Goal: Task Accomplishment & Management: Use online tool/utility

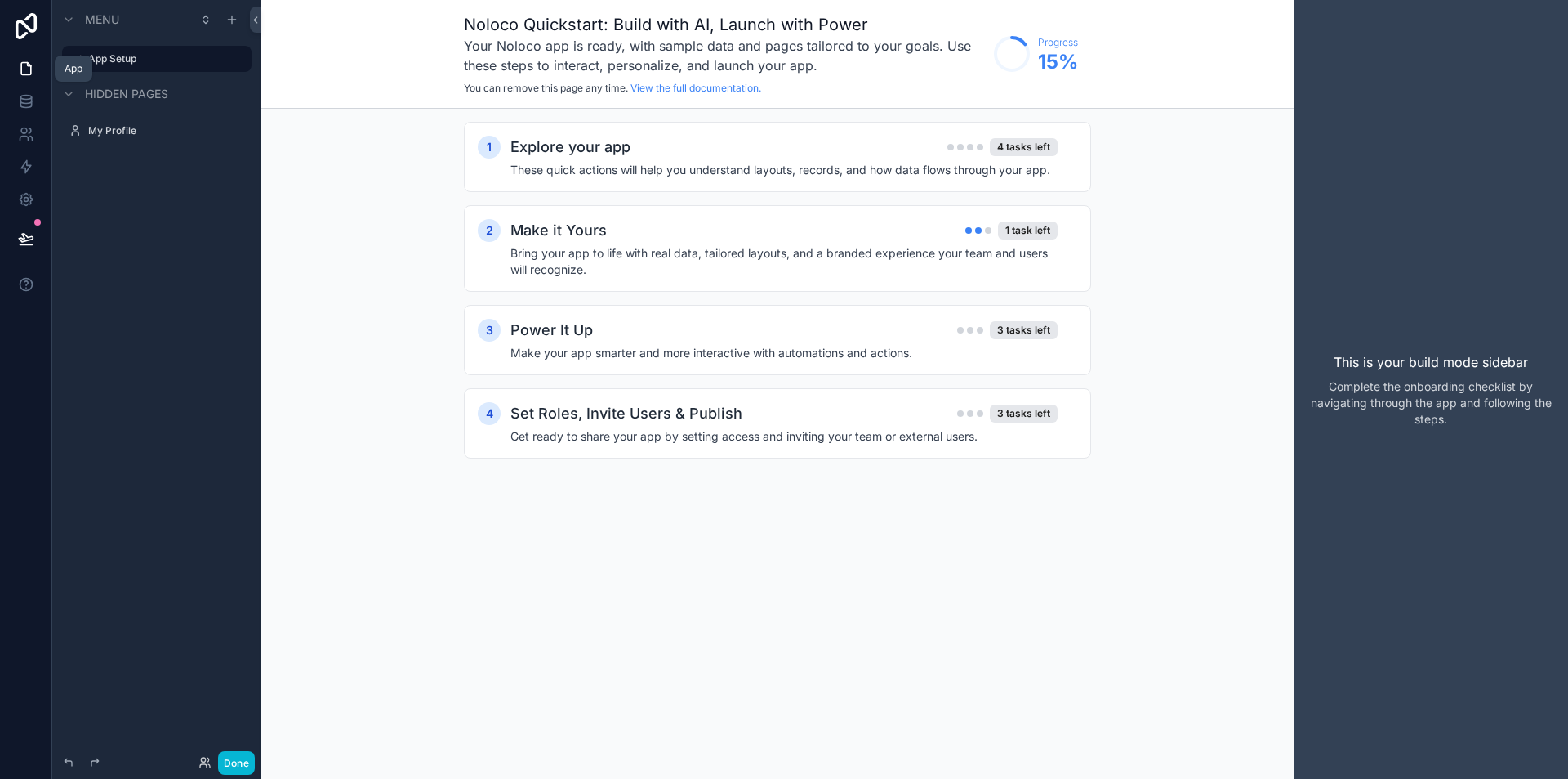
click at [28, 71] on icon at bounding box center [25, 69] width 17 height 17
click at [25, 93] on icon at bounding box center [25, 101] width 17 height 17
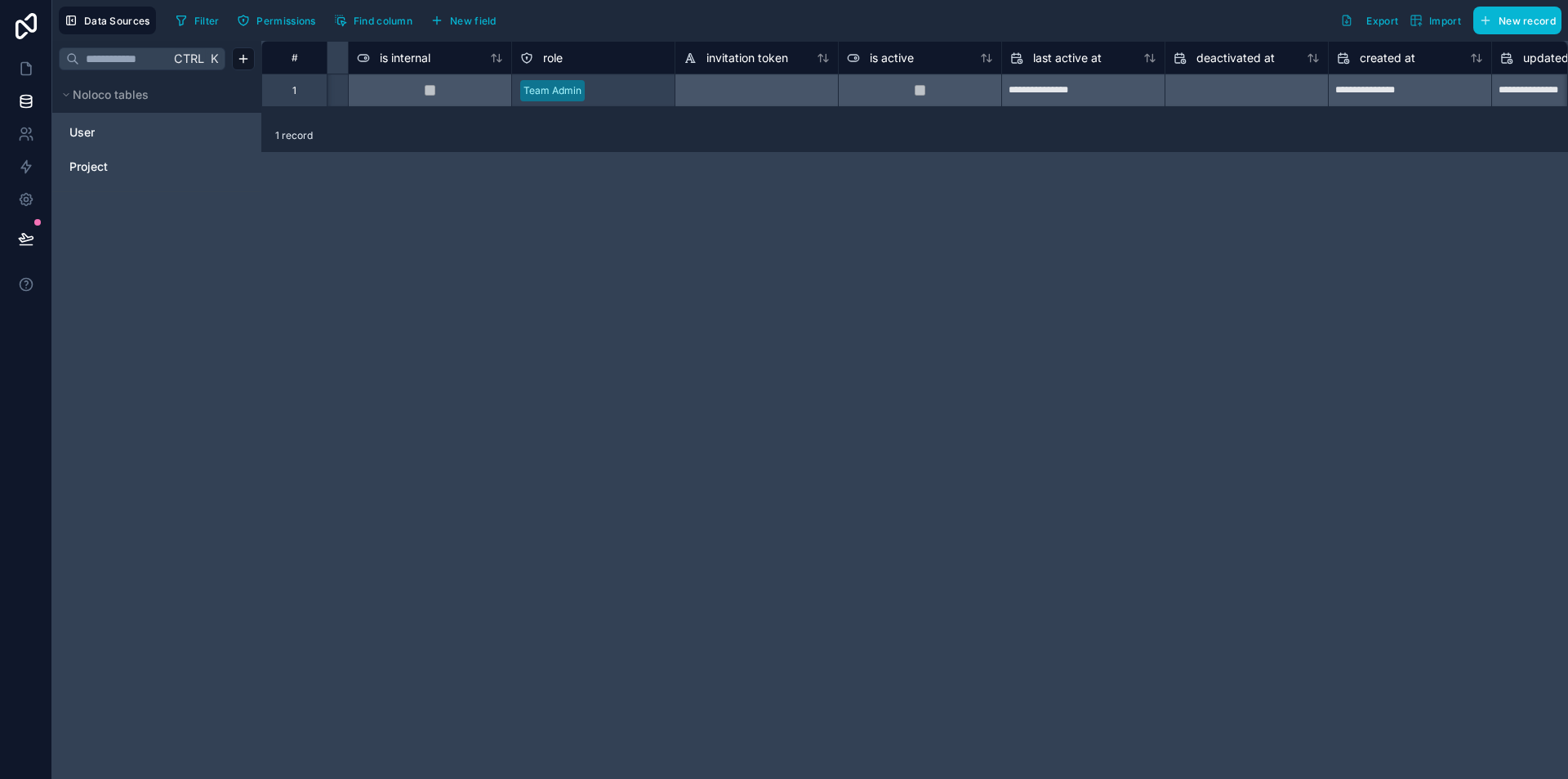
scroll to position [0, 1047]
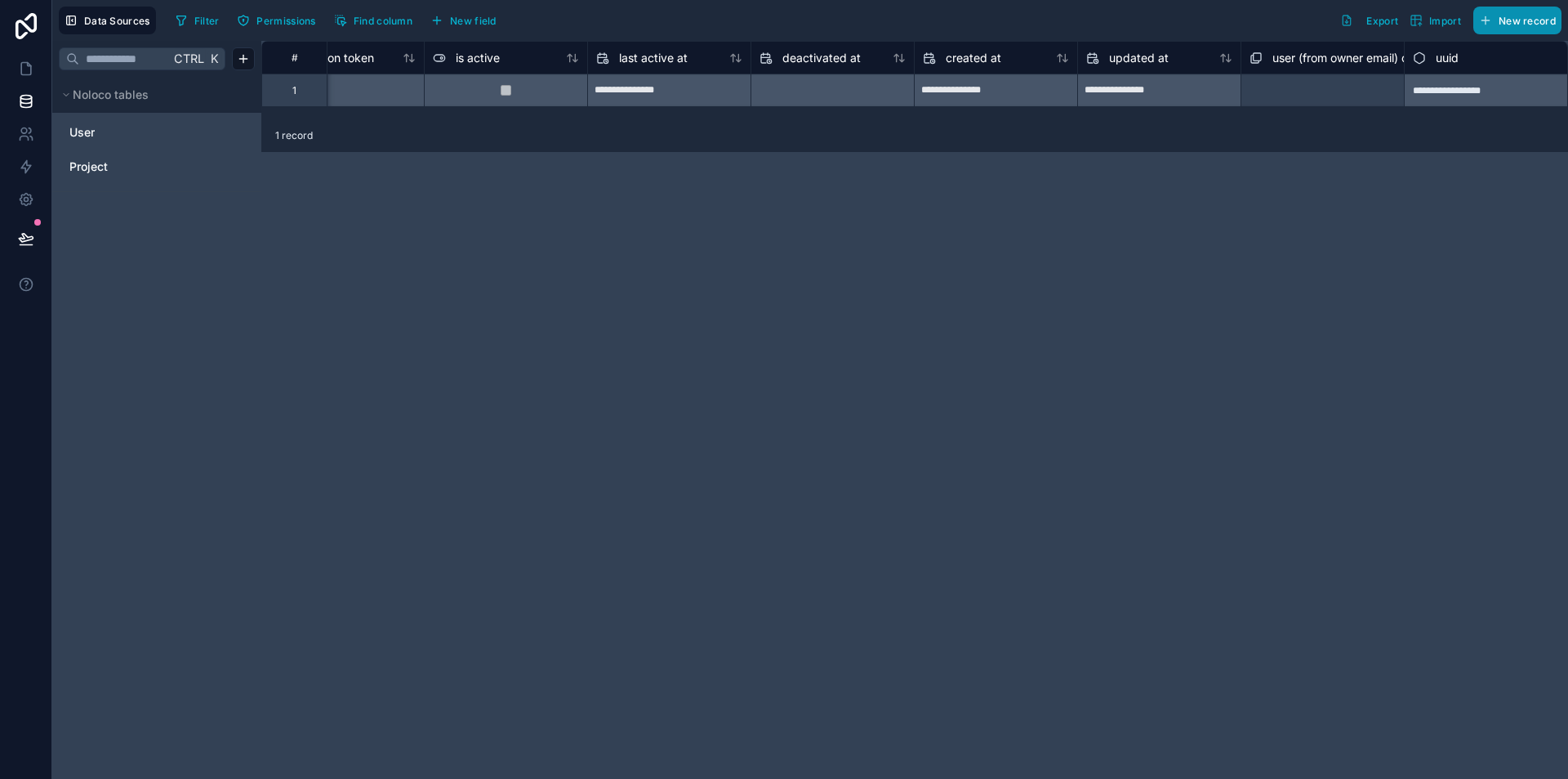
click at [1492, 21] on icon "button" at bounding box center [1485, 20] width 13 height 13
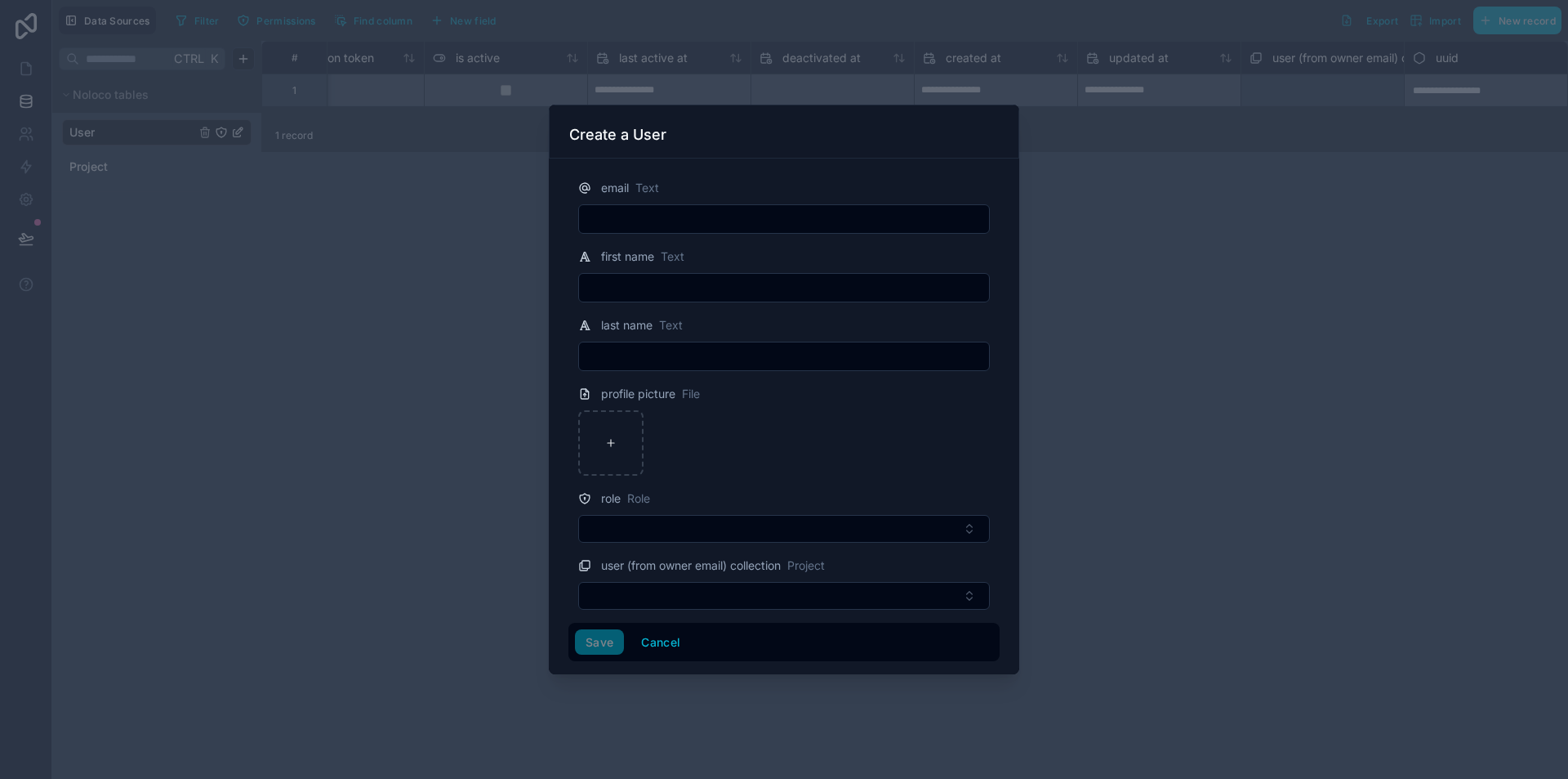
click at [1232, 293] on div at bounding box center [784, 390] width 1568 height 779
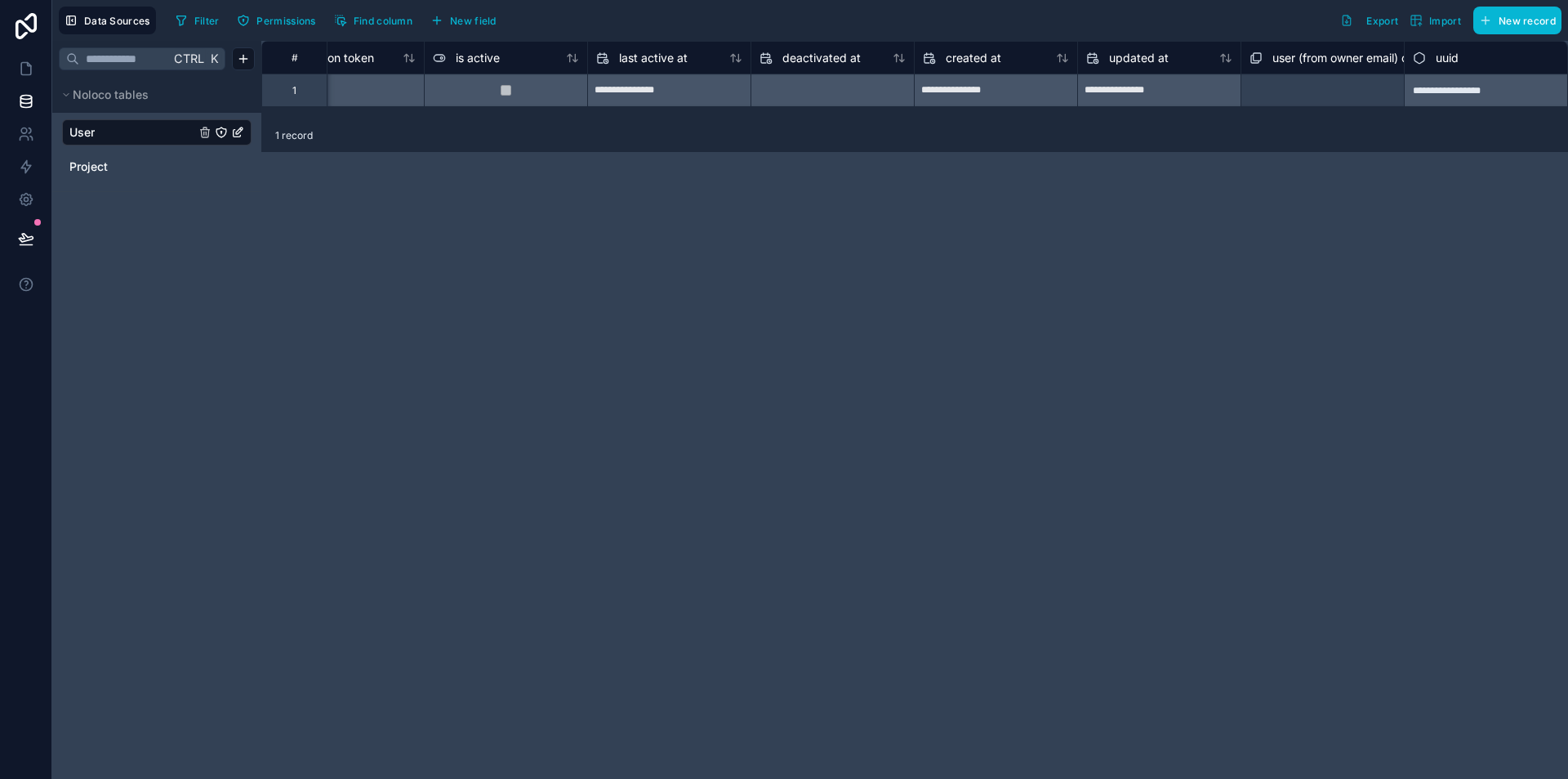
click at [298, 132] on span "1 record" at bounding box center [293, 135] width 37 height 13
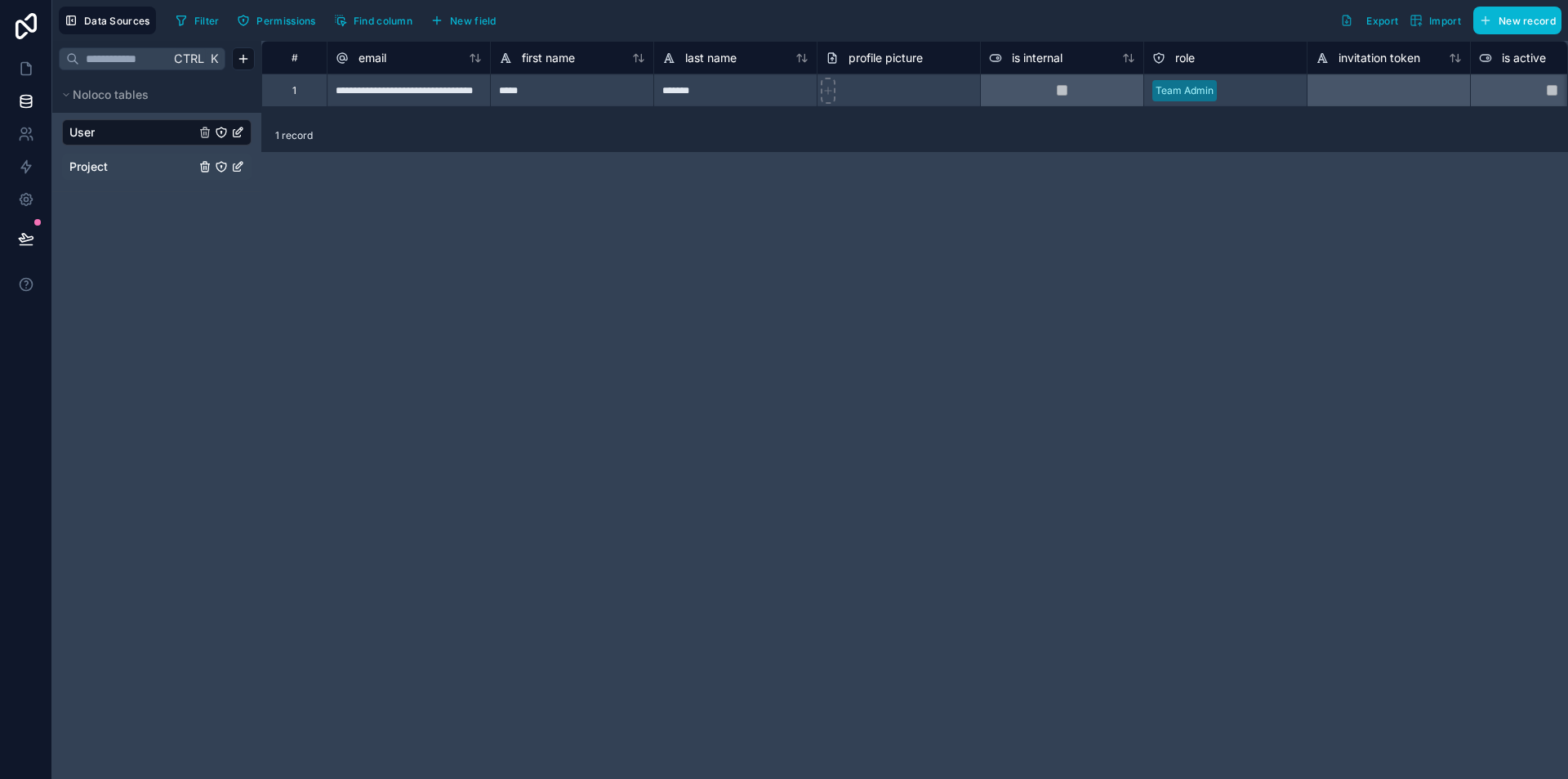
click at [92, 166] on span "Project" at bounding box center [88, 166] width 38 height 17
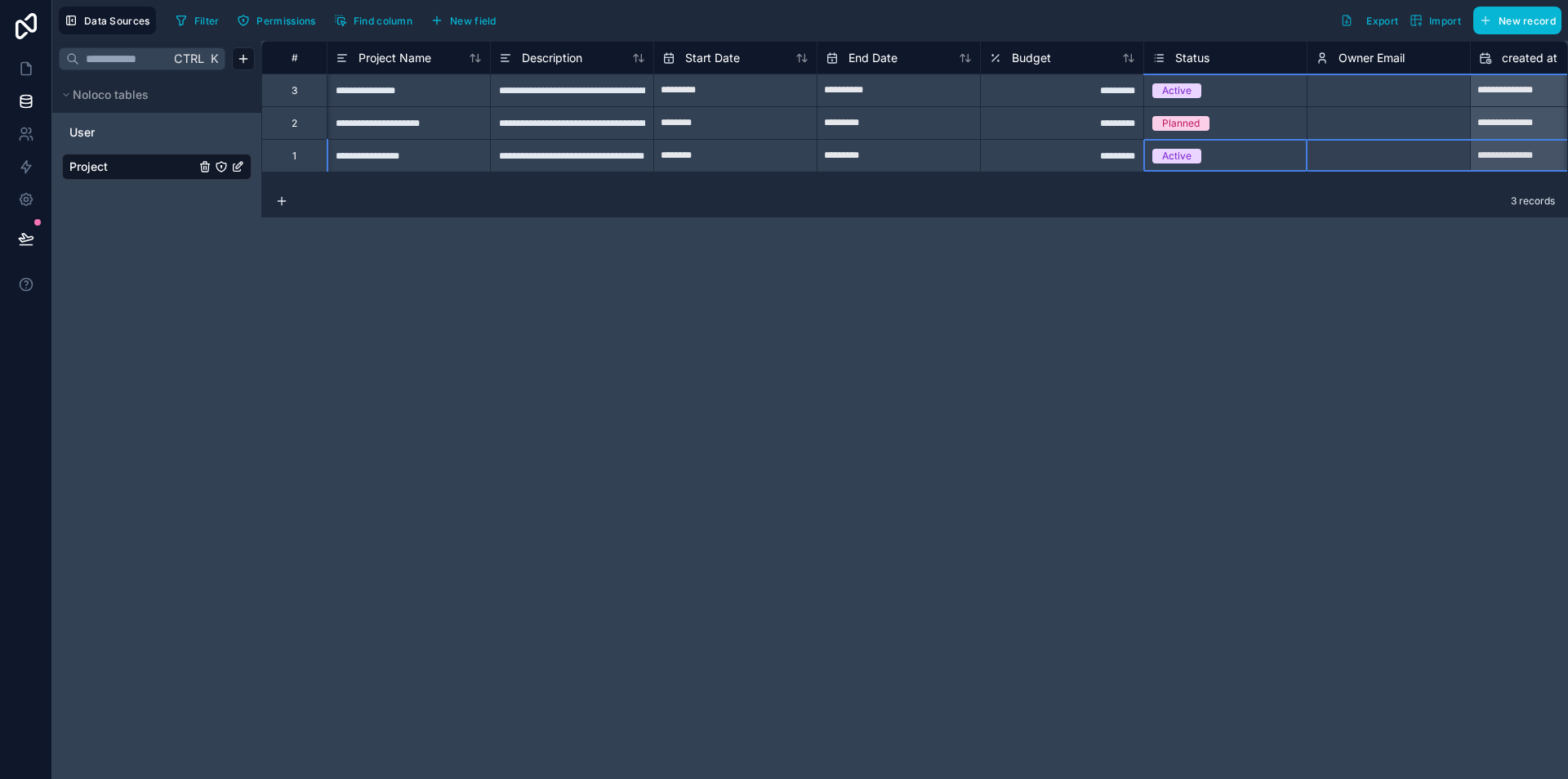
scroll to position [0, 67]
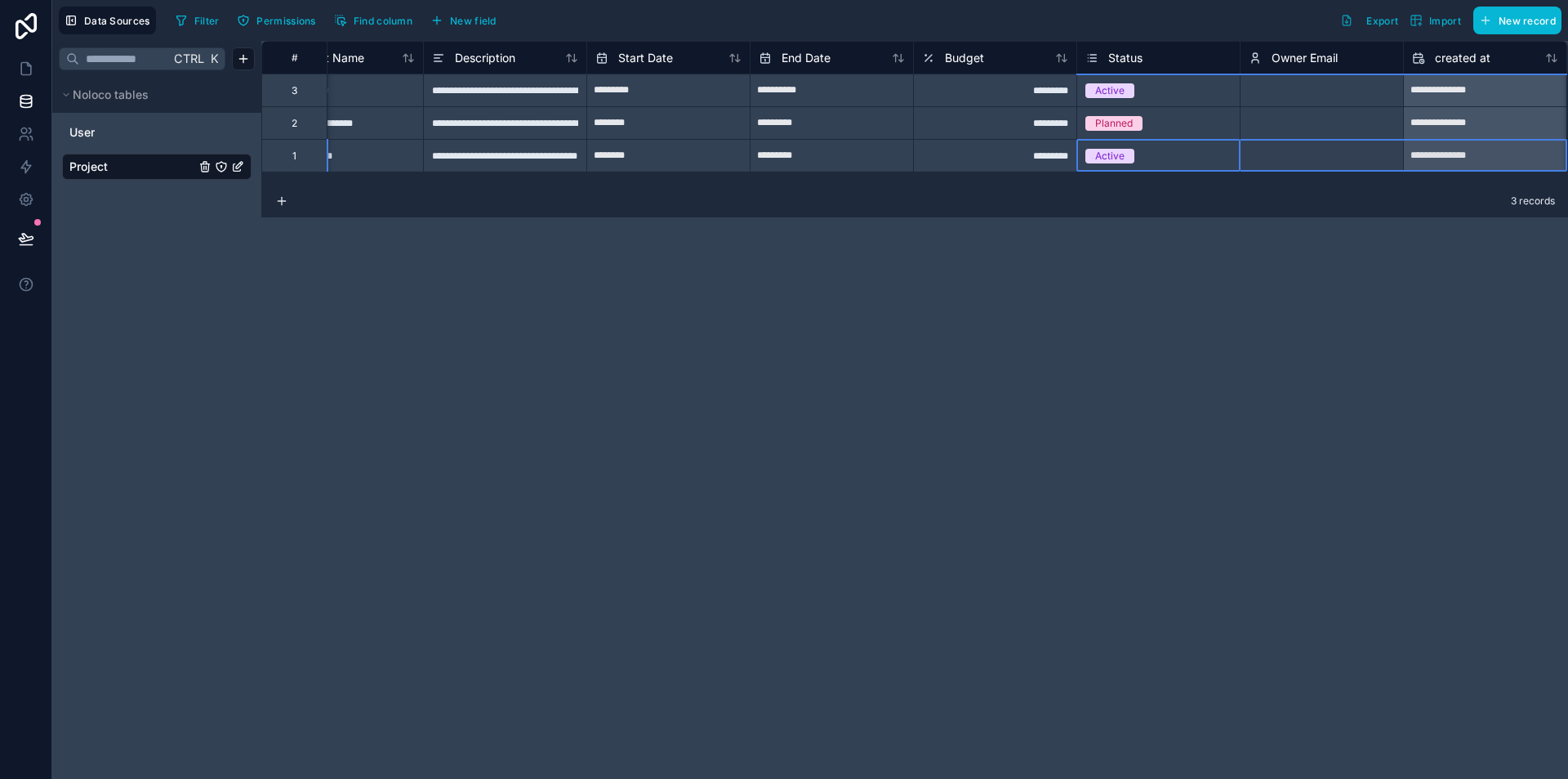
drag, startPoint x: 1181, startPoint y: 170, endPoint x: 1553, endPoint y: 157, distance: 372.2
click at [1567, 159] on div "**********" at bounding box center [1044, 155] width 1699 height 32
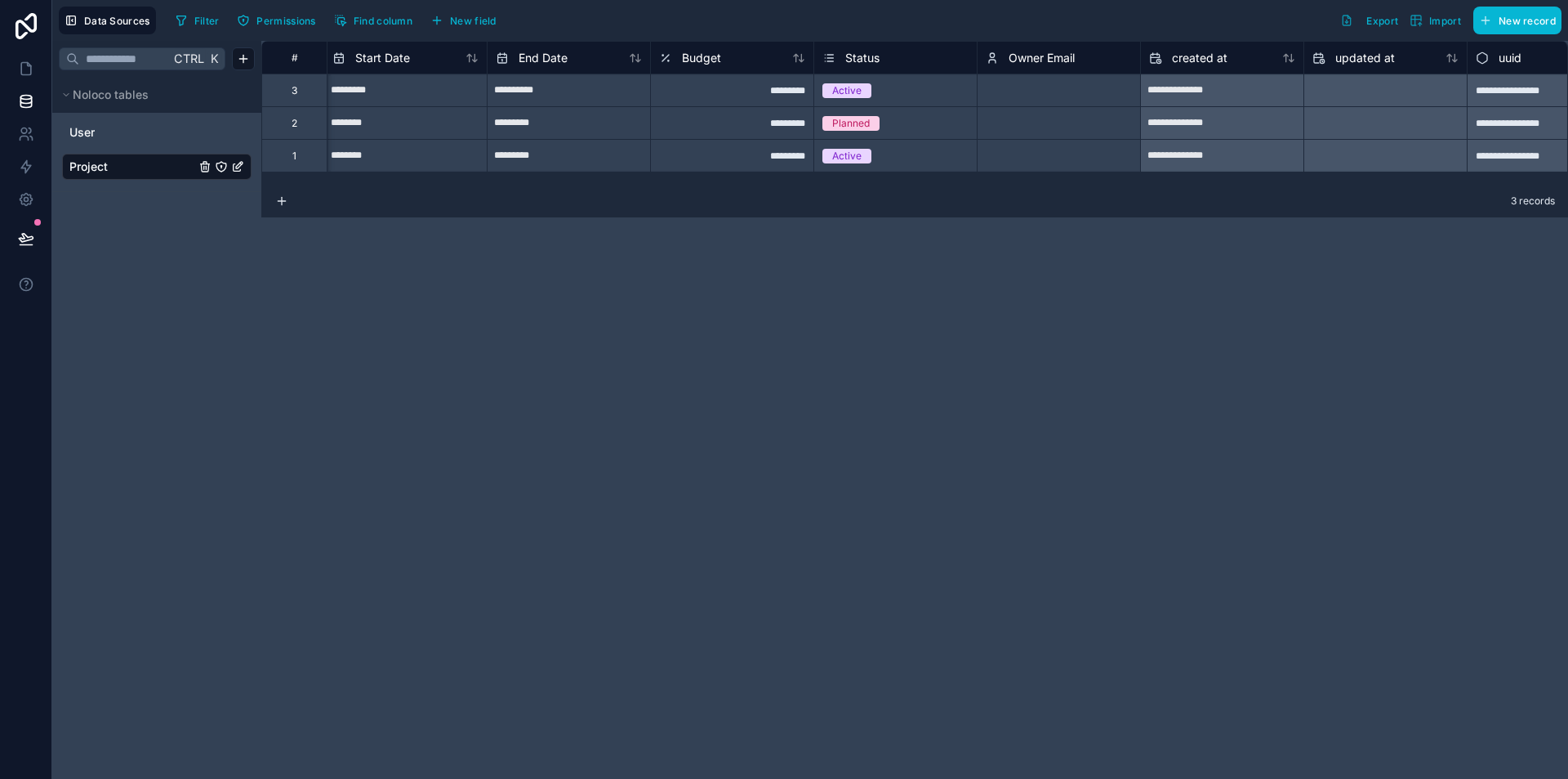
scroll to position [0, 393]
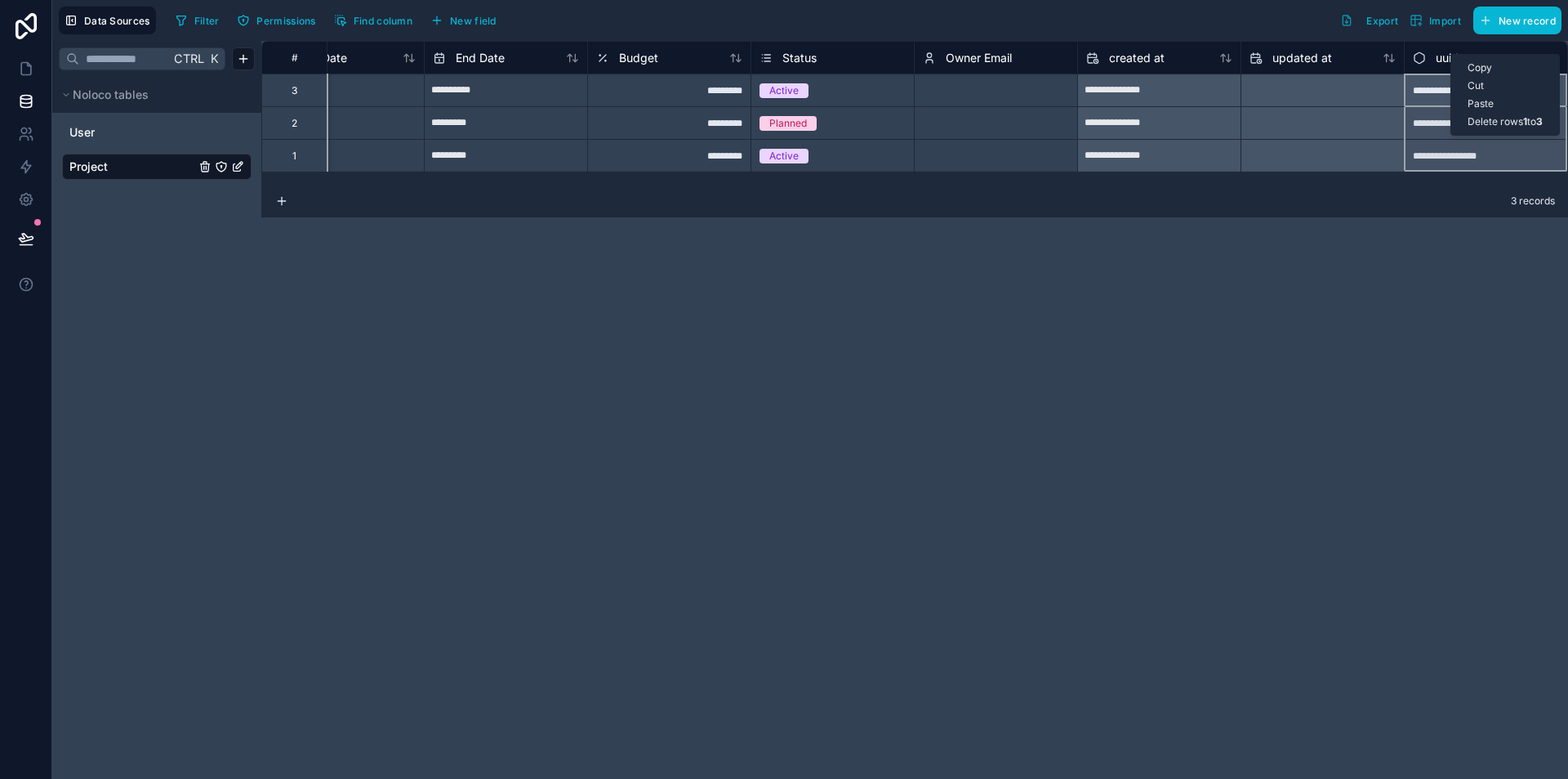
click at [1370, 314] on div "**********" at bounding box center [915, 410] width 1307 height 738
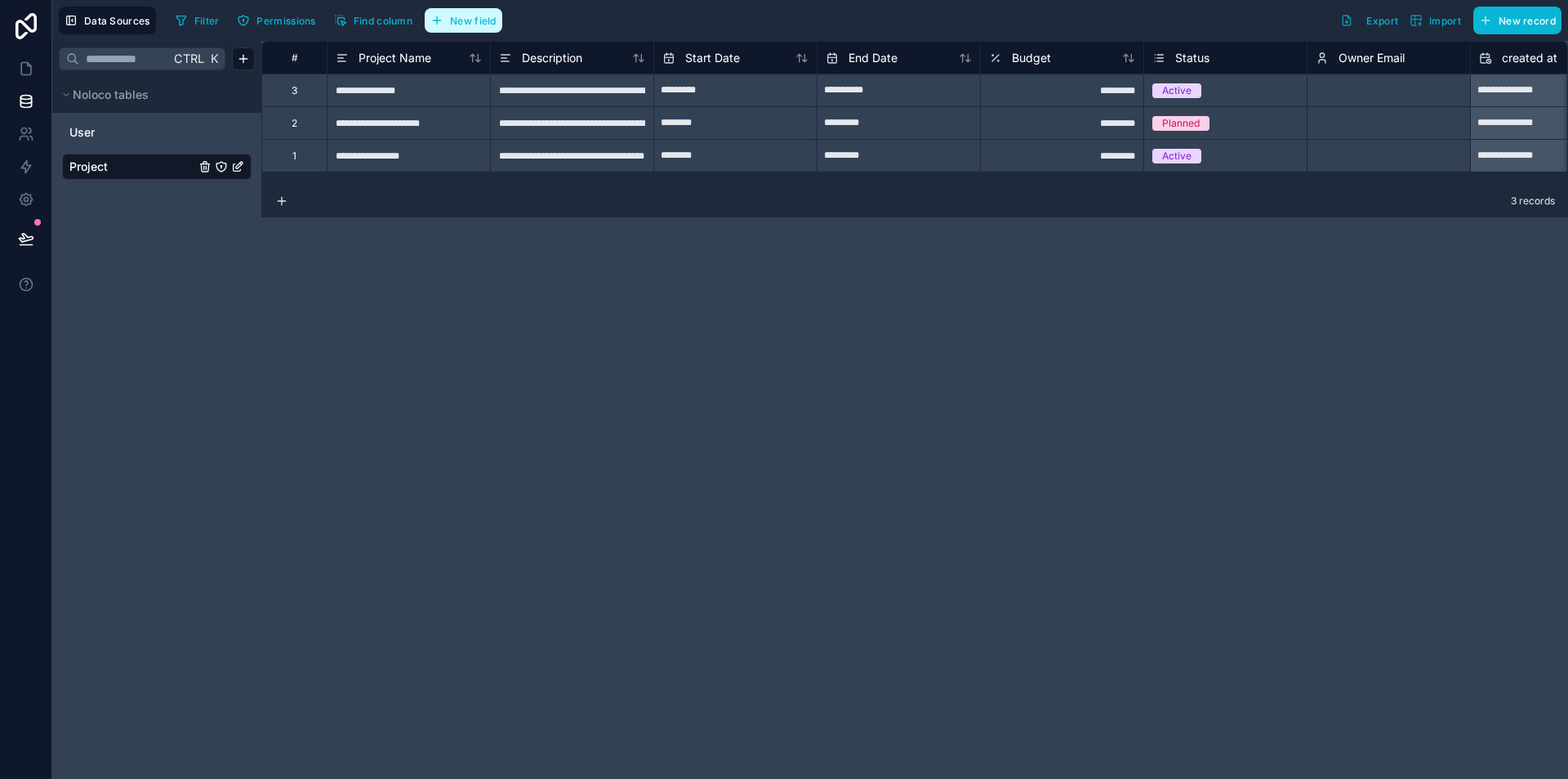
click at [458, 23] on span "New field" at bounding box center [473, 21] width 47 height 13
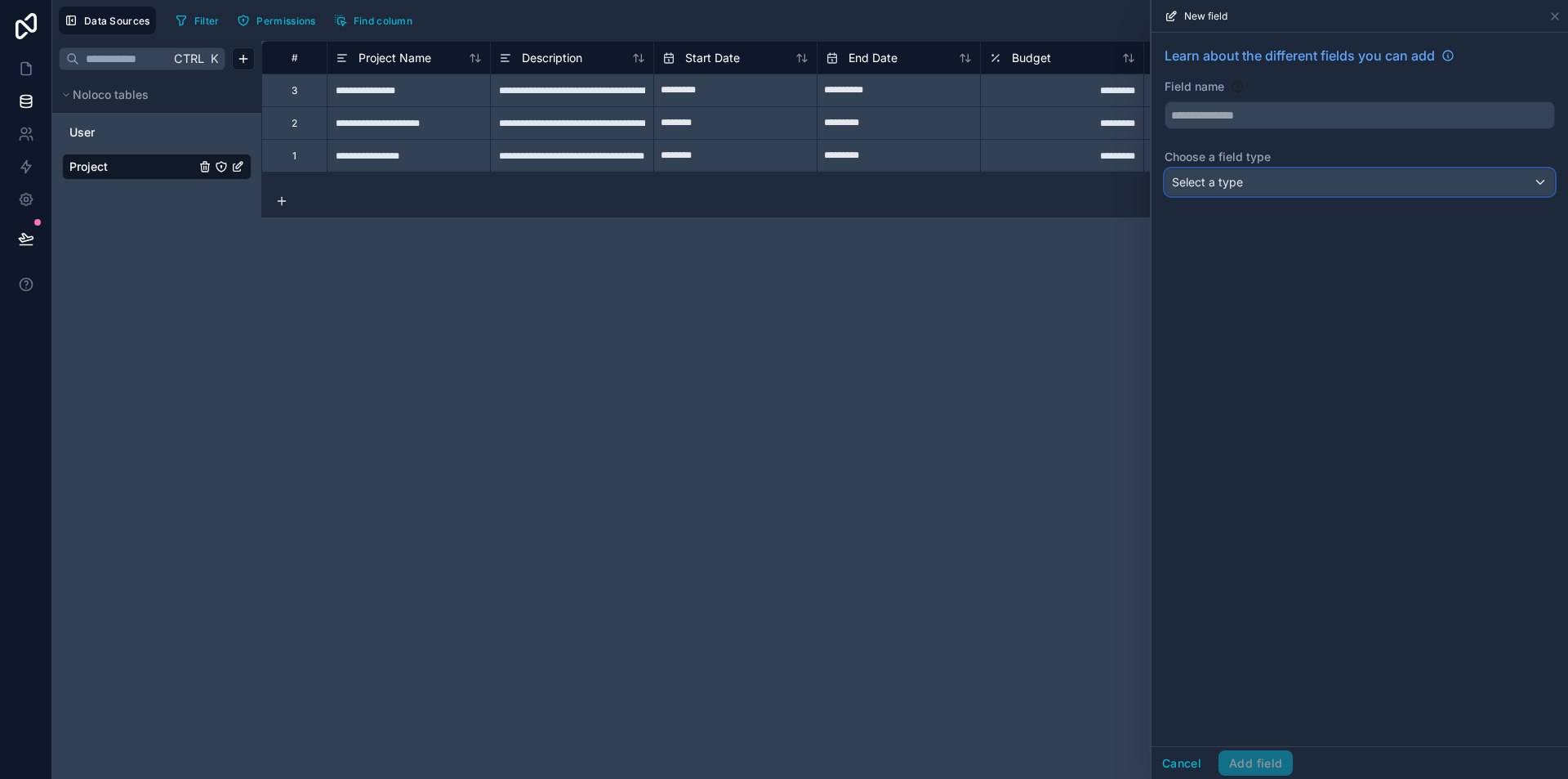
click at [1189, 182] on span "Select a type" at bounding box center [1207, 182] width 71 height 14
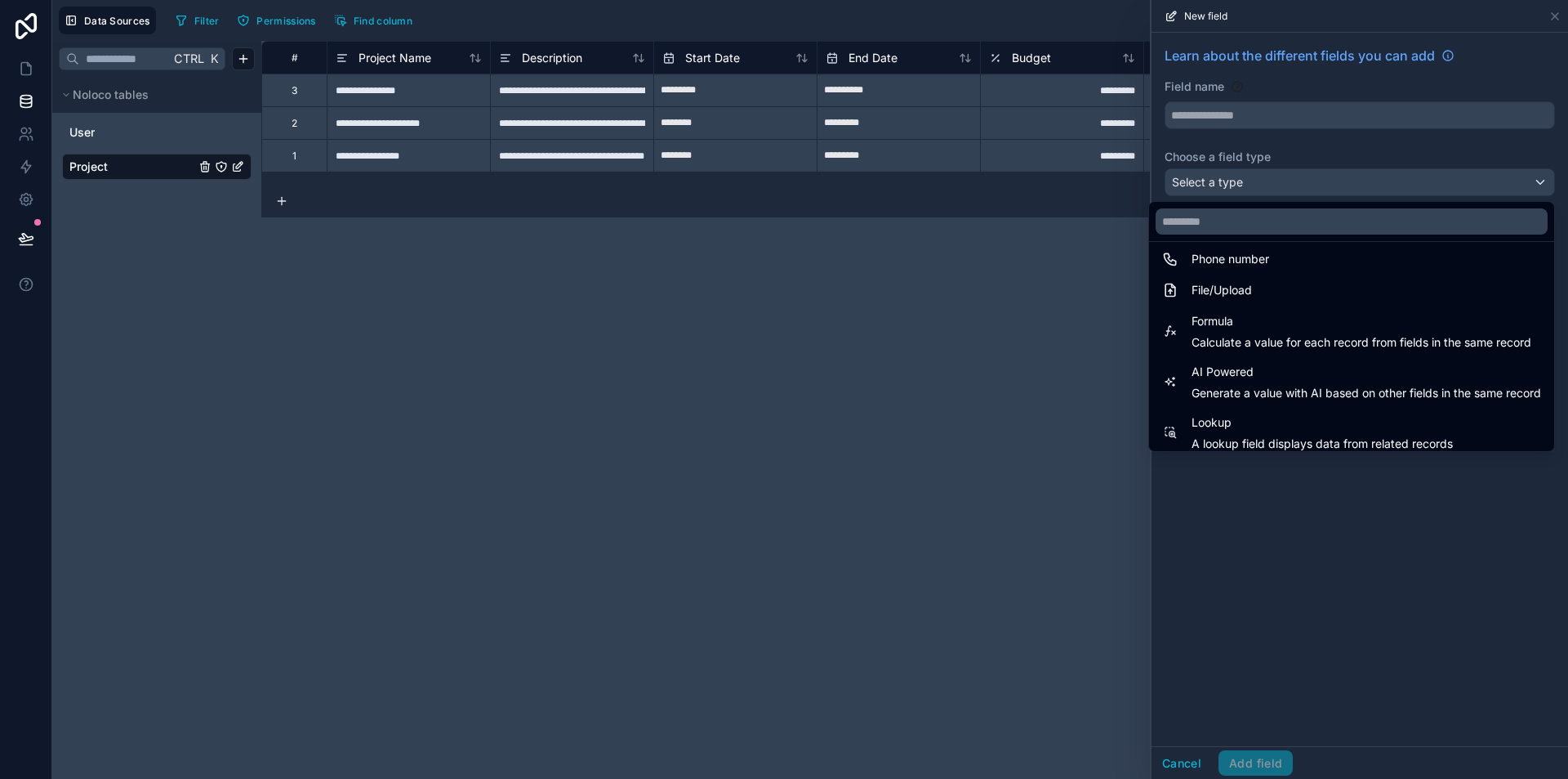
scroll to position [374, 0]
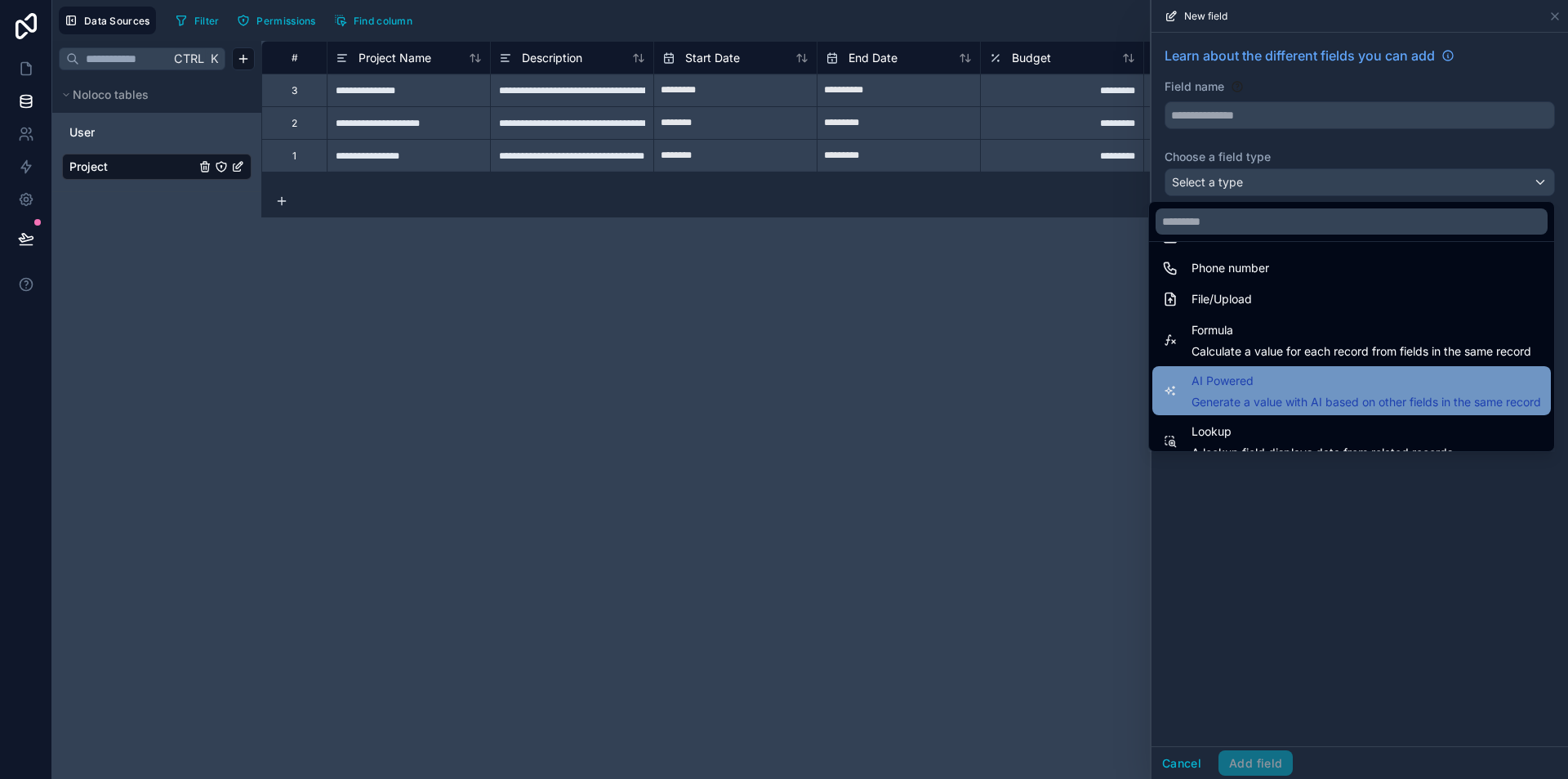
click at [1509, 369] on div "AI Powered Generate a value with AI based on other fields in the same record" at bounding box center [1352, 390] width 399 height 49
type input "**********"
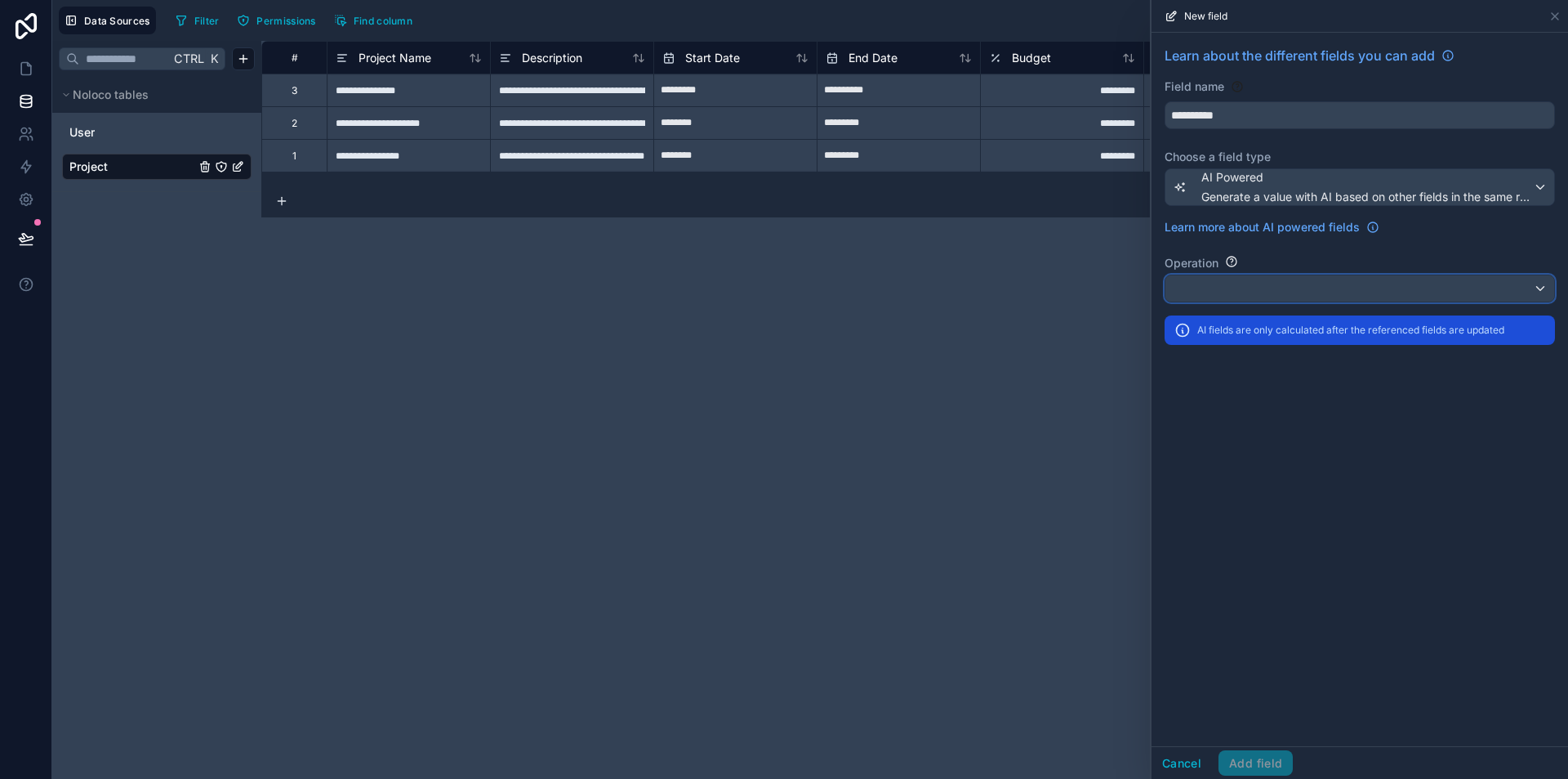
click at [1330, 299] on div at bounding box center [1361, 288] width 389 height 26
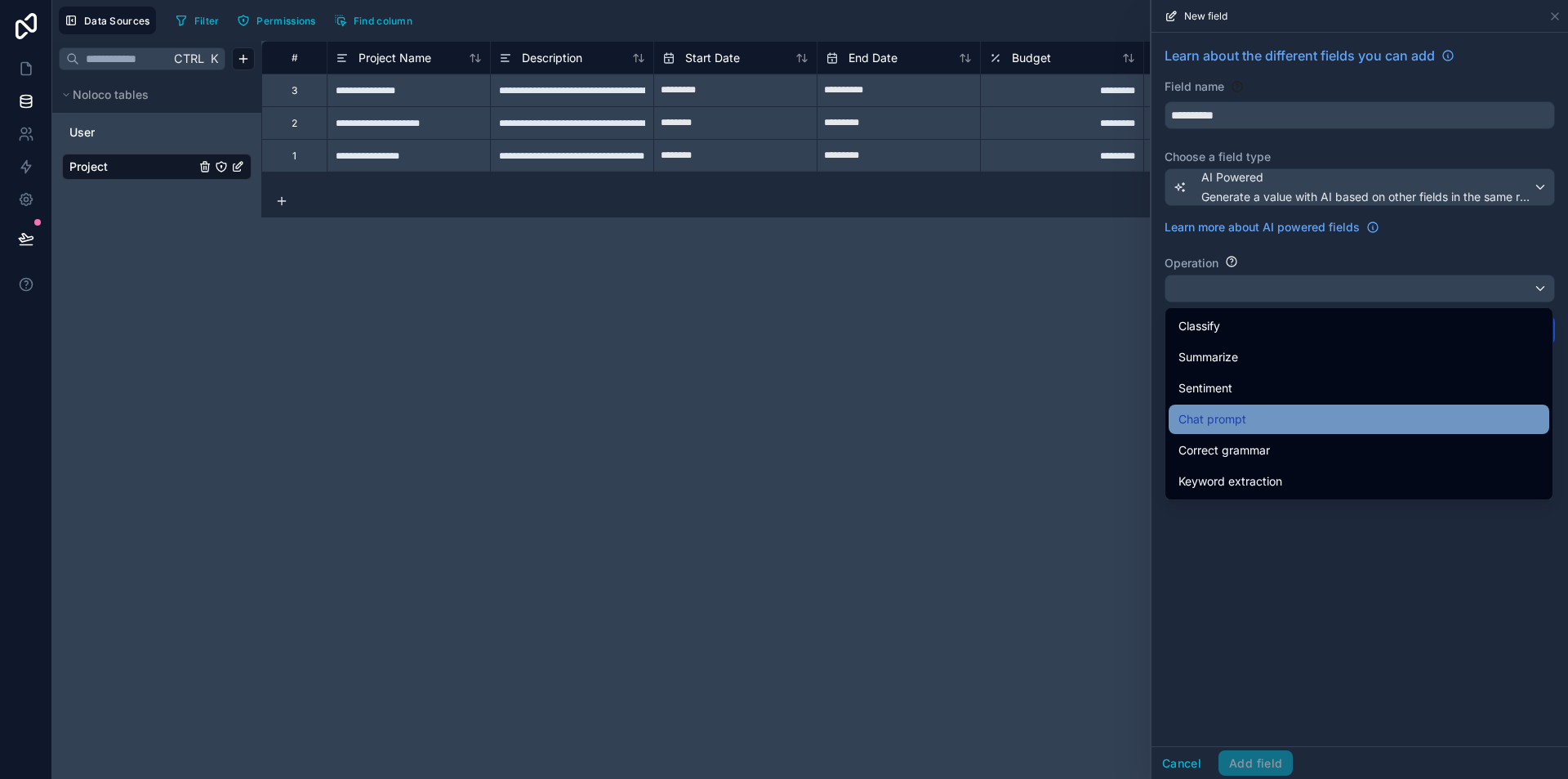
click at [1377, 422] on div "Chat prompt" at bounding box center [1359, 419] width 361 height 20
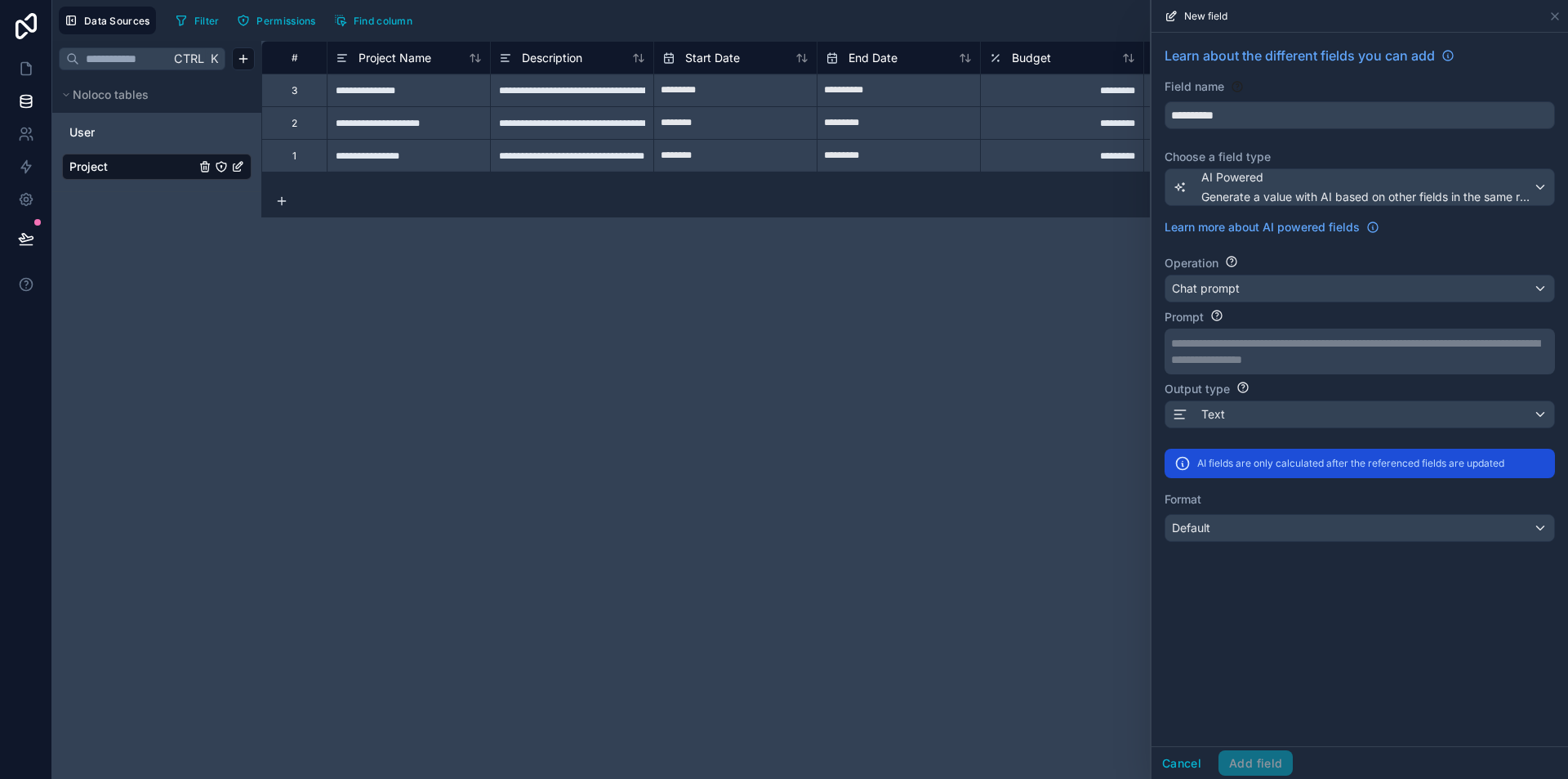
click at [1341, 344] on p "**********" at bounding box center [1359, 343] width 374 height 17
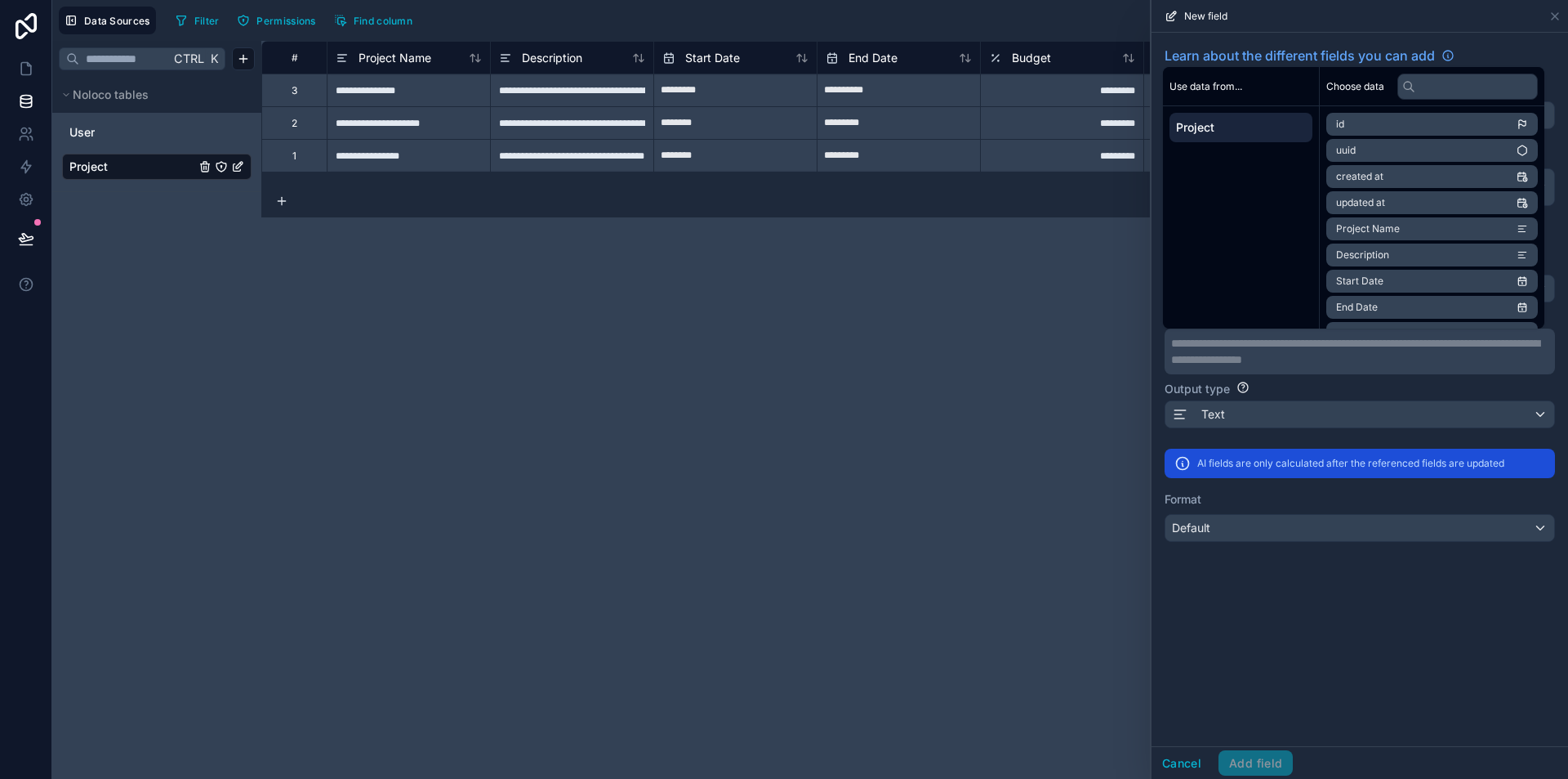
click at [1366, 618] on div "**********" at bounding box center [1361, 389] width 417 height 713
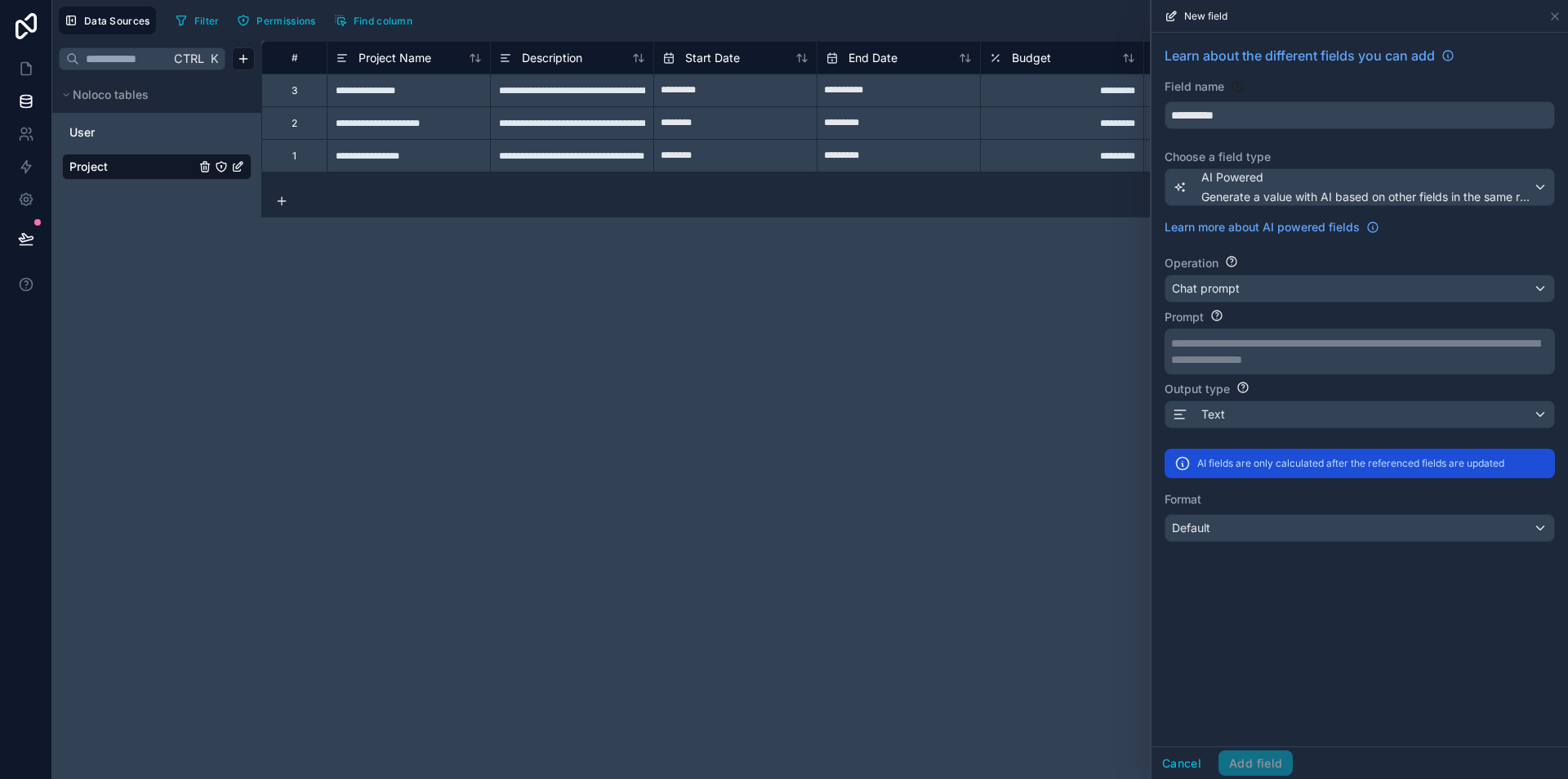
drag, startPoint x: 181, startPoint y: 385, endPoint x: 67, endPoint y: 132, distance: 277.5
click at [180, 374] on div "Ctrl K Noloco tables User Project" at bounding box center [157, 410] width 209 height 738
click at [29, 69] on icon at bounding box center [25, 69] width 17 height 17
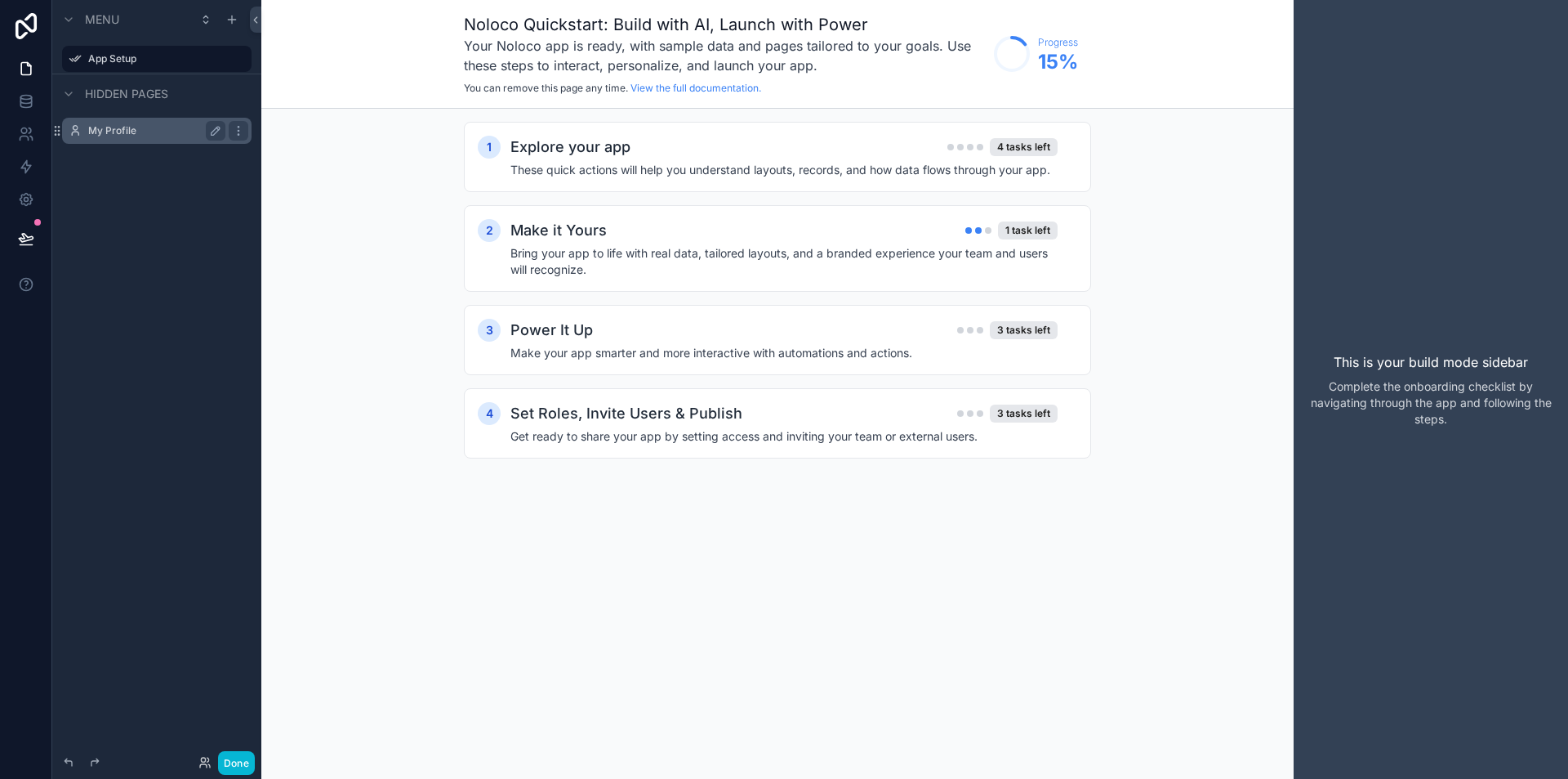
click at [125, 126] on label "My Profile" at bounding box center [154, 130] width 131 height 13
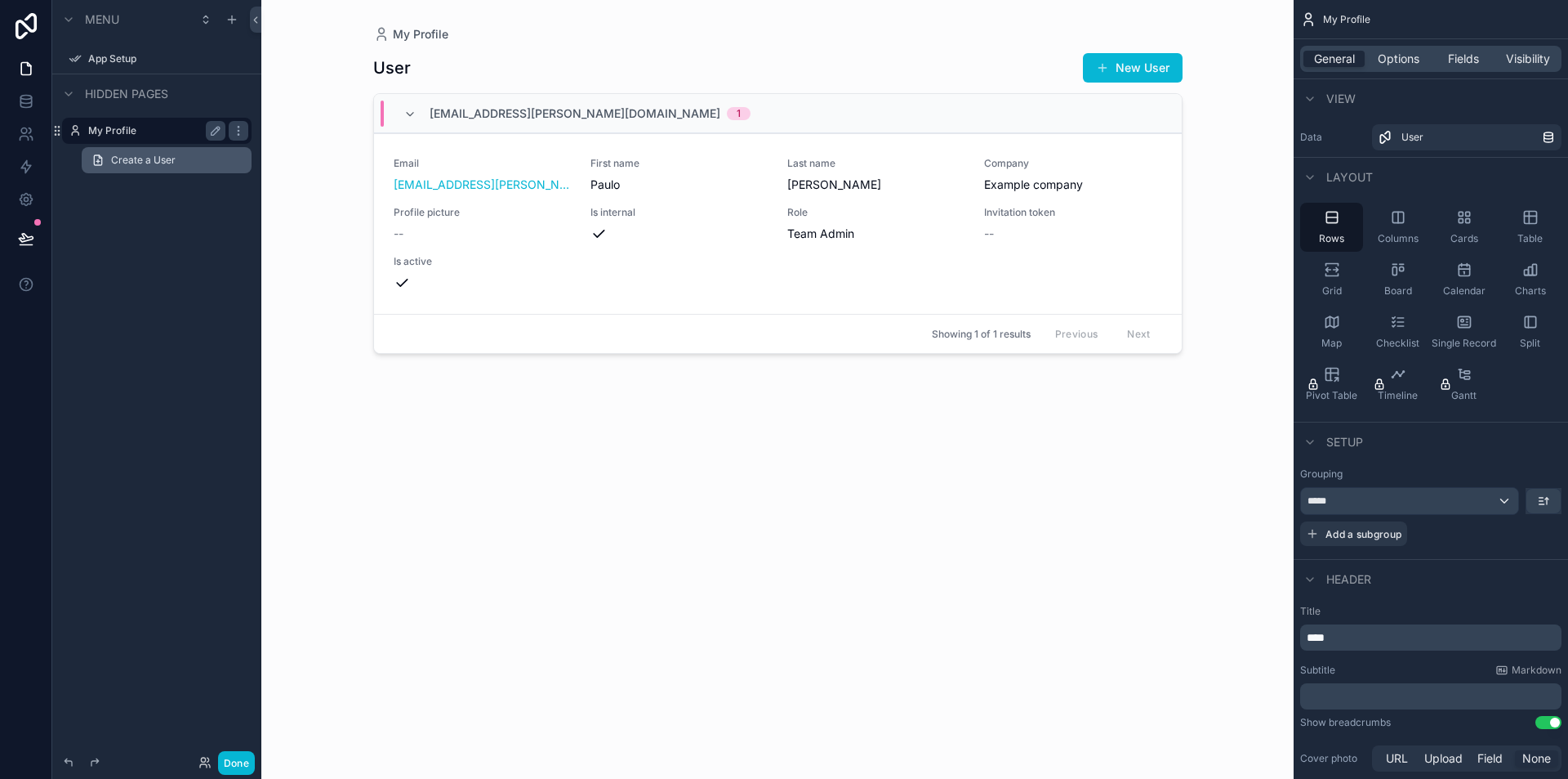
click at [154, 154] on span "Create a User" at bounding box center [144, 160] width 65 height 13
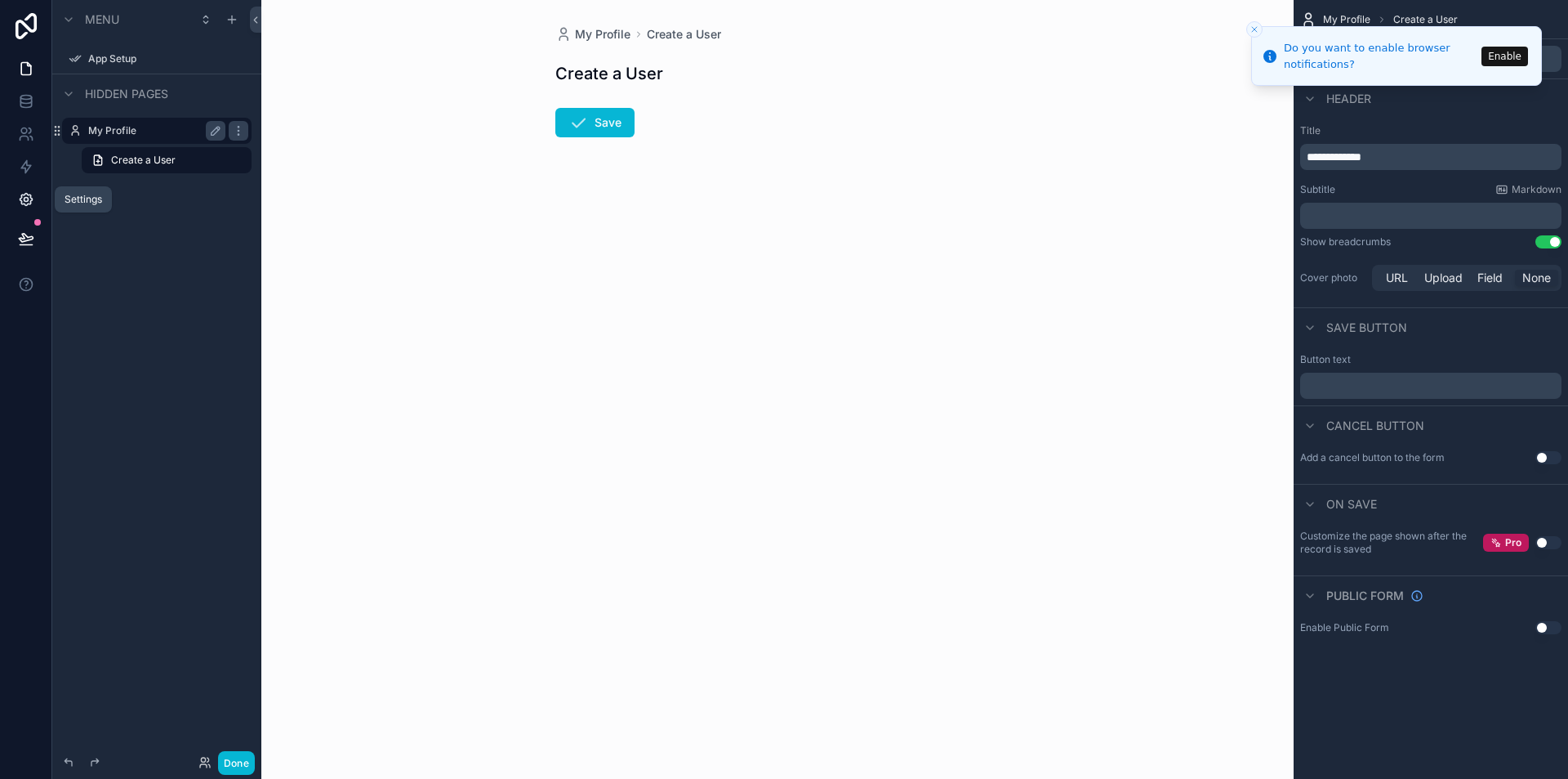
click at [30, 202] on icon at bounding box center [25, 200] width 13 height 13
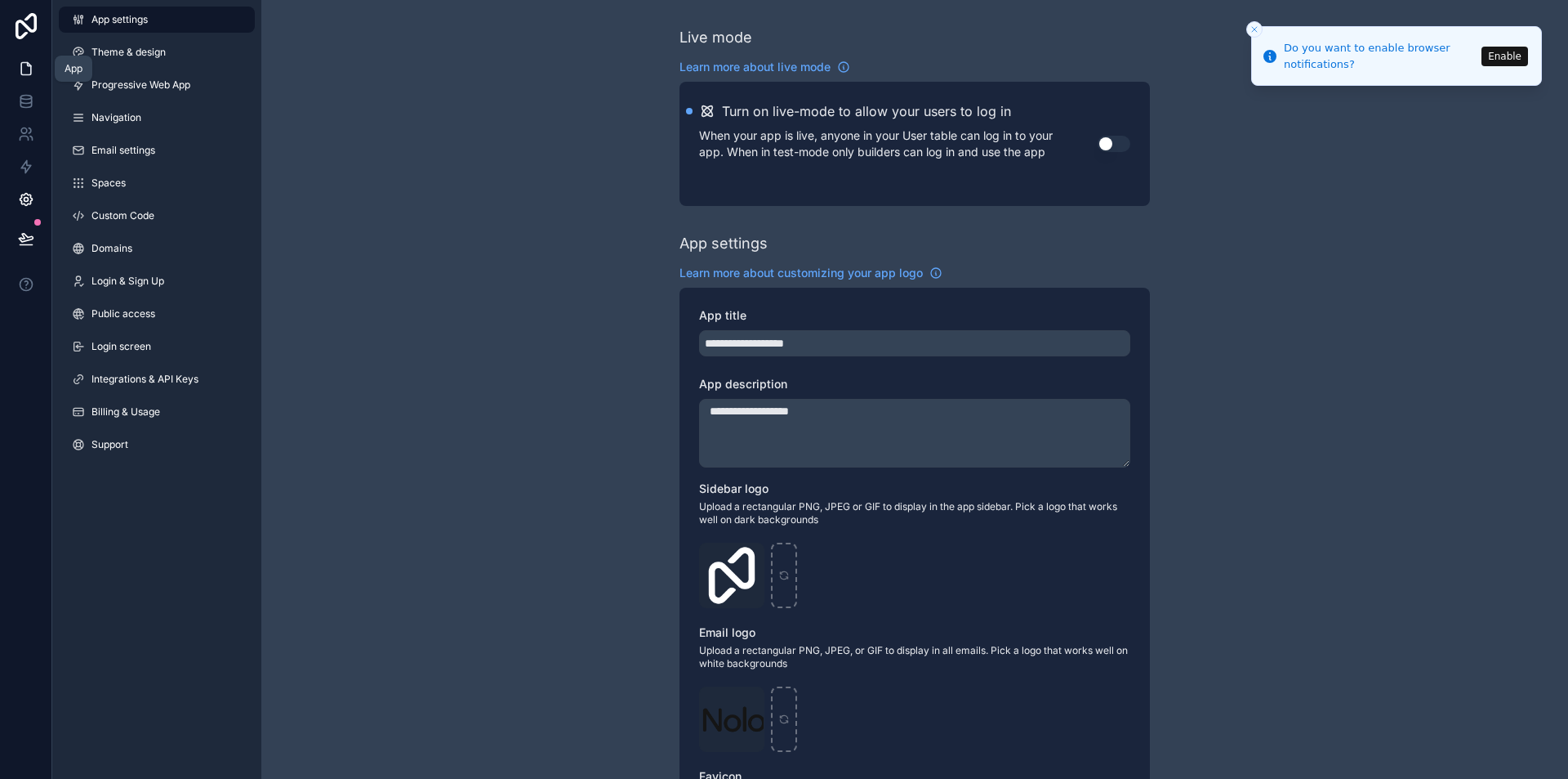
click at [30, 73] on icon at bounding box center [26, 69] width 10 height 13
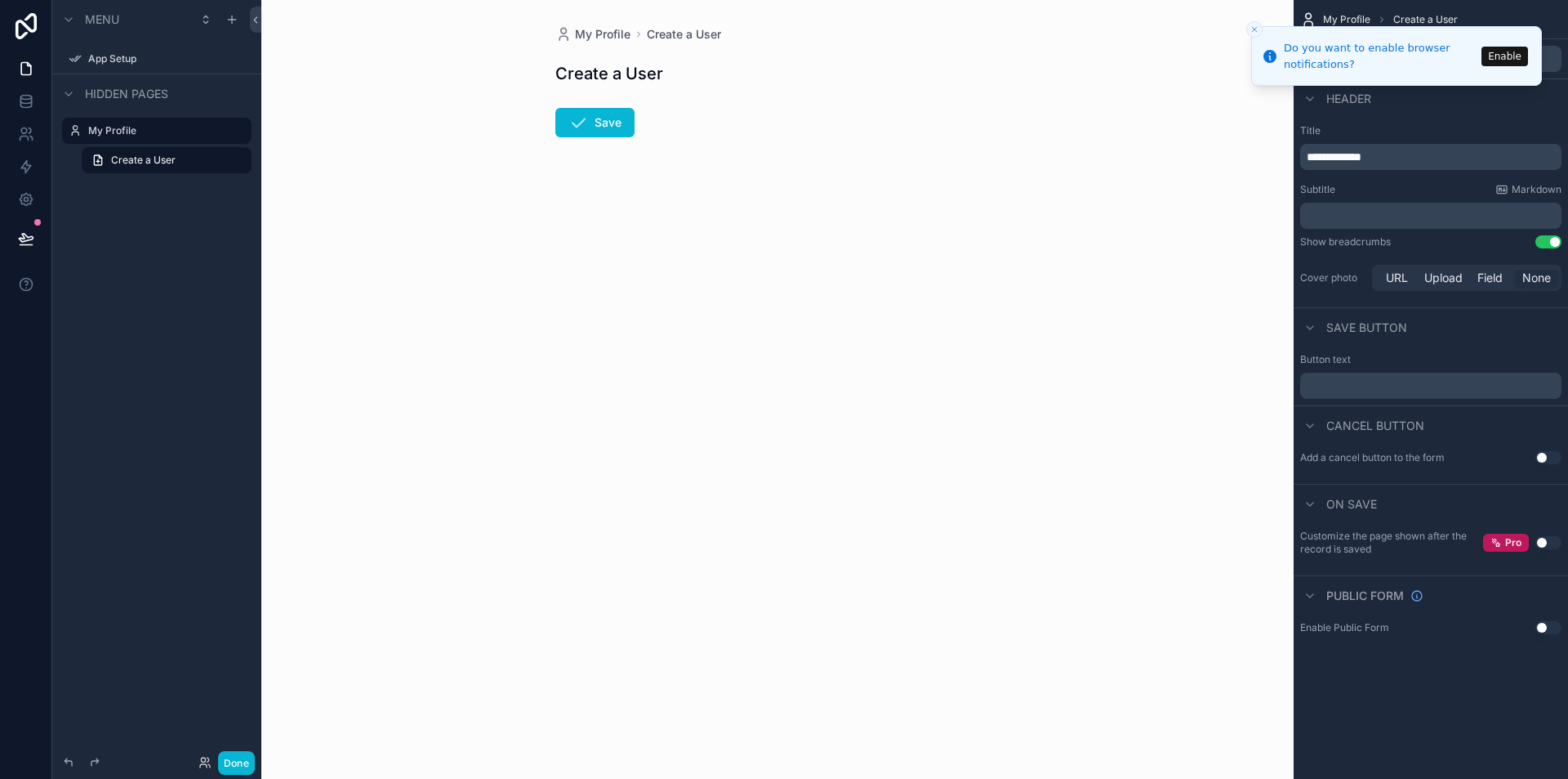
click at [1348, 212] on p "﻿" at bounding box center [1432, 215] width 251 height 17
click at [1353, 196] on div "Subtitle Markdown ﻿" at bounding box center [1431, 206] width 261 height 46
click at [1250, 30] on icon "Close toast" at bounding box center [1255, 29] width 10 height 10
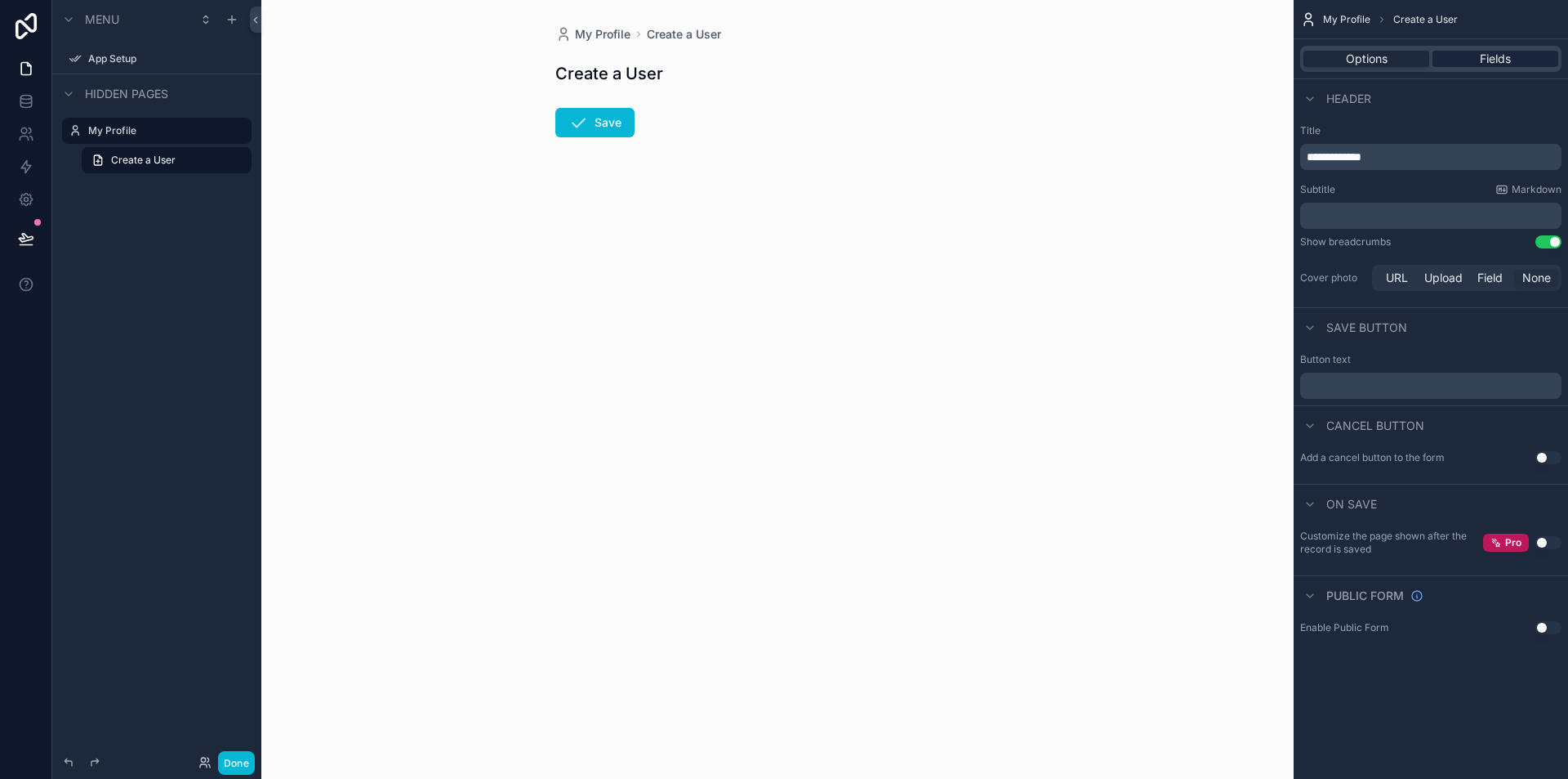
click at [1484, 66] on span "Fields" at bounding box center [1496, 59] width 31 height 17
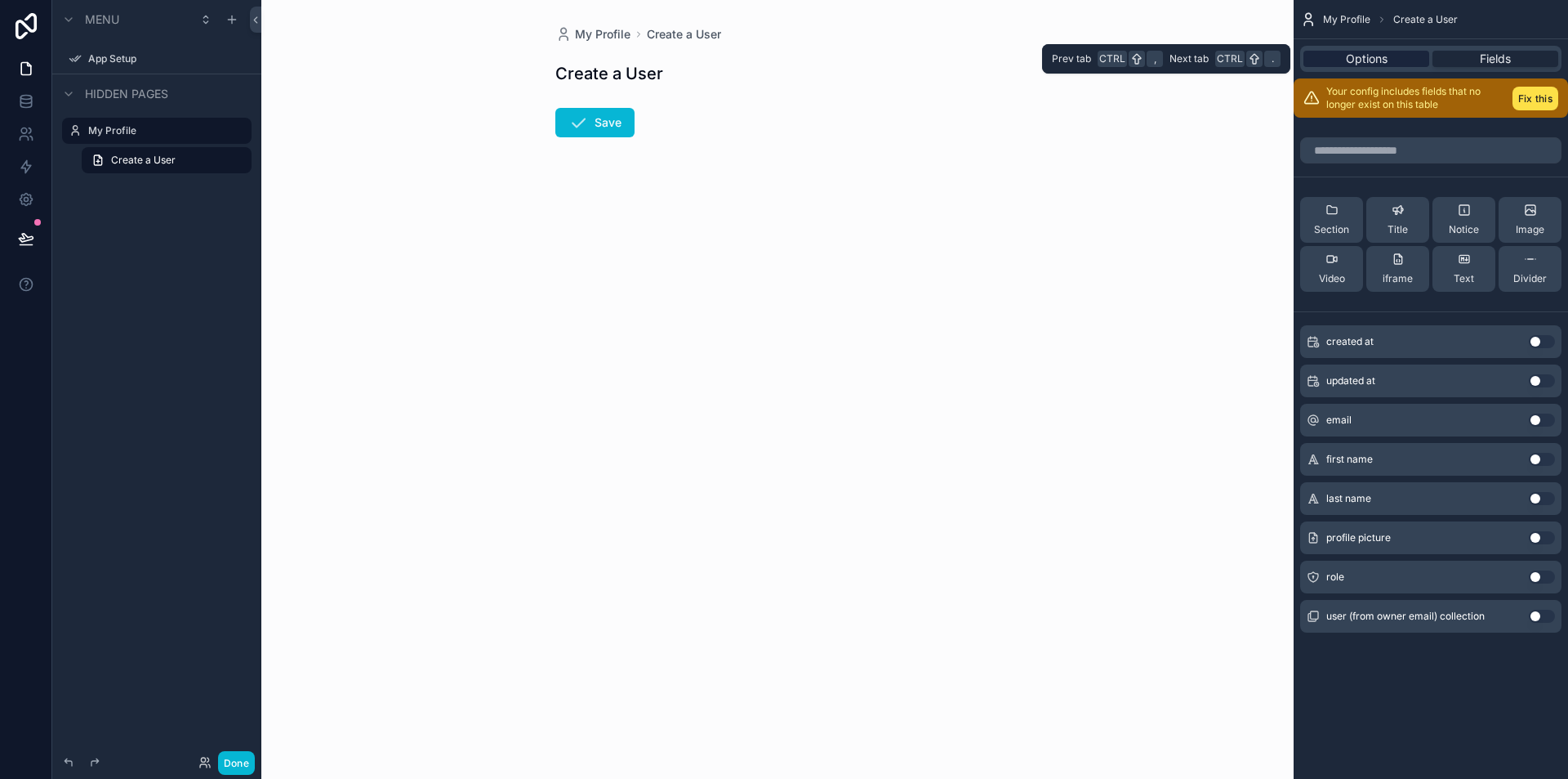
click at [1363, 60] on span "Options" at bounding box center [1366, 59] width 42 height 17
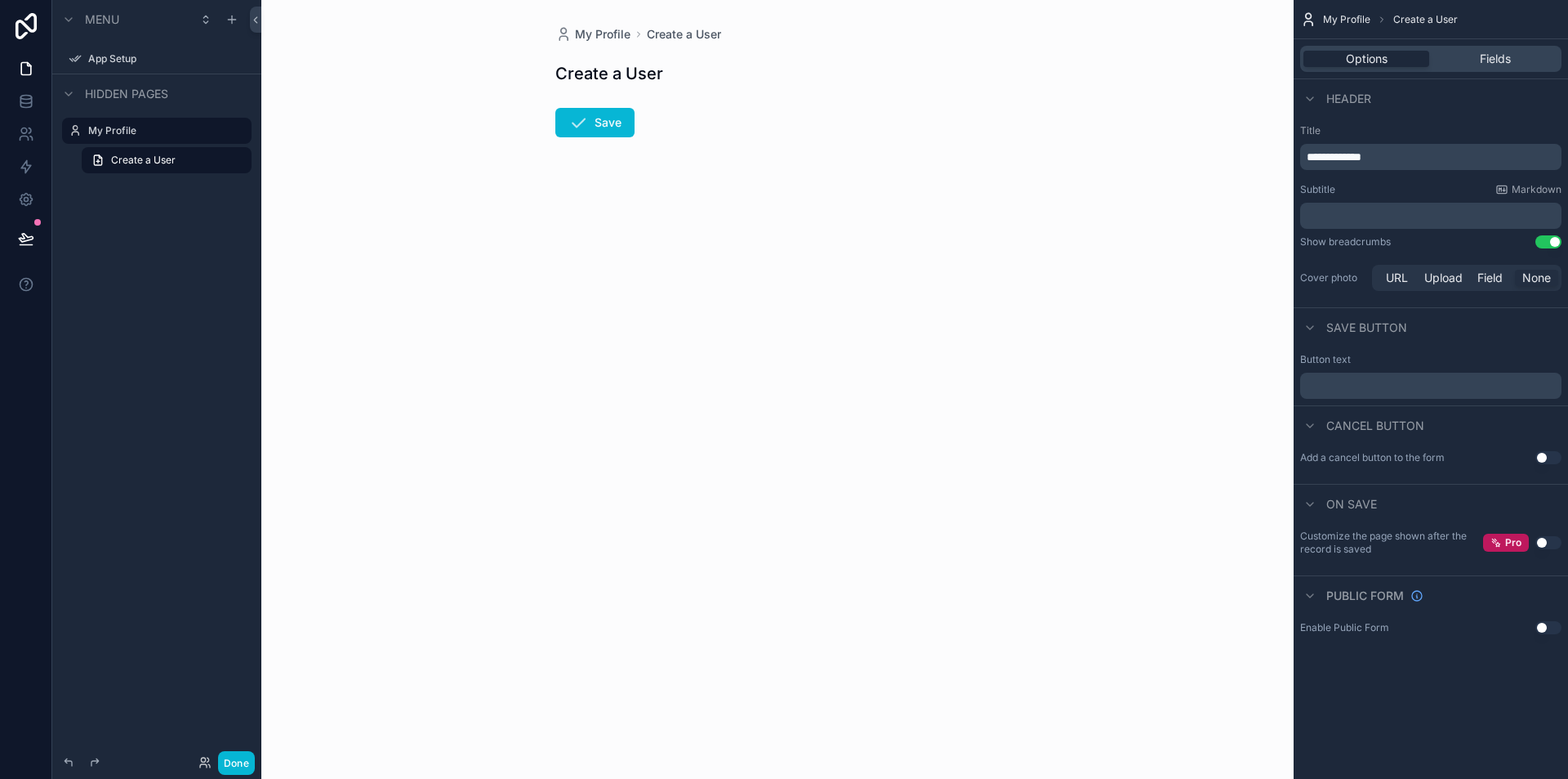
click at [1329, 22] on span "My Profile" at bounding box center [1347, 19] width 47 height 13
click at [21, 103] on icon at bounding box center [25, 105] width 11 height 7
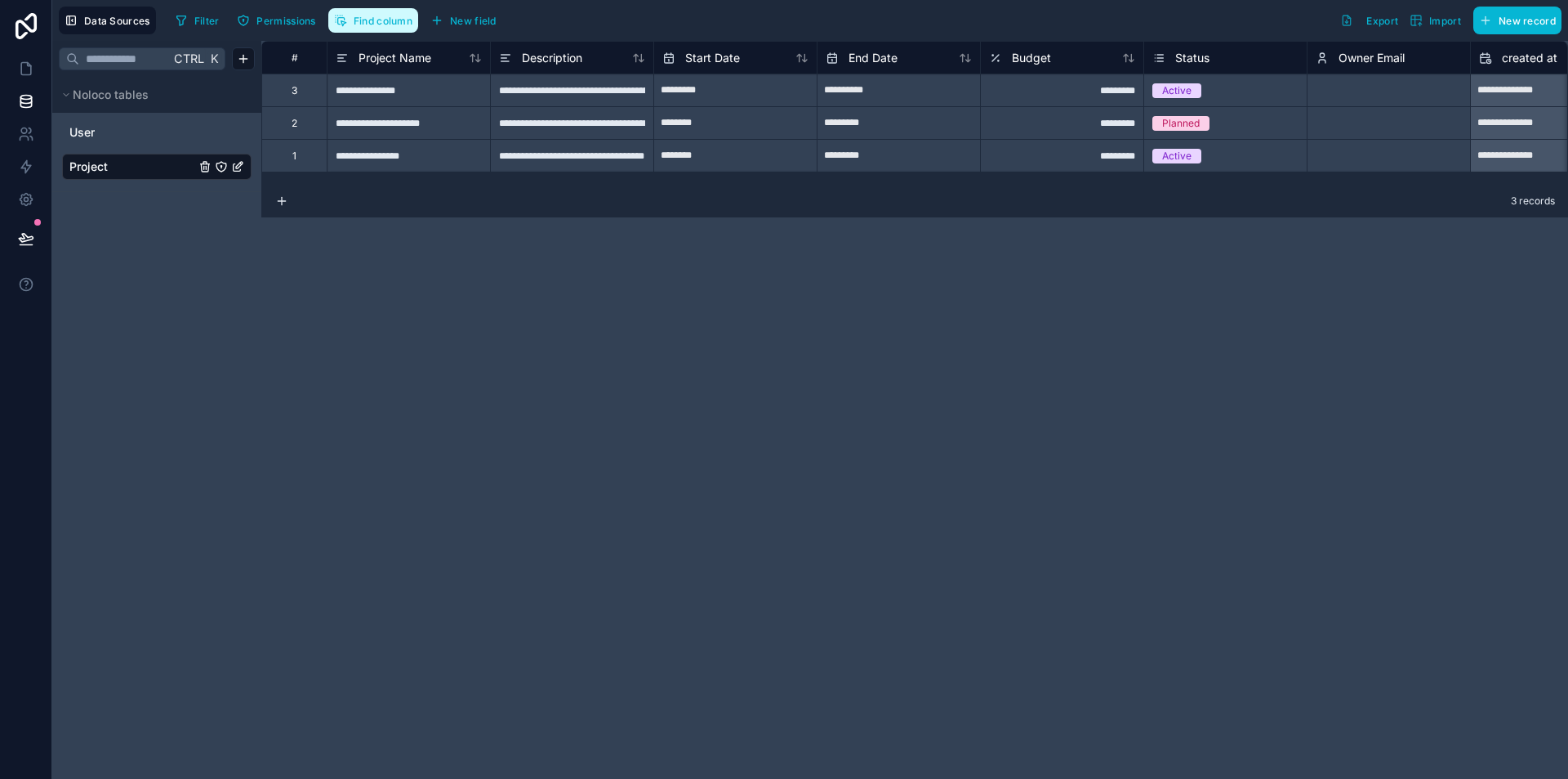
click at [357, 23] on span "Find column" at bounding box center [383, 21] width 59 height 13
click at [302, 23] on span "Permissions" at bounding box center [286, 21] width 59 height 13
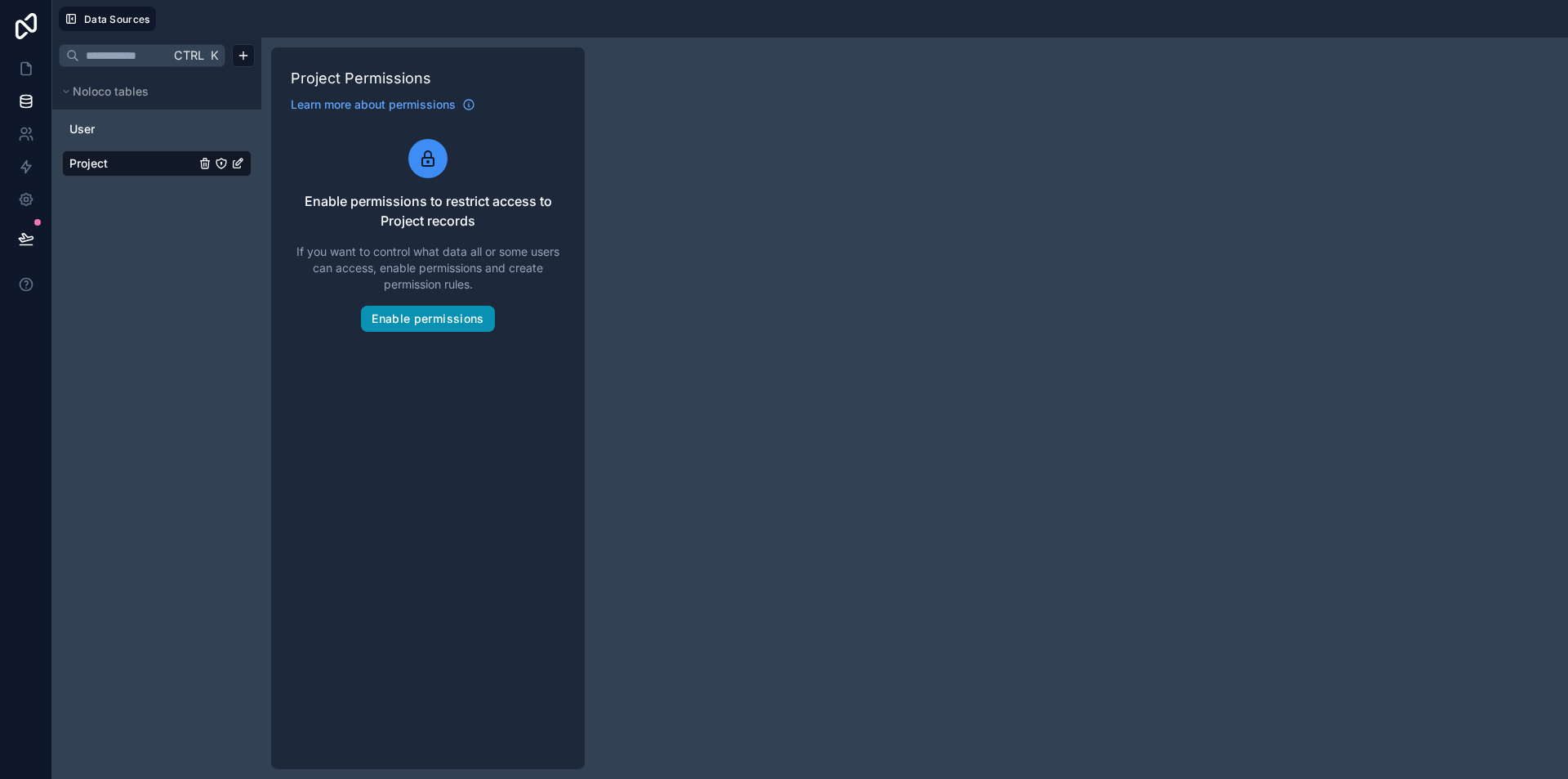
click at [425, 310] on button "Enable permissions" at bounding box center [427, 318] width 133 height 26
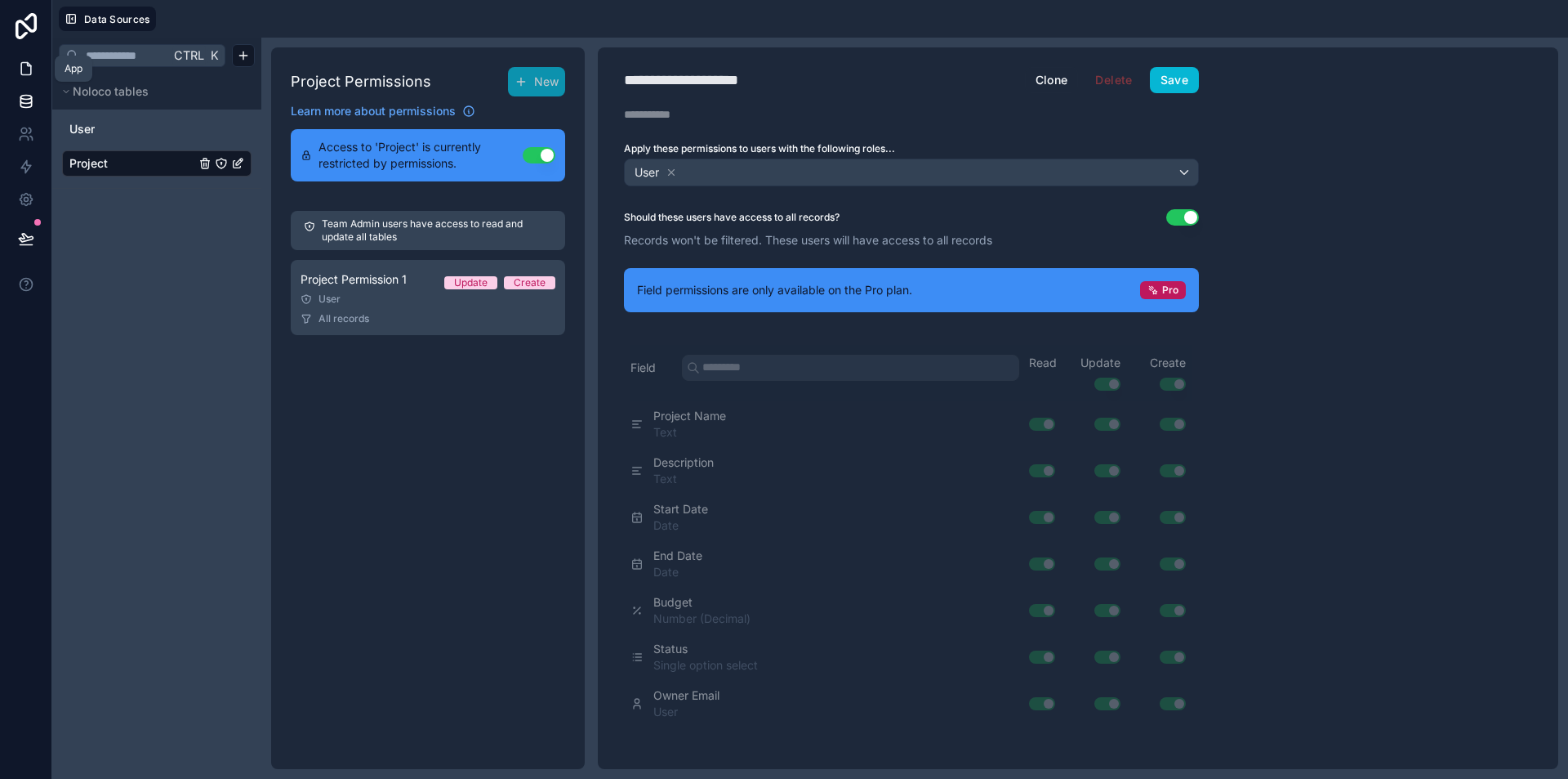
click at [19, 74] on icon at bounding box center [25, 69] width 17 height 17
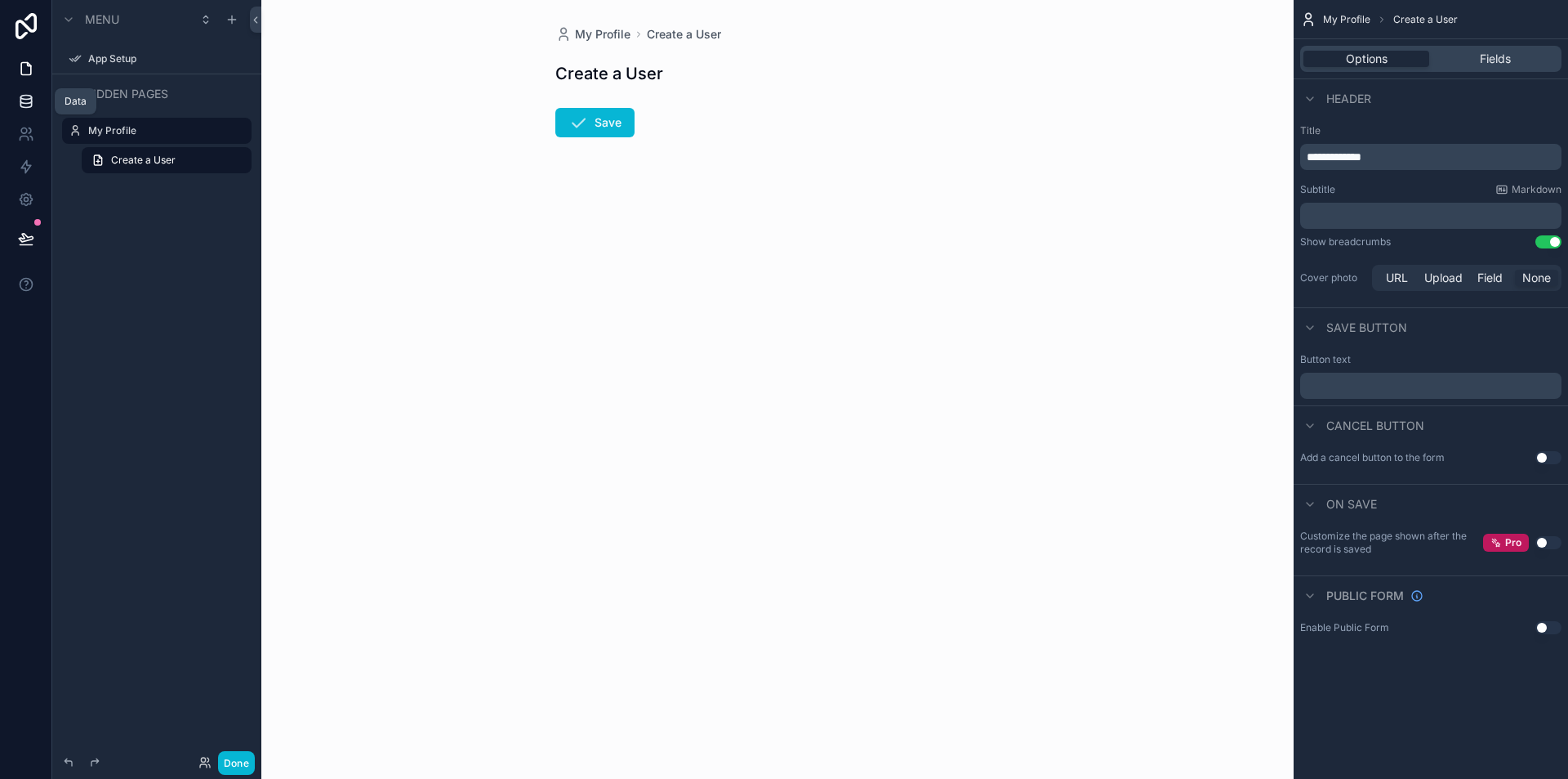
click at [31, 104] on icon at bounding box center [25, 105] width 11 height 7
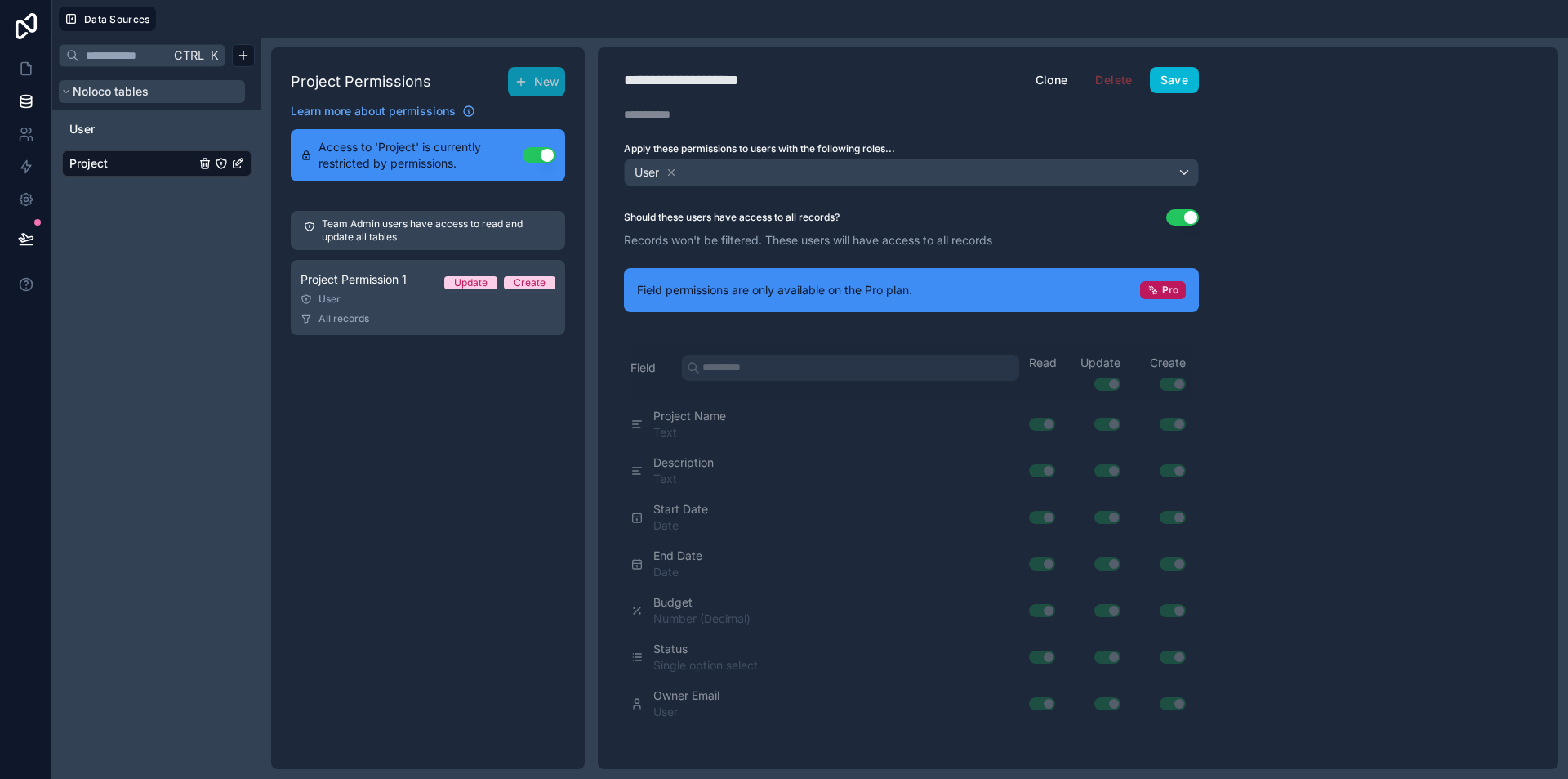
click at [109, 93] on span "Noloco tables" at bounding box center [111, 91] width 76 height 17
click at [80, 87] on span "Noloco tables" at bounding box center [111, 91] width 76 height 17
click at [99, 124] on link "User" at bounding box center [132, 129] width 126 height 17
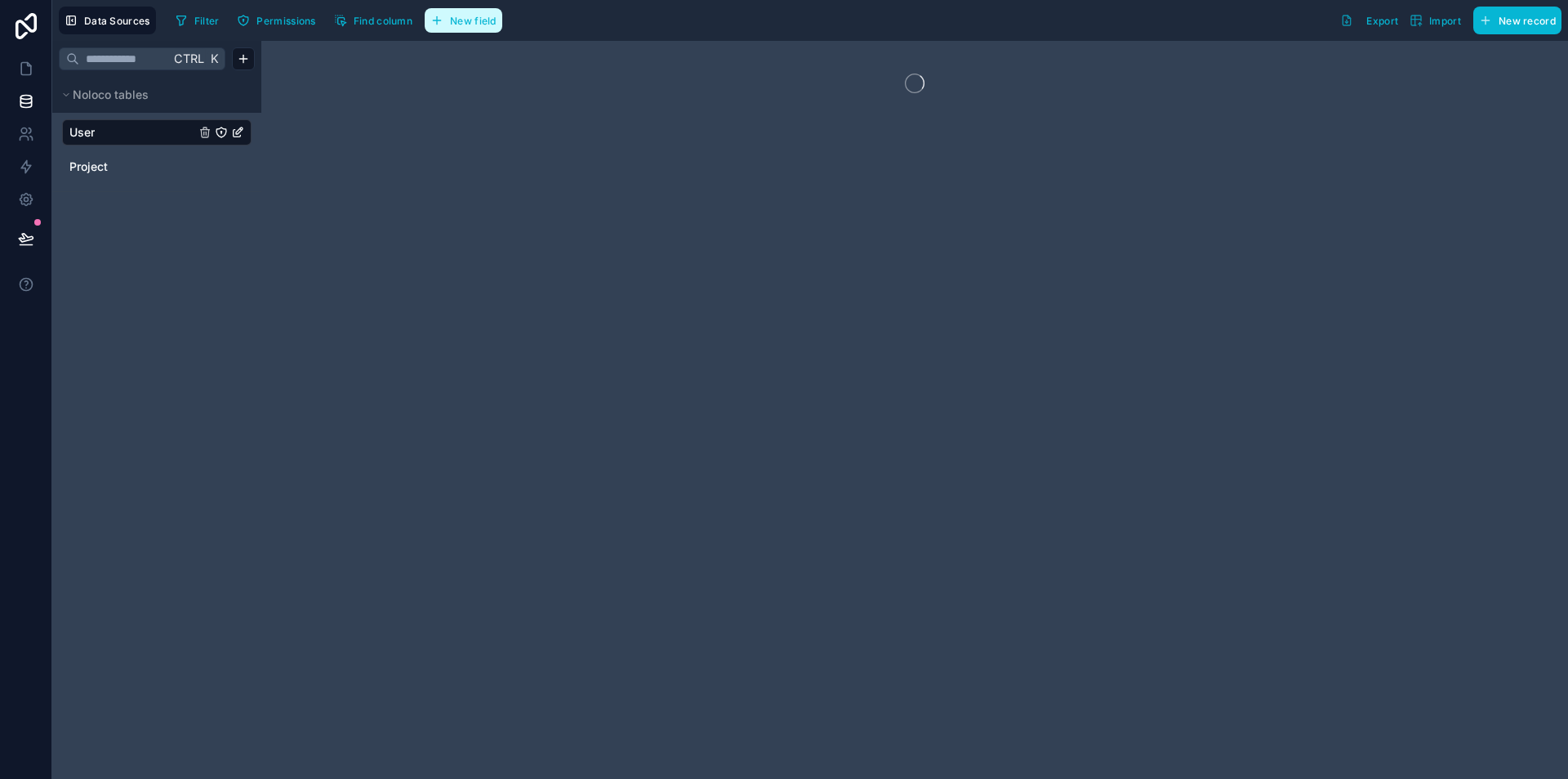
click at [468, 23] on span "New field" at bounding box center [473, 21] width 47 height 13
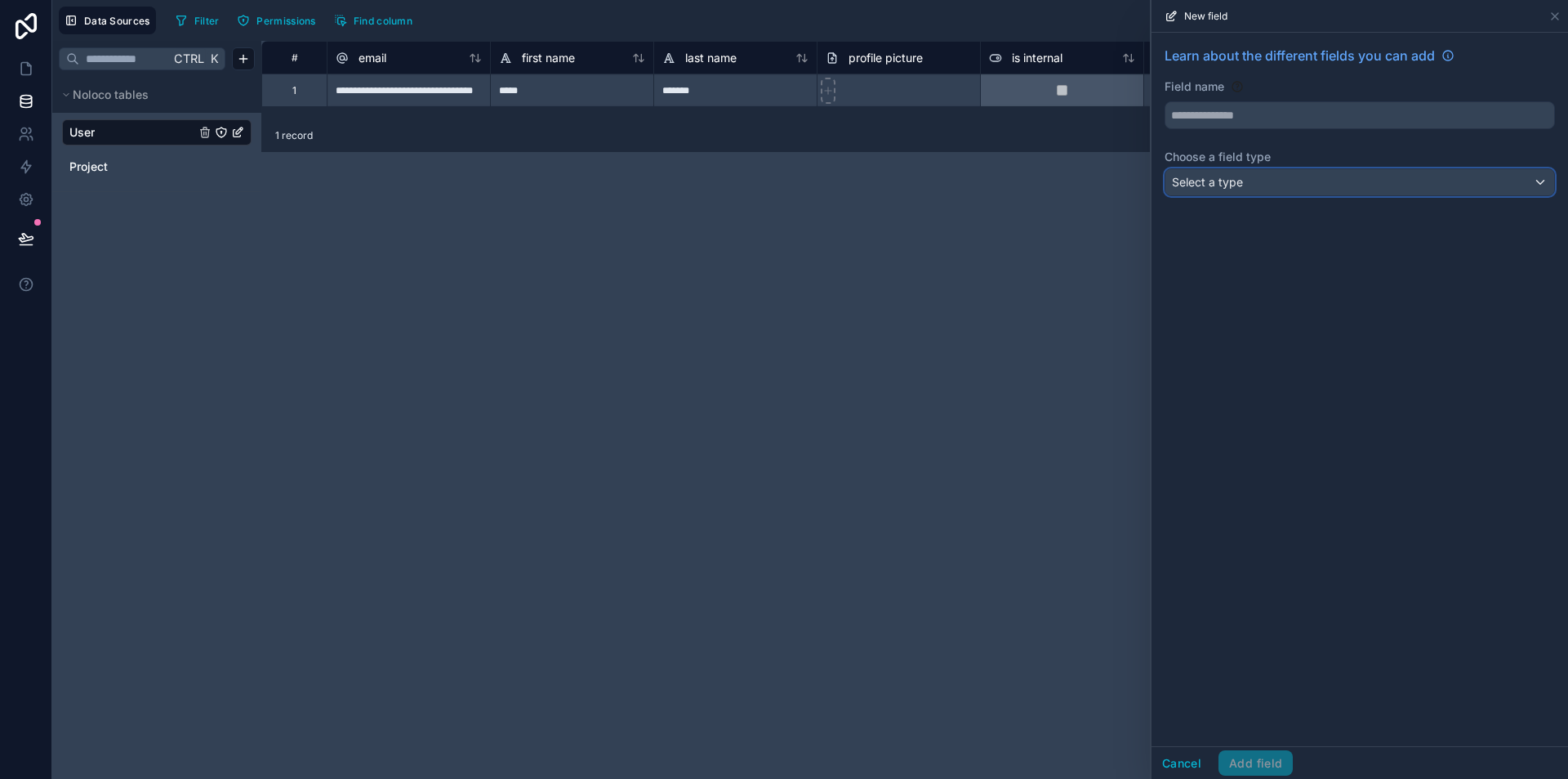
click at [1251, 172] on div "Select a type" at bounding box center [1361, 182] width 389 height 26
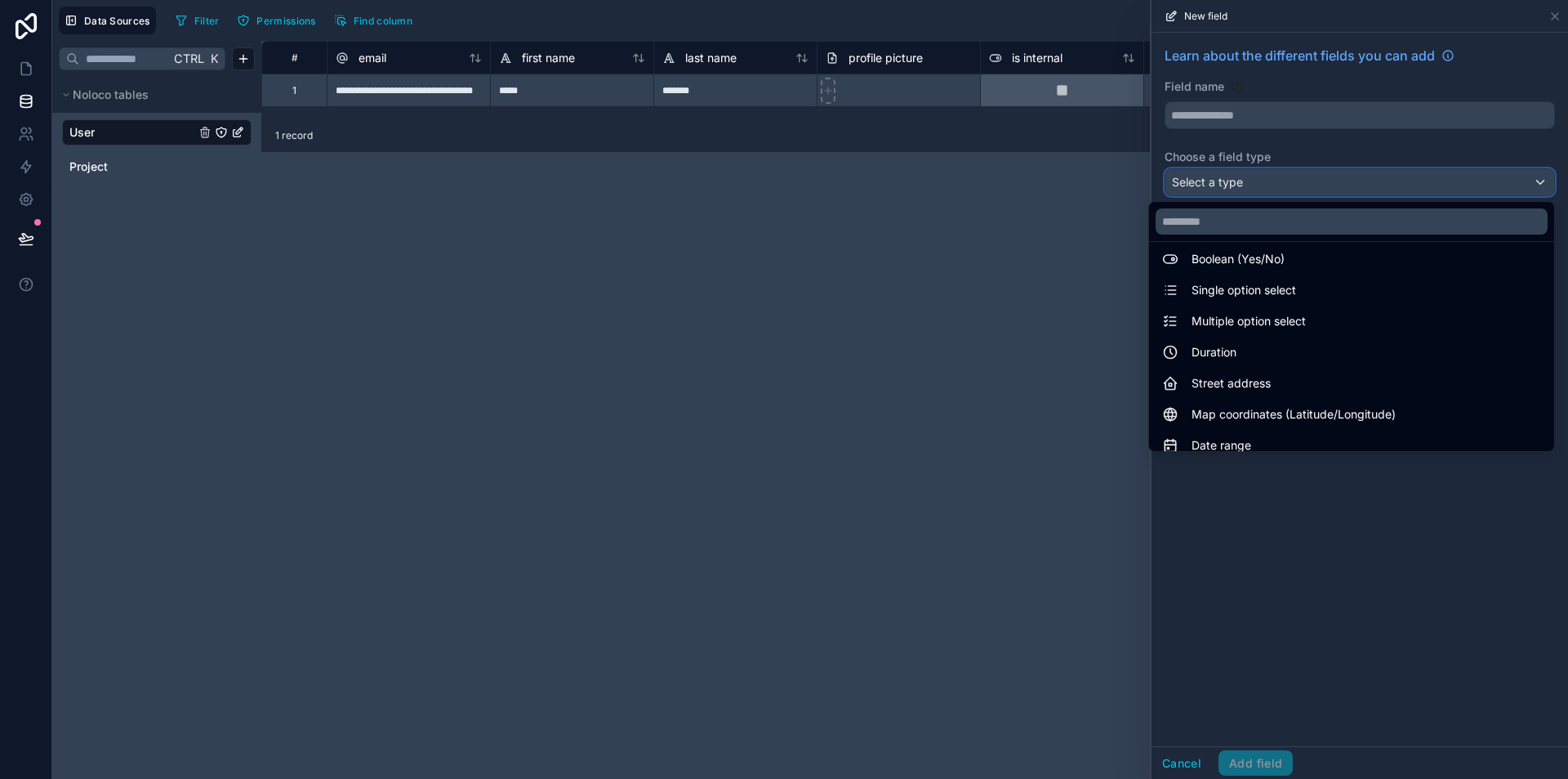
scroll to position [474, 0]
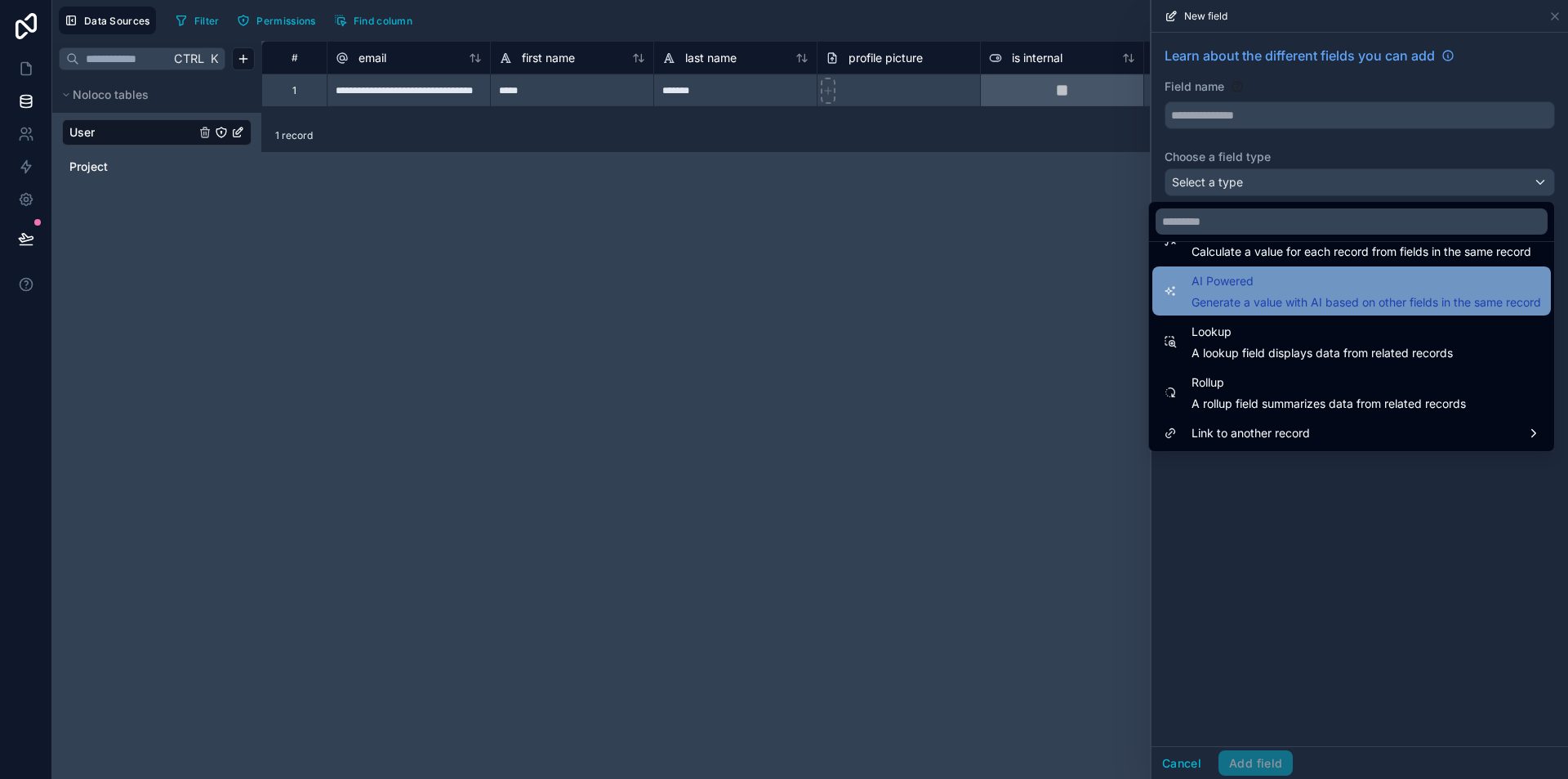
click at [1343, 280] on span "AI Powered" at bounding box center [1366, 281] width 349 height 20
type input "**********"
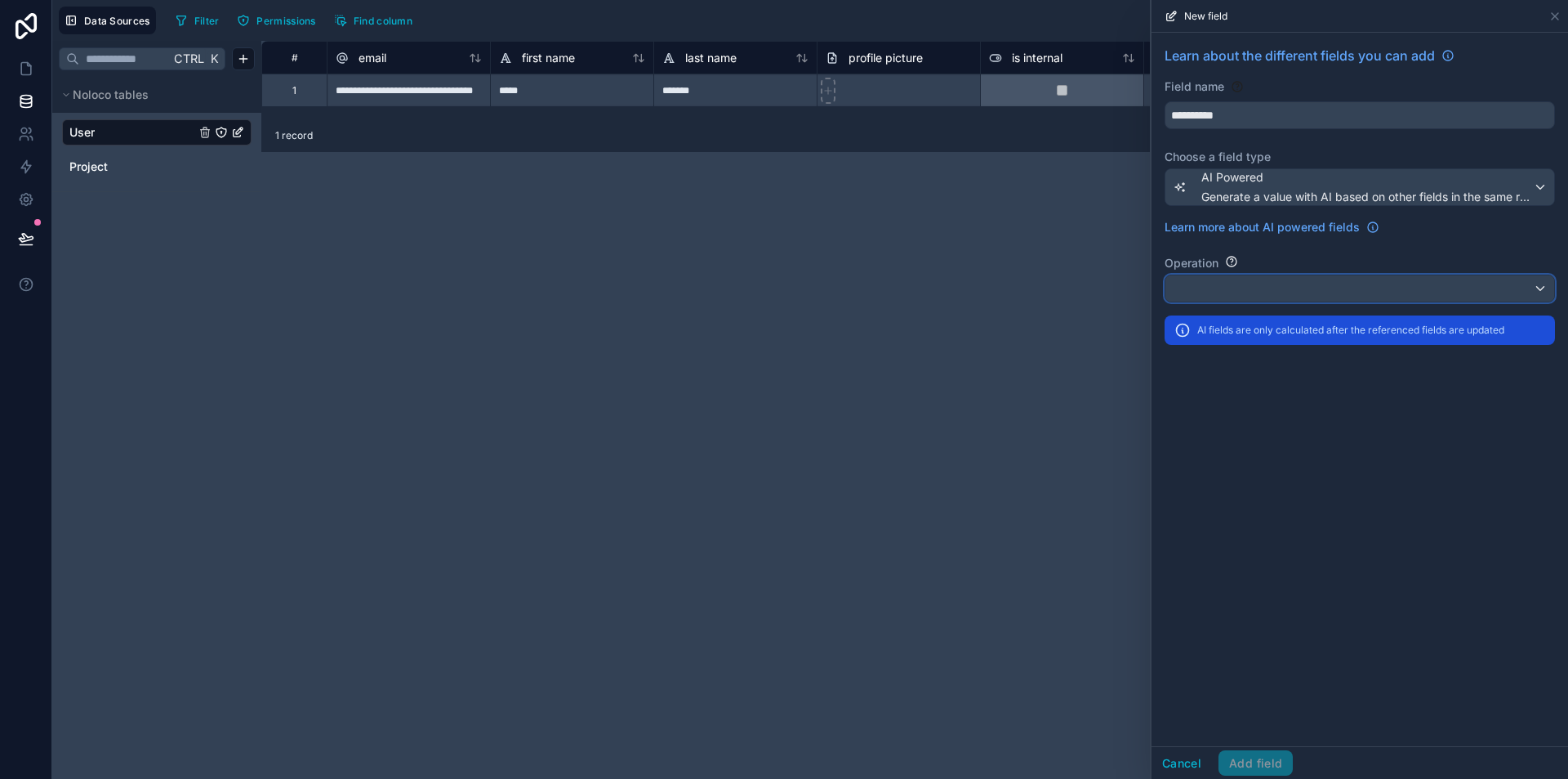
click at [1219, 293] on div at bounding box center [1361, 288] width 389 height 26
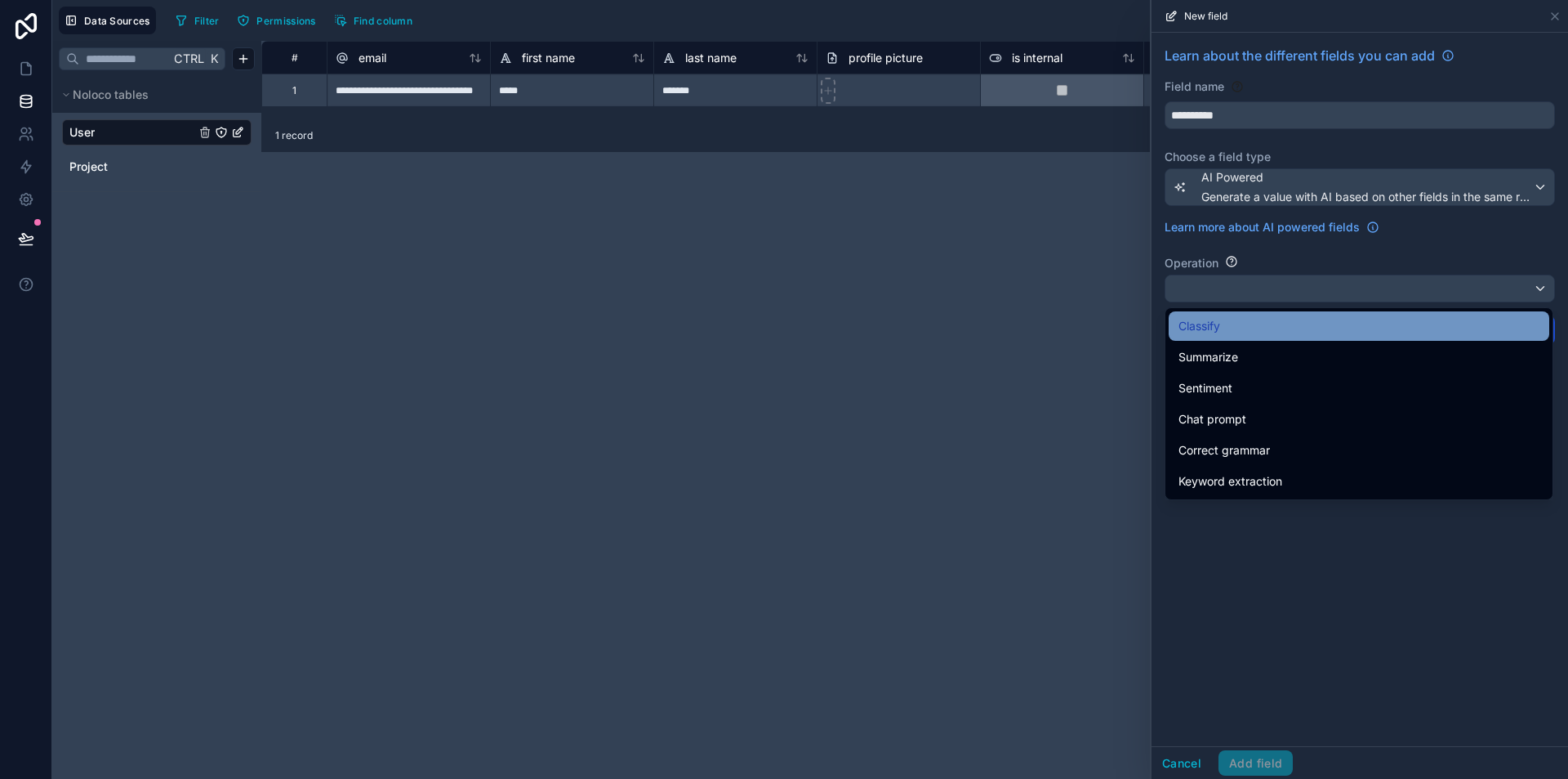
click at [1275, 339] on div "Classify" at bounding box center [1359, 326] width 381 height 29
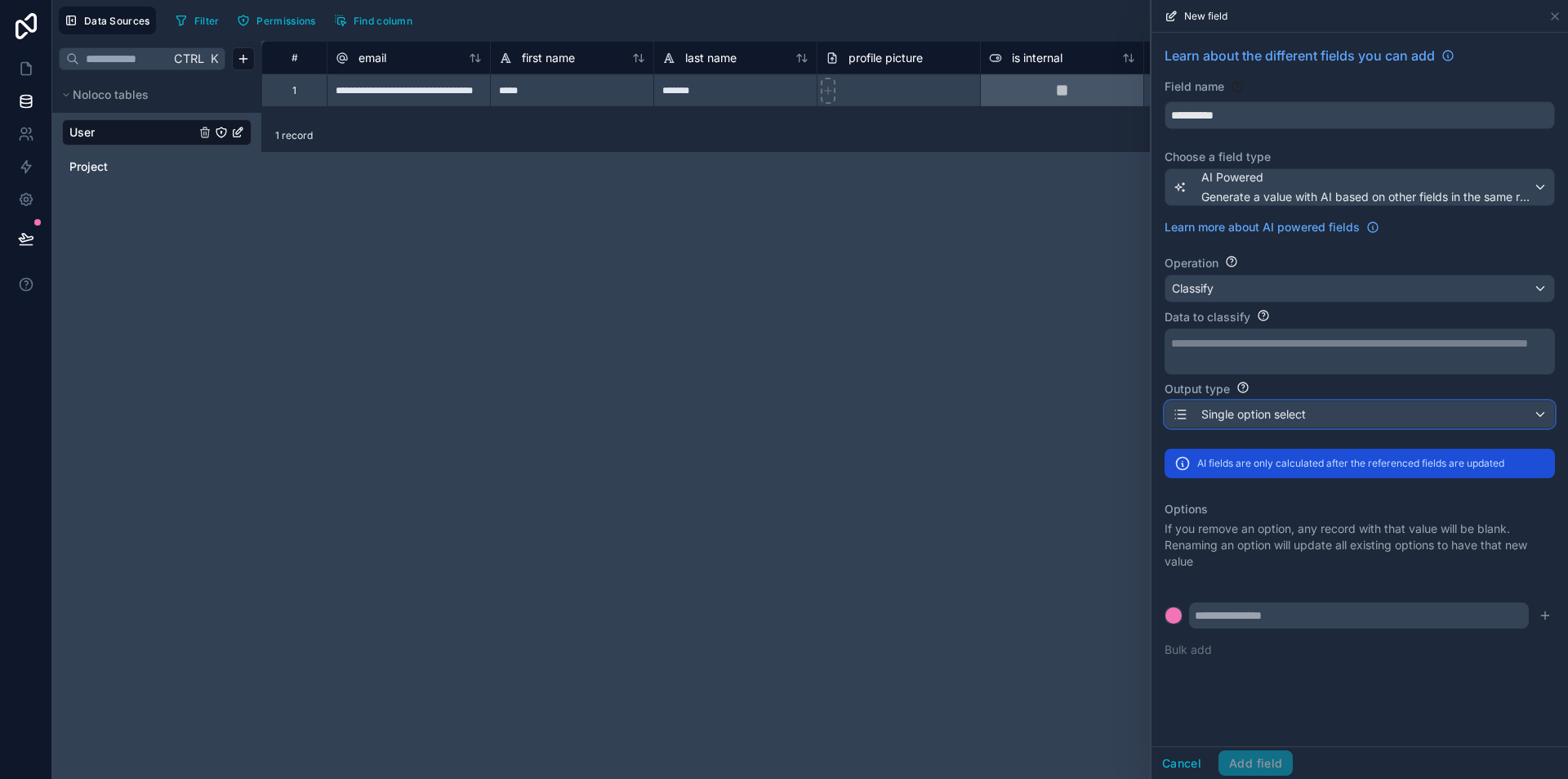
click at [1294, 420] on span "Single option select" at bounding box center [1253, 414] width 105 height 17
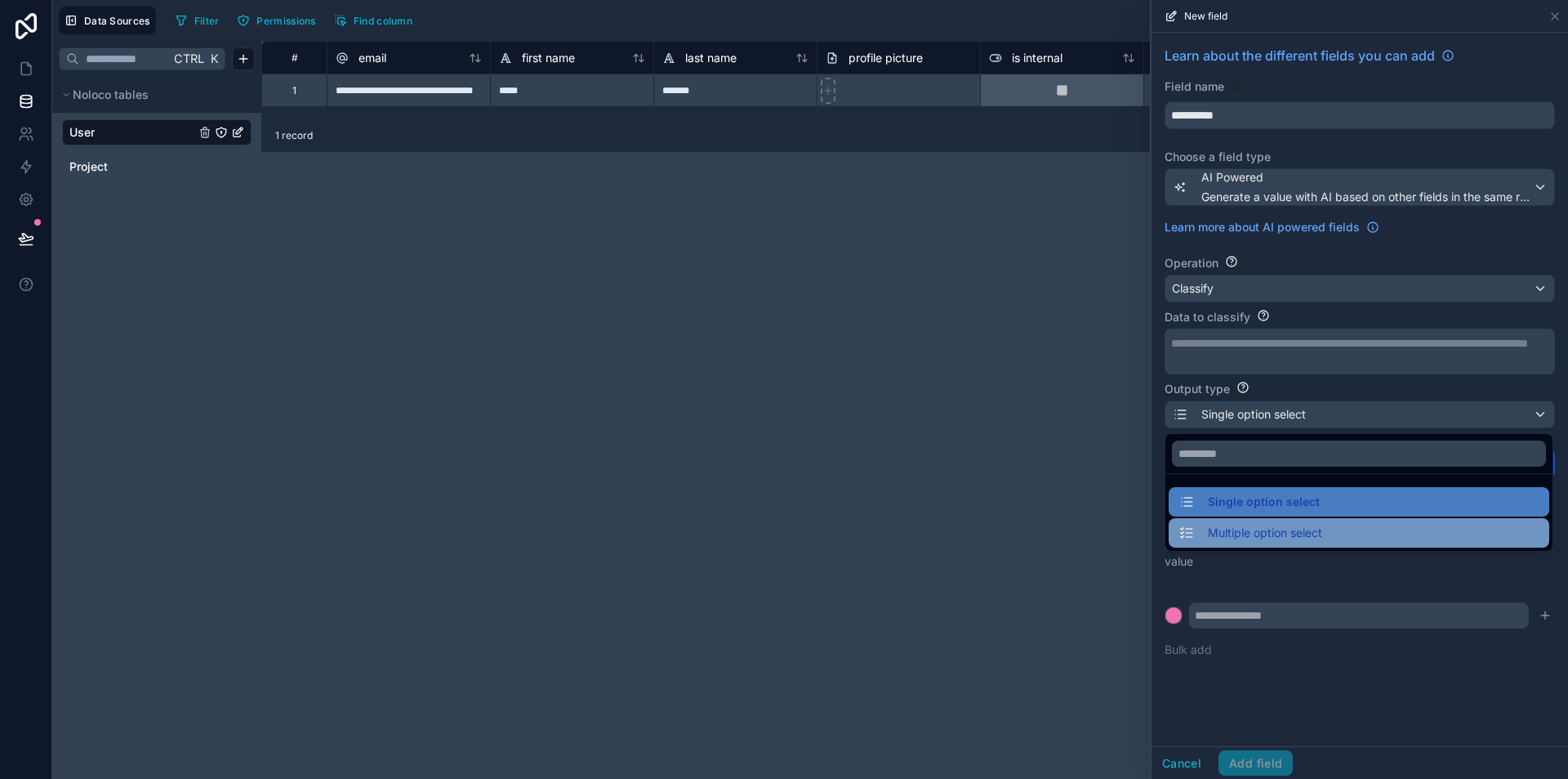
click at [1300, 525] on span "Multiple option select" at bounding box center [1265, 532] width 114 height 20
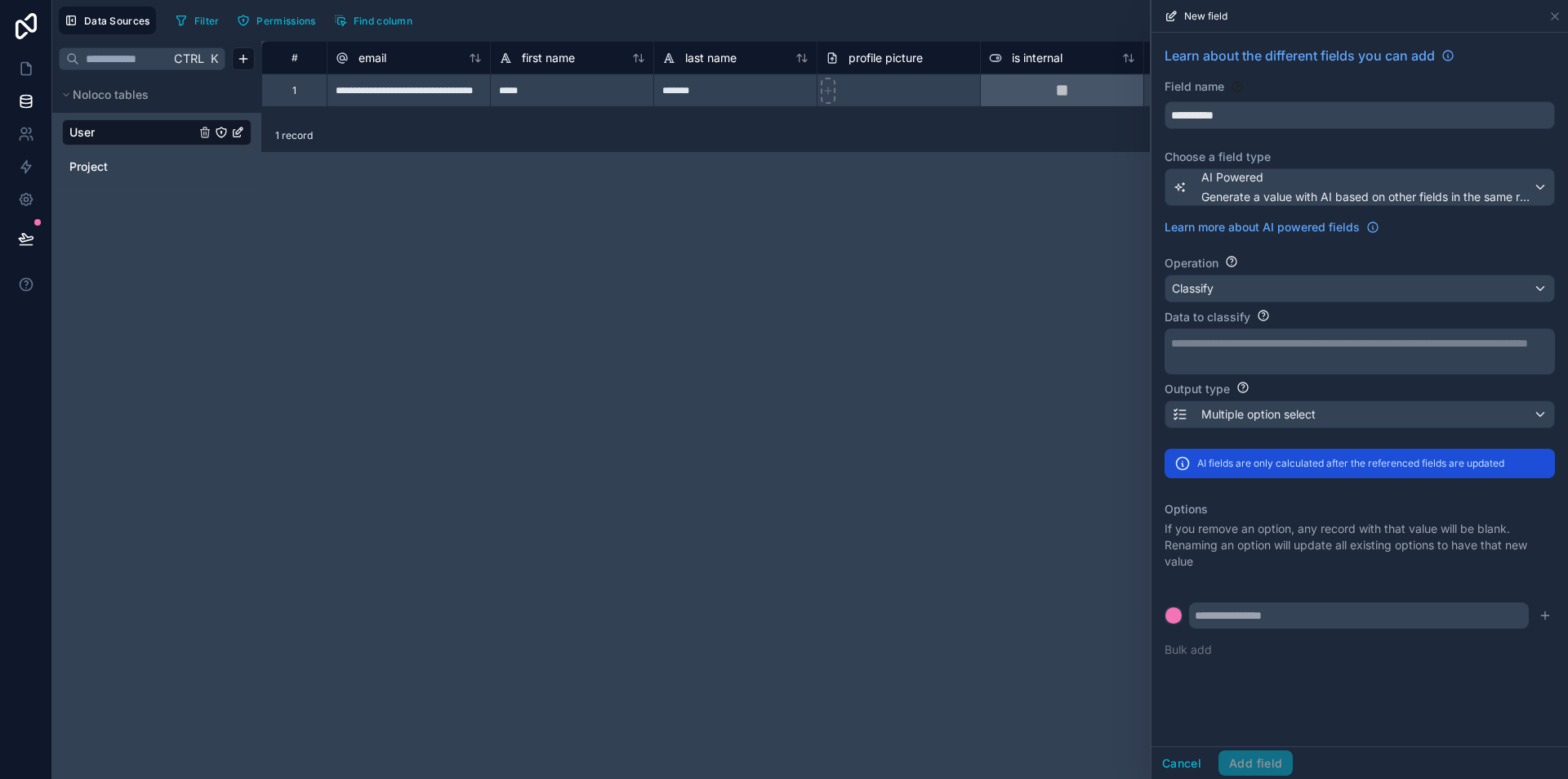
click at [1242, 344] on p "**********" at bounding box center [1359, 343] width 374 height 17
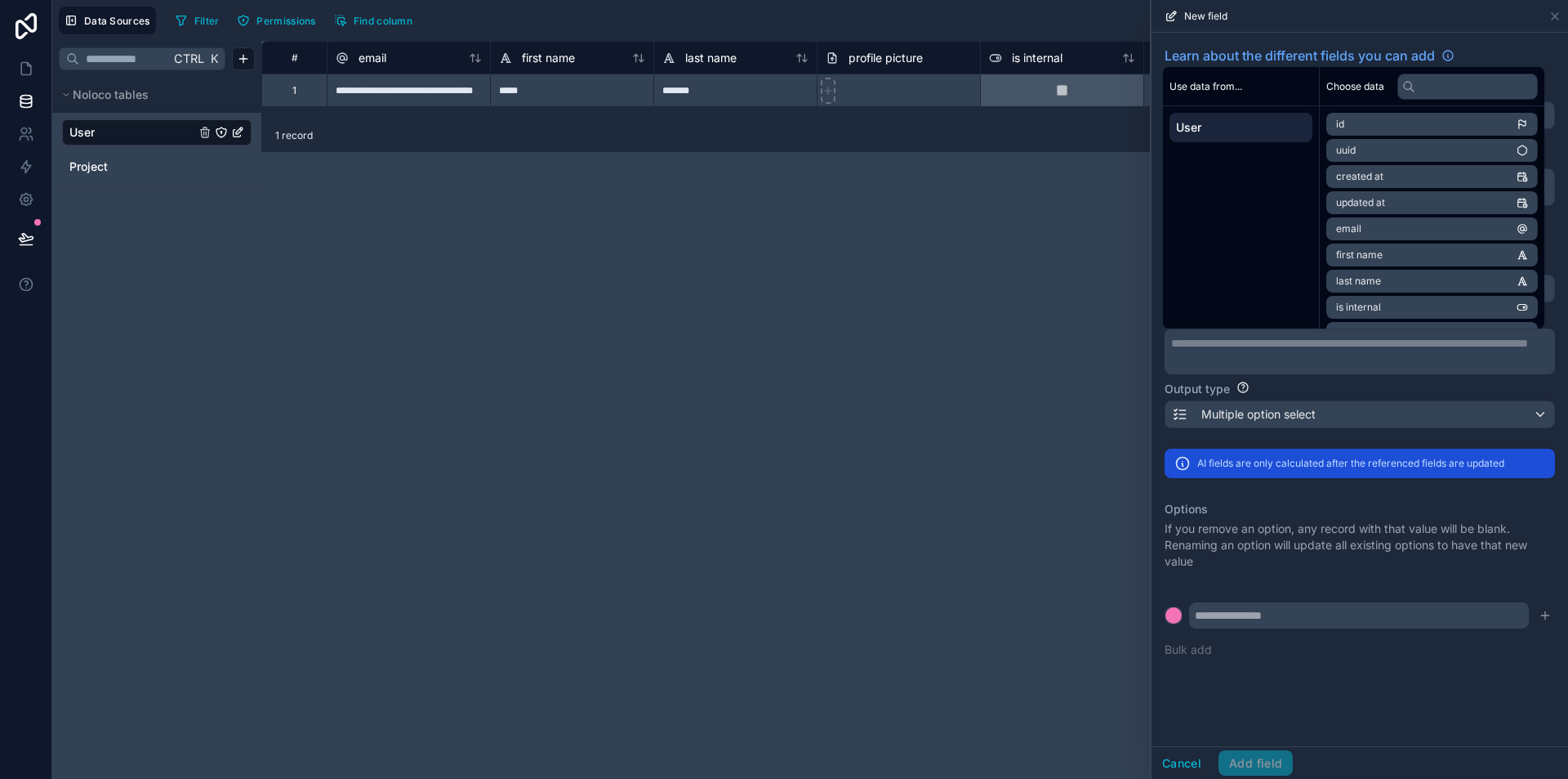
click at [1390, 140] on li "uuid" at bounding box center [1432, 150] width 211 height 23
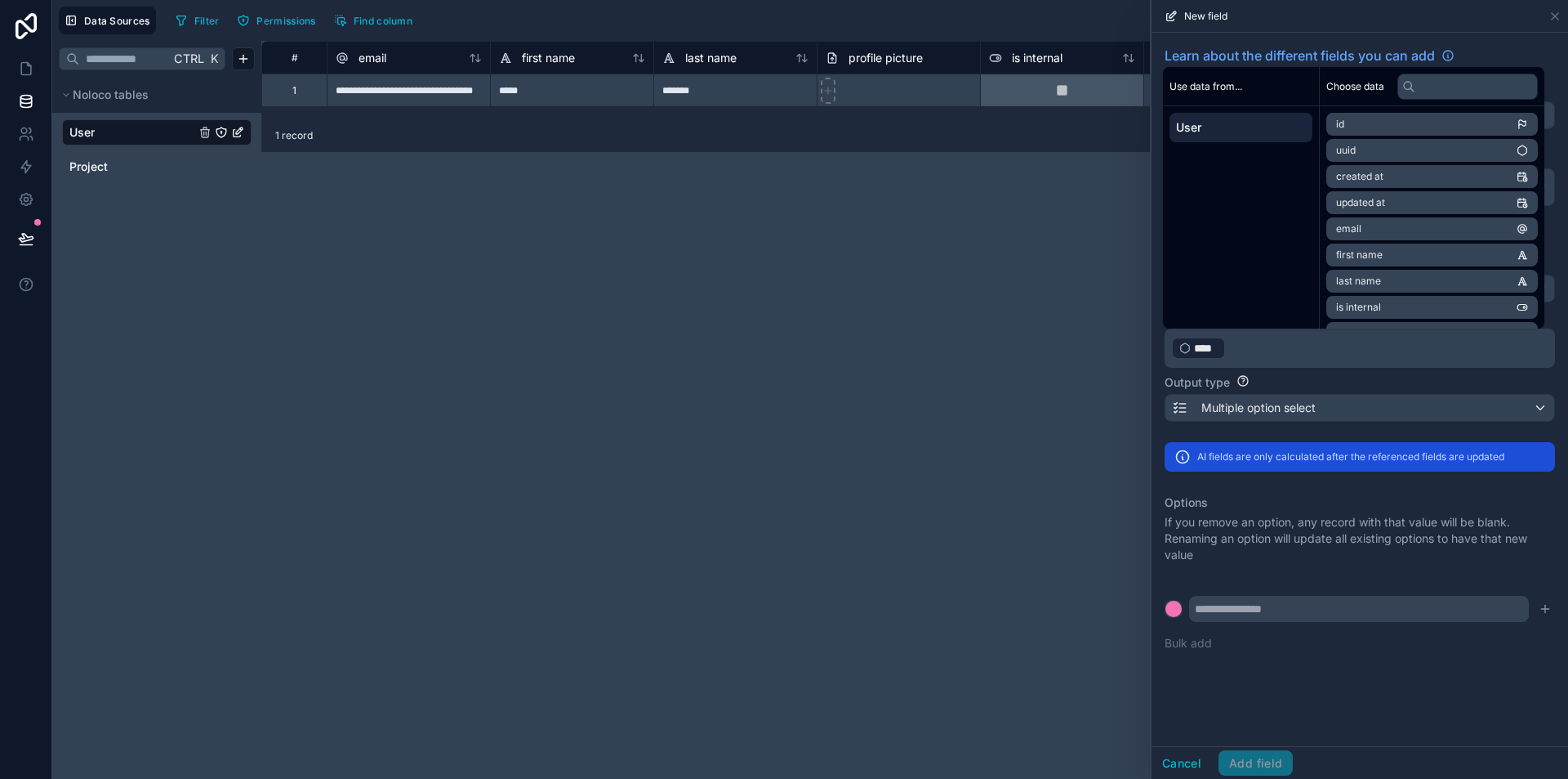
click at [1378, 233] on li "email" at bounding box center [1432, 228] width 211 height 23
click at [1383, 266] on ul "id uuid created at updated at email first name last name is internal invitation…" at bounding box center [1432, 267] width 211 height 310
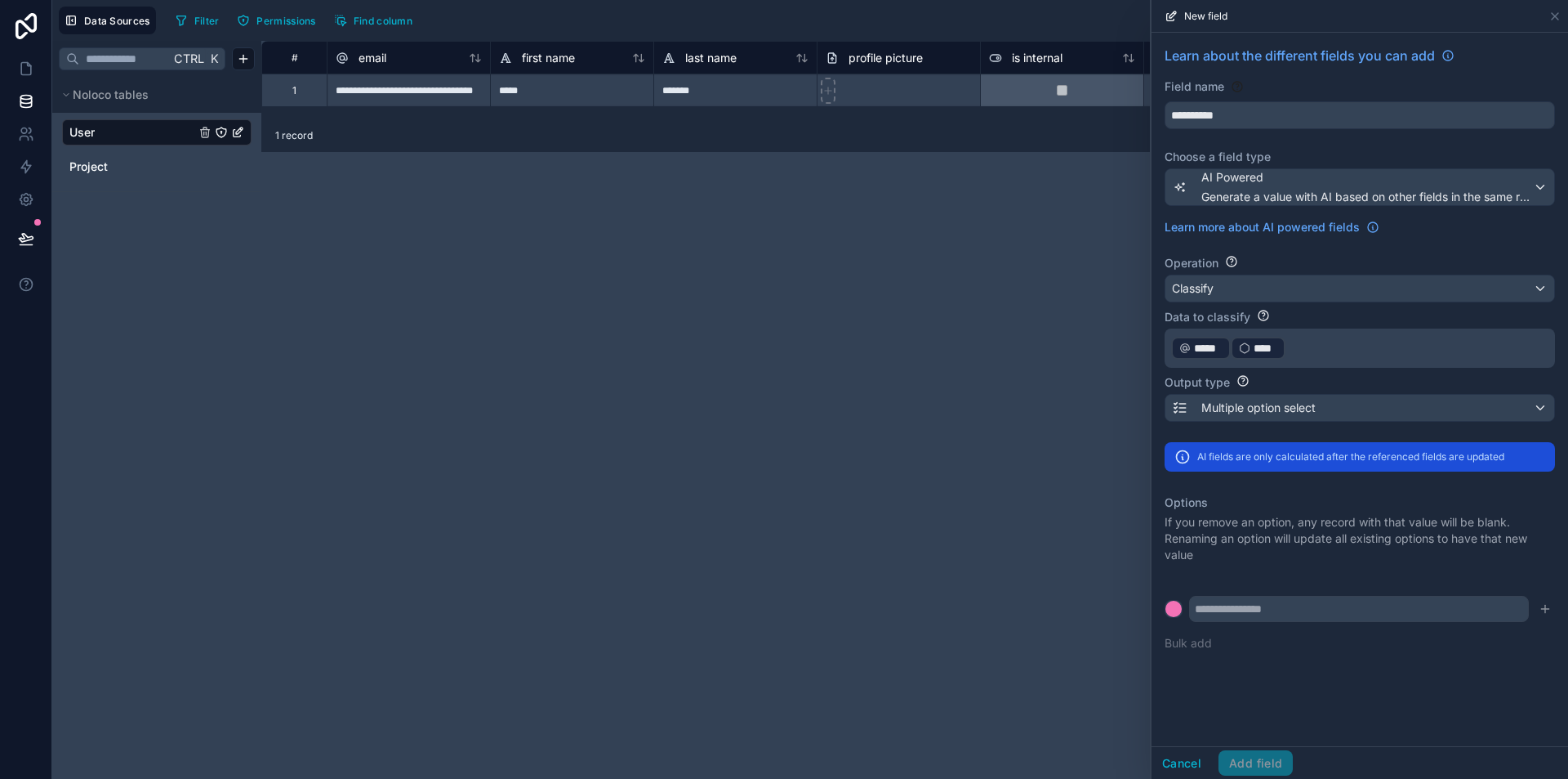
click at [1306, 377] on div "Output type" at bounding box center [1360, 382] width 390 height 17
click at [1258, 616] on input "text" at bounding box center [1359, 609] width 339 height 26
click at [1456, 617] on input "text" at bounding box center [1359, 609] width 339 height 26
type input "*"
drag, startPoint x: 1403, startPoint y: 678, endPoint x: 1464, endPoint y: 652, distance: 66.3
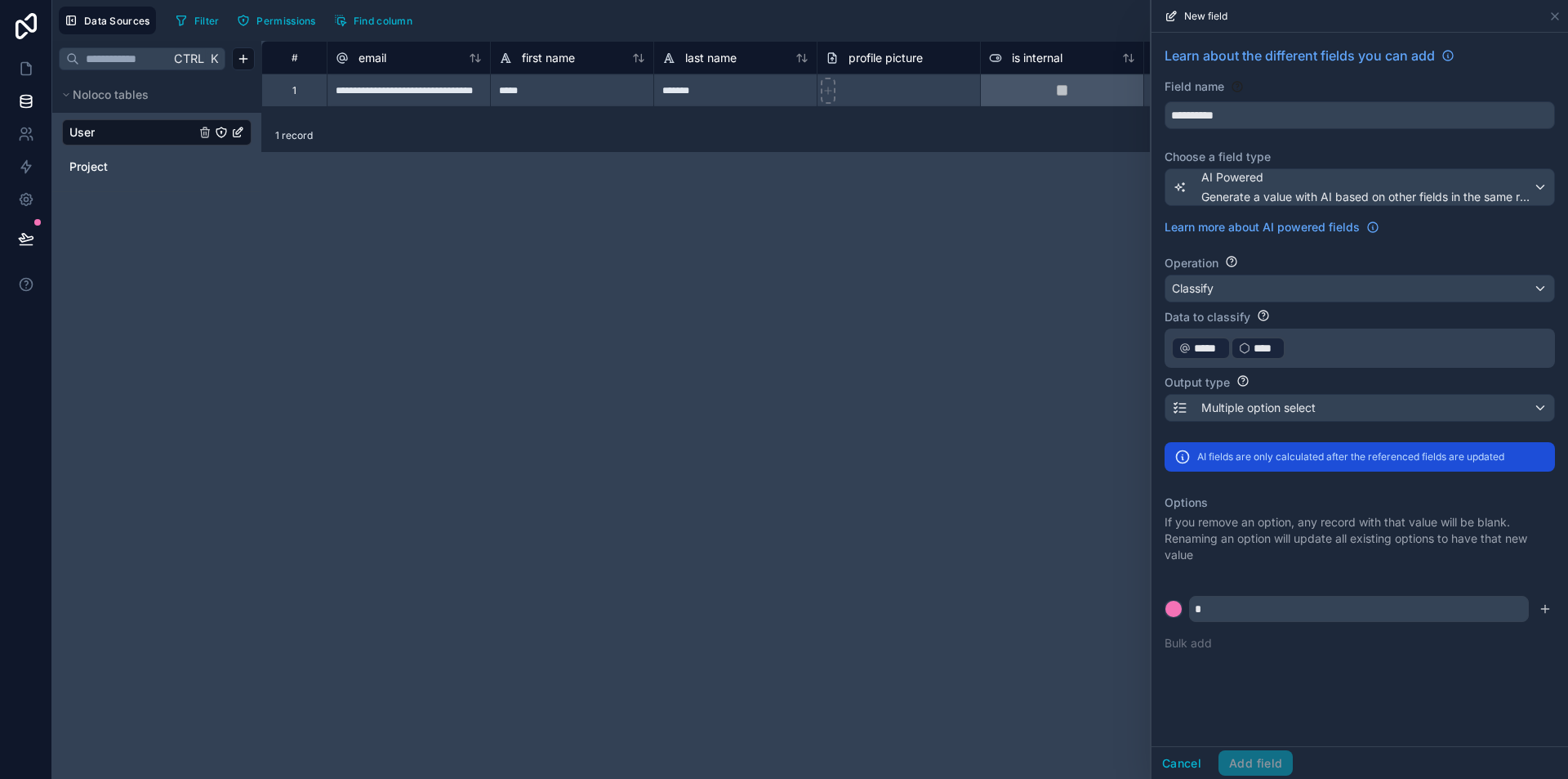
click at [1402, 678] on div "**********" at bounding box center [1361, 389] width 417 height 713
click at [1548, 604] on icon "submit" at bounding box center [1545, 609] width 13 height 13
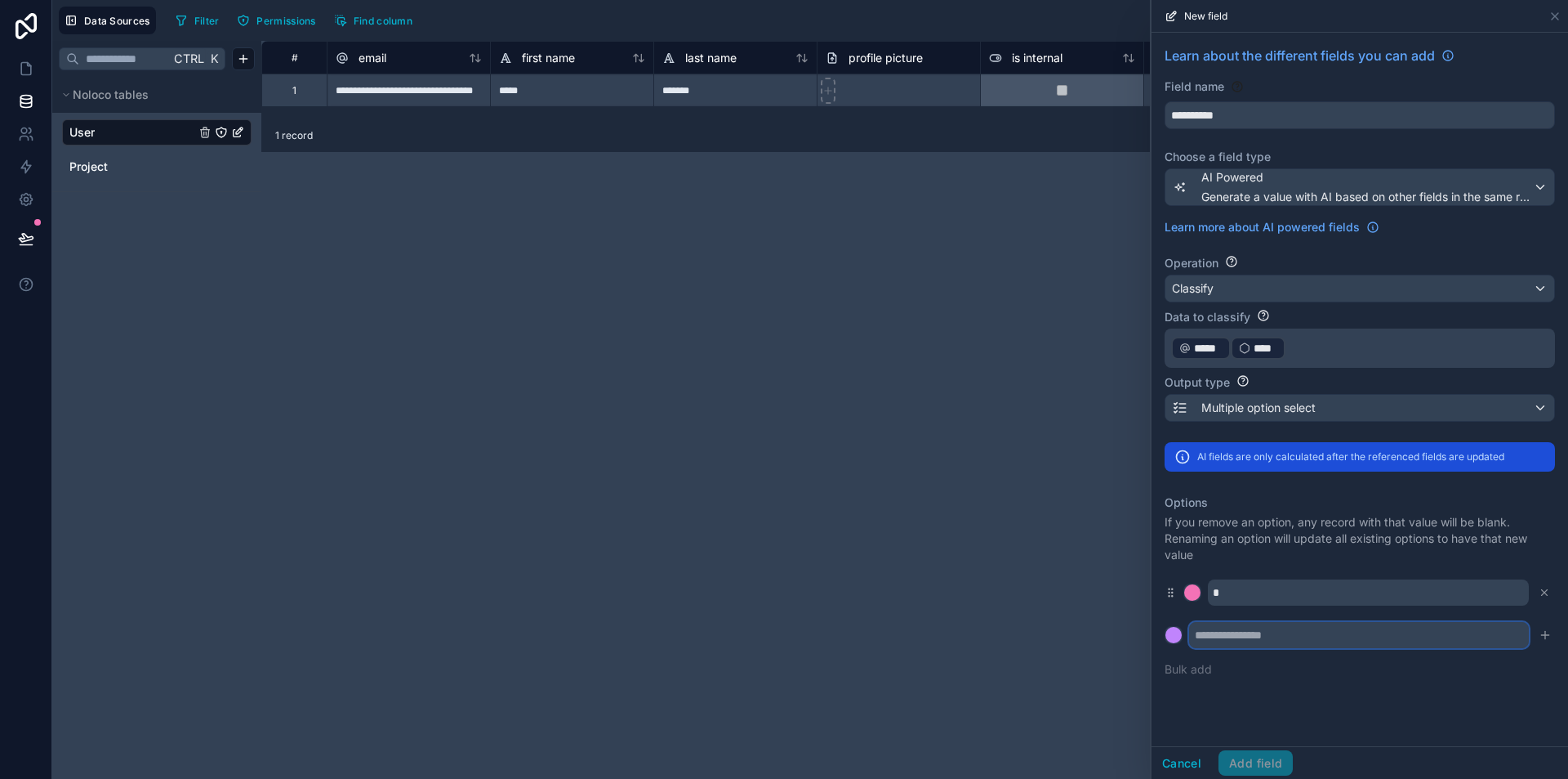
click at [1400, 636] on input "text" at bounding box center [1359, 635] width 339 height 26
type input "*"
click at [1481, 670] on div "Options If you remove an option, any record with that value will be blank. Rena…" at bounding box center [1360, 585] width 390 height 203
click at [1544, 630] on icon "submit" at bounding box center [1545, 634] width 13 height 13
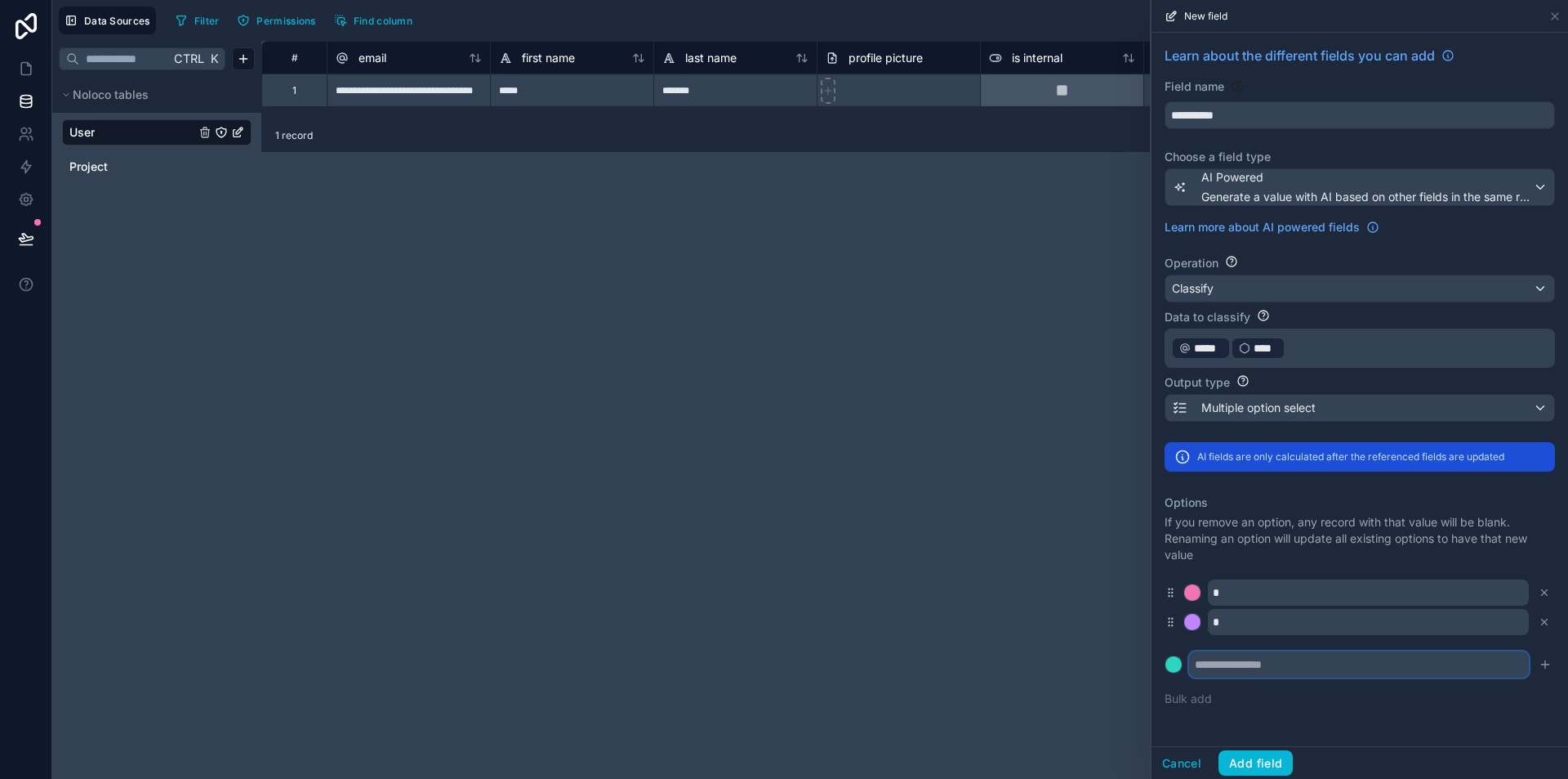
click at [1392, 669] on input "text" at bounding box center [1359, 664] width 339 height 26
type input "*"
click at [1546, 667] on icon "submit" at bounding box center [1546, 664] width 0 height 8
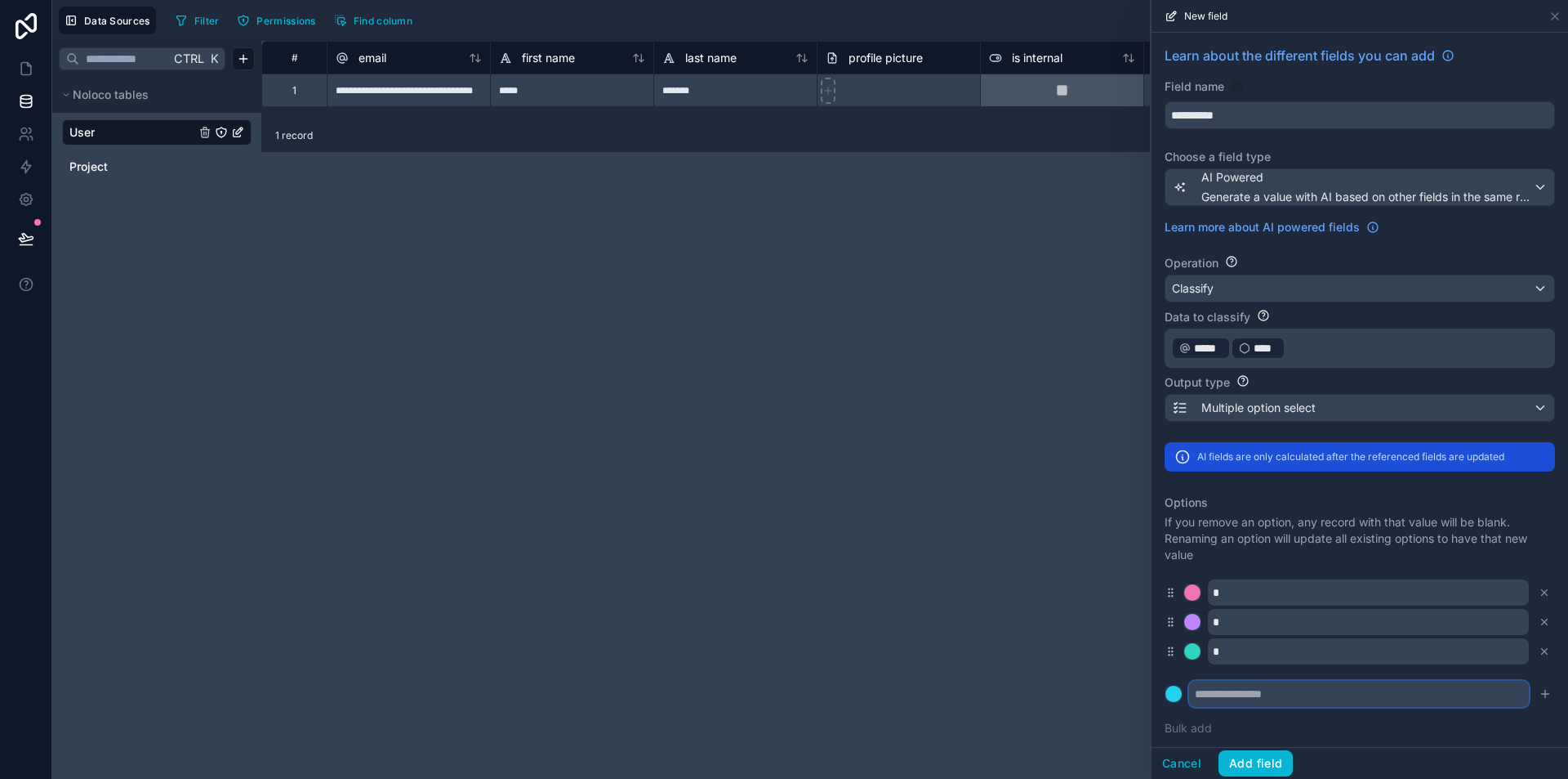
click at [1256, 695] on input "text" at bounding box center [1359, 694] width 339 height 26
type input "*"
click at [1539, 697] on icon "submit" at bounding box center [1545, 693] width 13 height 13
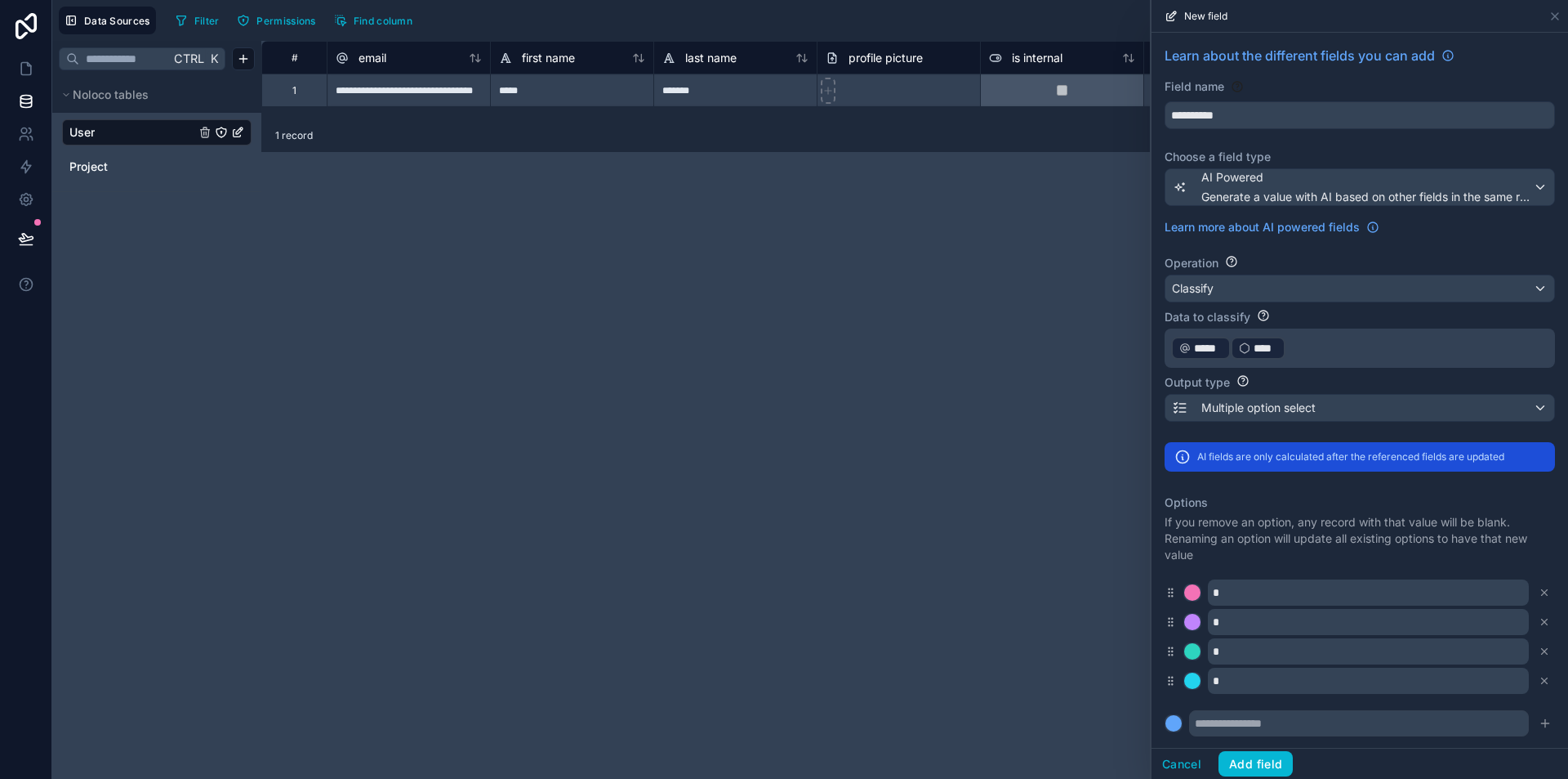
scroll to position [41, 0]
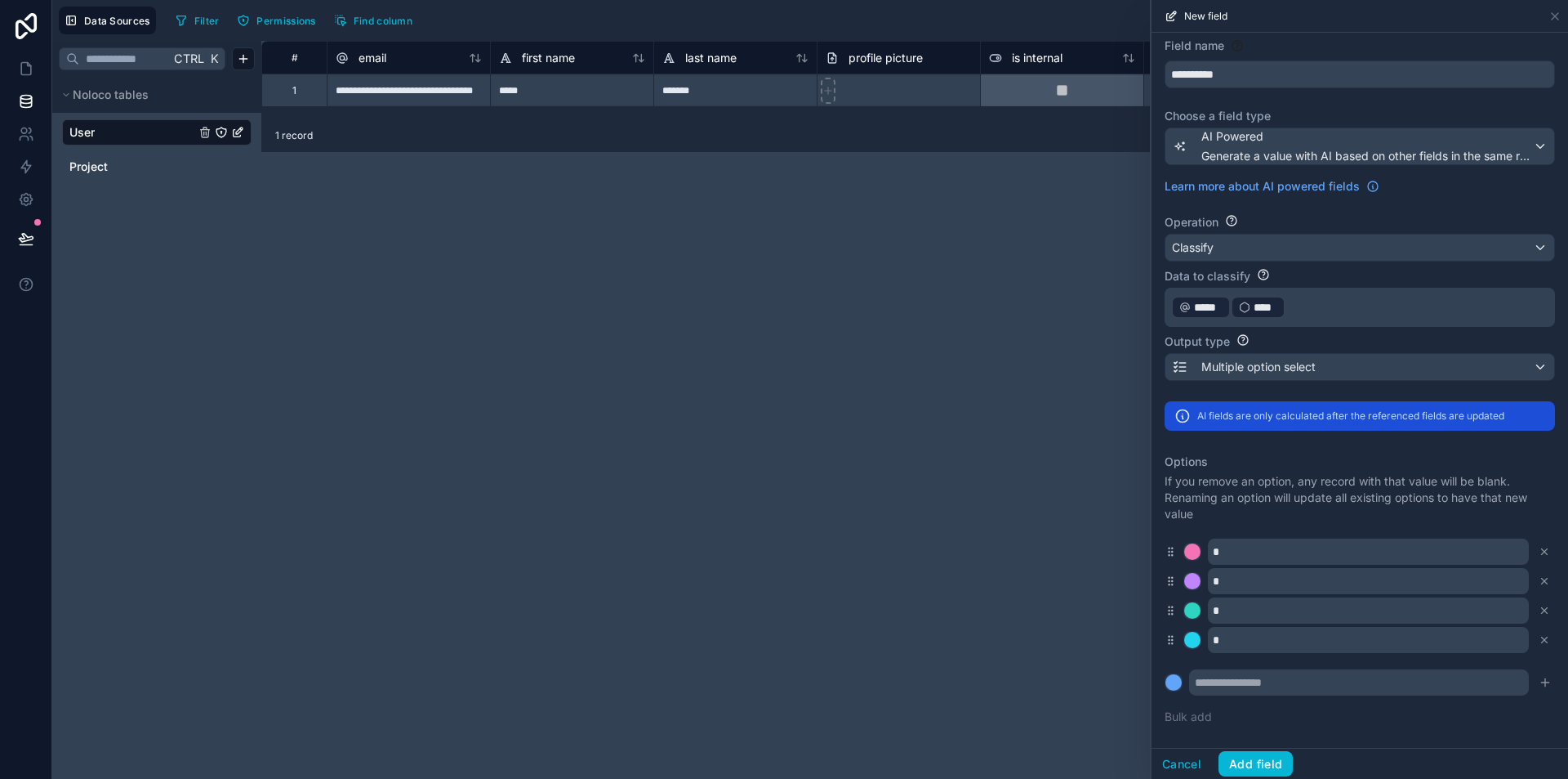
click at [1330, 302] on p "﻿ ***** ﻿ ﻿ **** ﻿ ﻿" at bounding box center [1359, 307] width 374 height 26
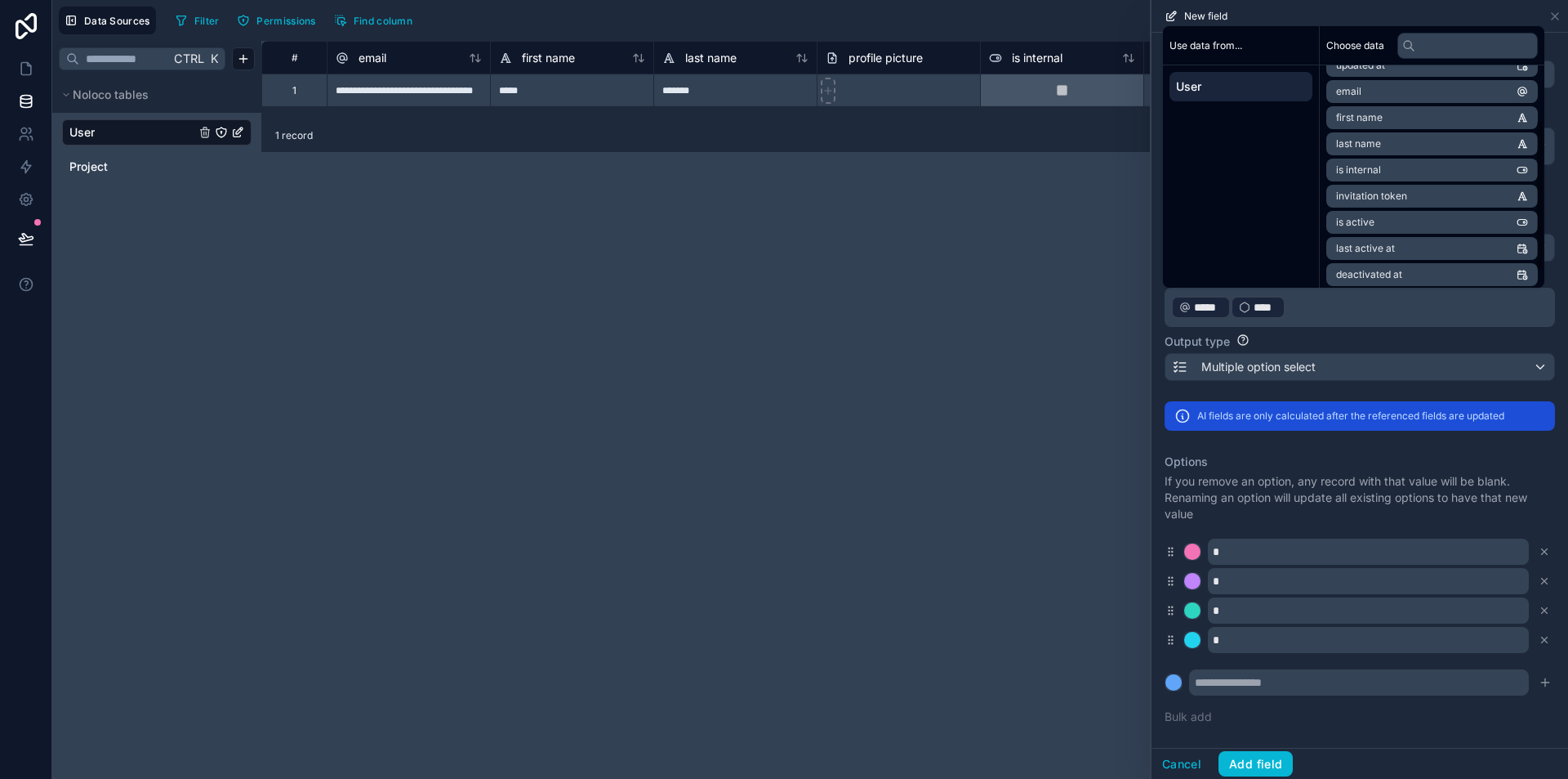
scroll to position [102, 0]
drag, startPoint x: 1379, startPoint y: 111, endPoint x: 1338, endPoint y: 265, distance: 159.4
click at [1380, 112] on span "first name" at bounding box center [1360, 113] width 47 height 13
click at [1423, 309] on p "**********" at bounding box center [1359, 307] width 374 height 26
click at [1455, 304] on p "**********" at bounding box center [1359, 307] width 374 height 26
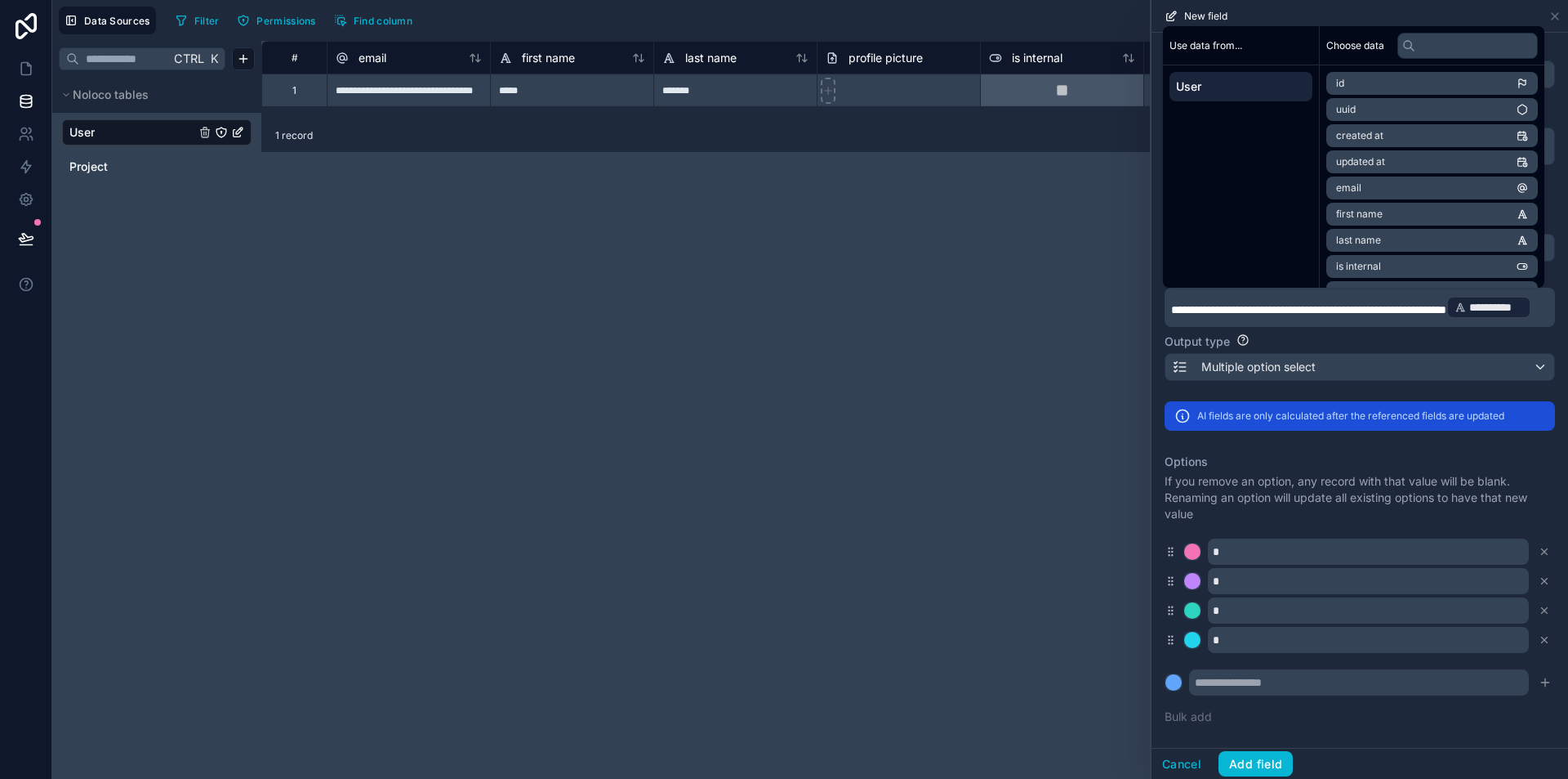
click at [1033, 332] on div "**********" at bounding box center [915, 410] width 1307 height 738
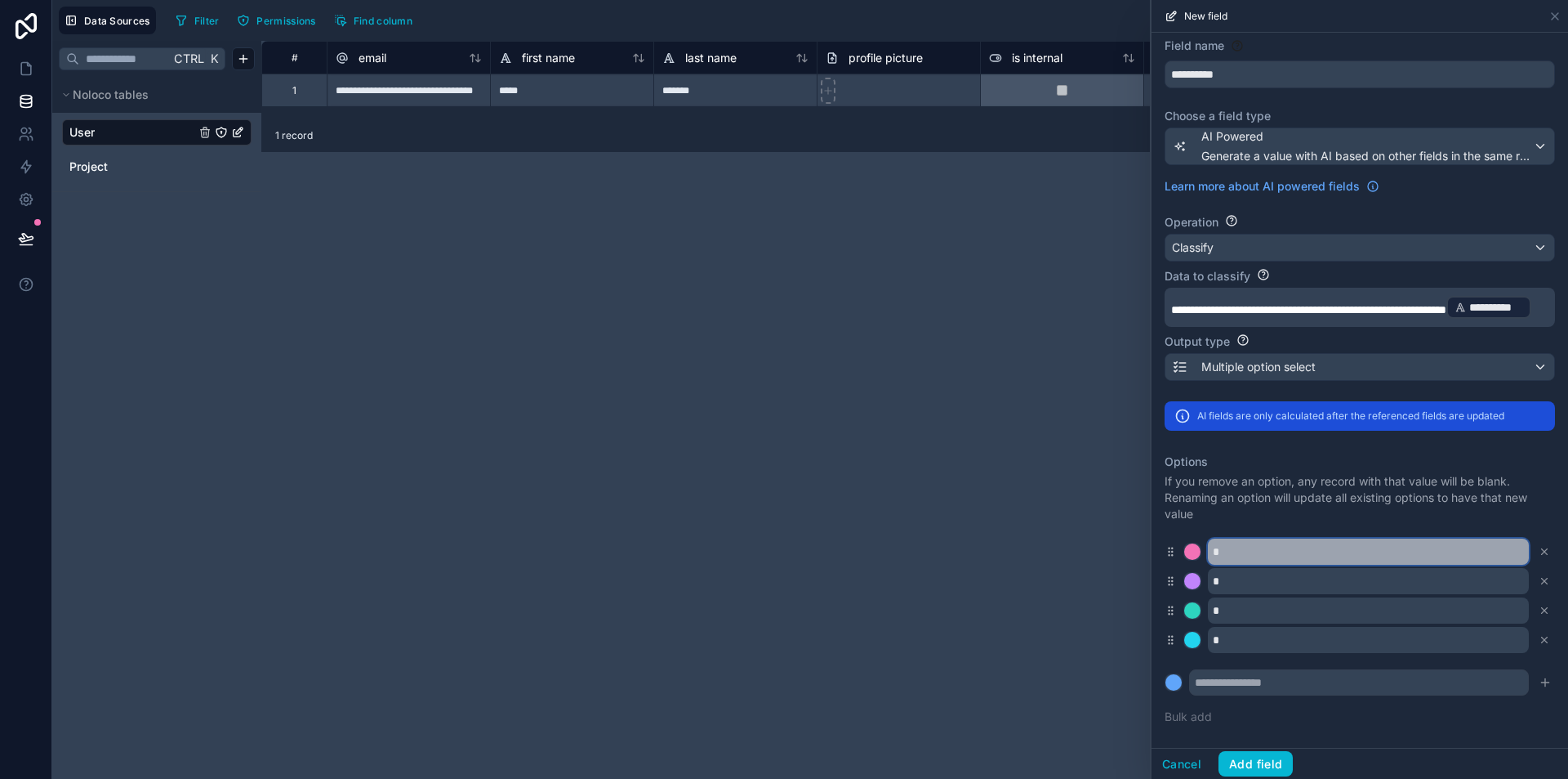
click at [1255, 565] on input "*" at bounding box center [1368, 551] width 321 height 26
type input "*********"
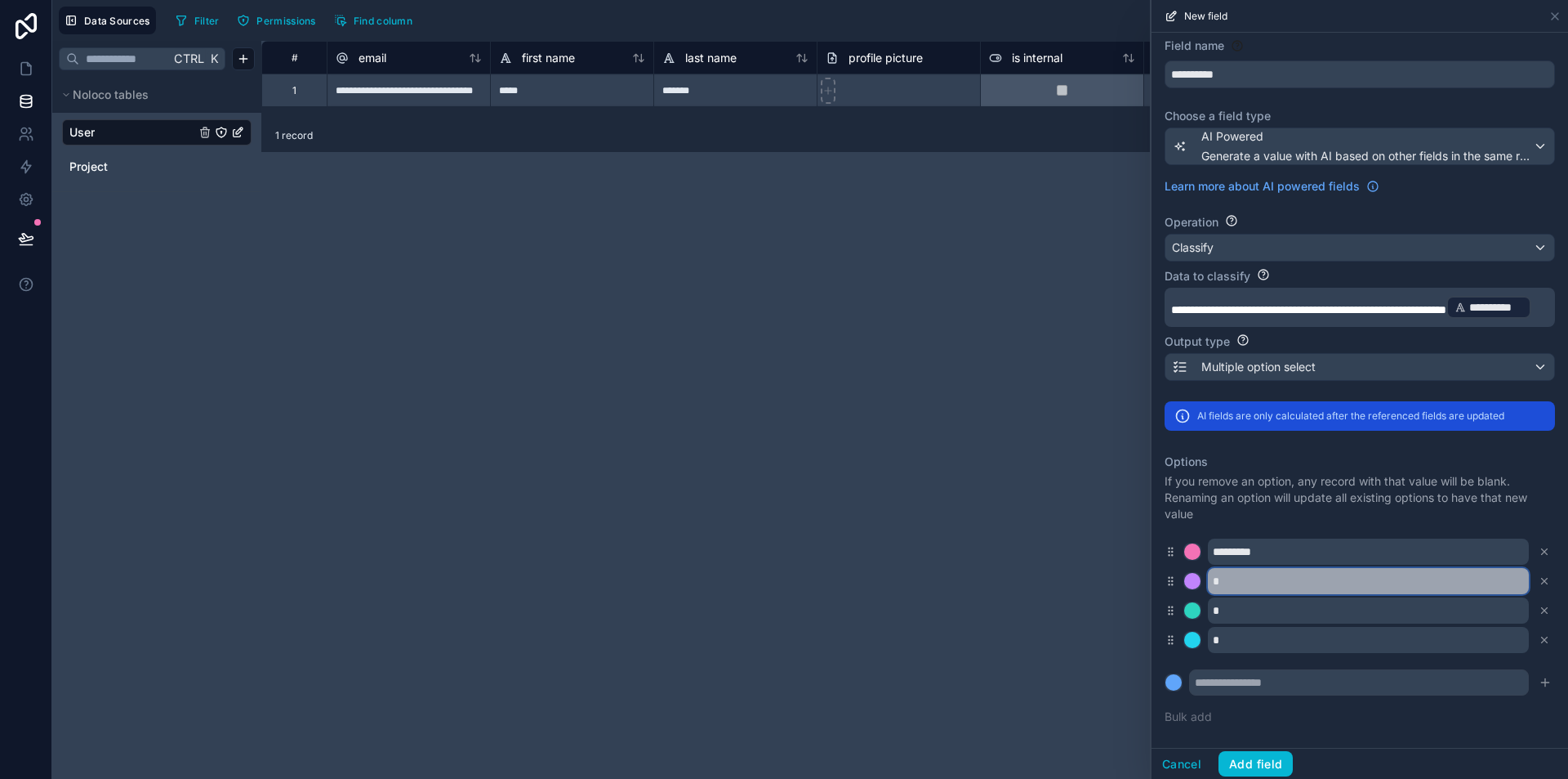
click at [1264, 594] on input "*" at bounding box center [1368, 580] width 321 height 26
type input "******"
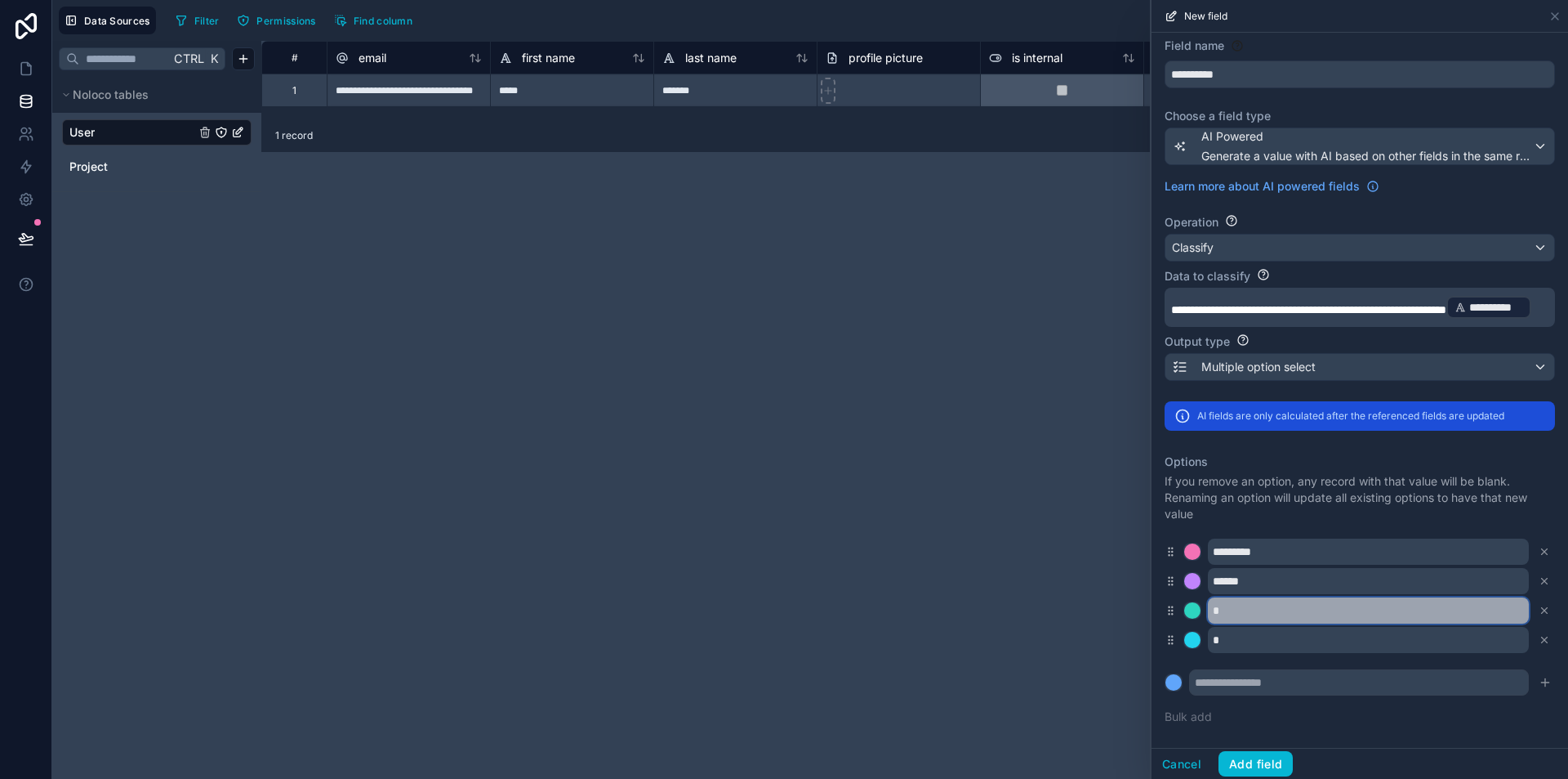
click at [1232, 623] on input "*" at bounding box center [1368, 610] width 321 height 26
type input "******"
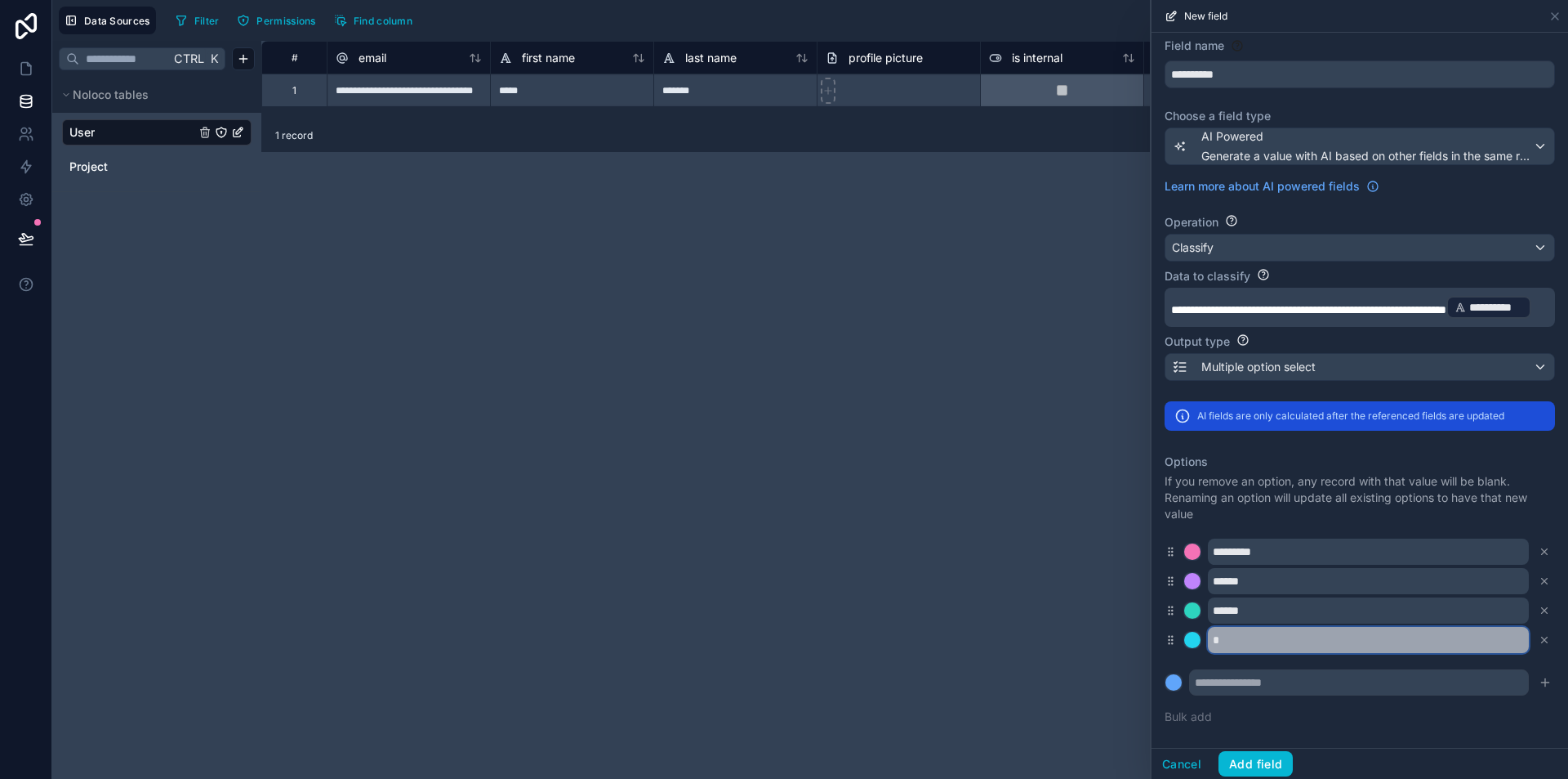
click at [1276, 651] on input "*" at bounding box center [1368, 640] width 321 height 26
type input "******"
click at [1325, 513] on p "If you remove an option, any record with that value will be blank. Renaming an …" at bounding box center [1360, 498] width 390 height 49
click at [1248, 673] on input "text" at bounding box center [1359, 682] width 339 height 26
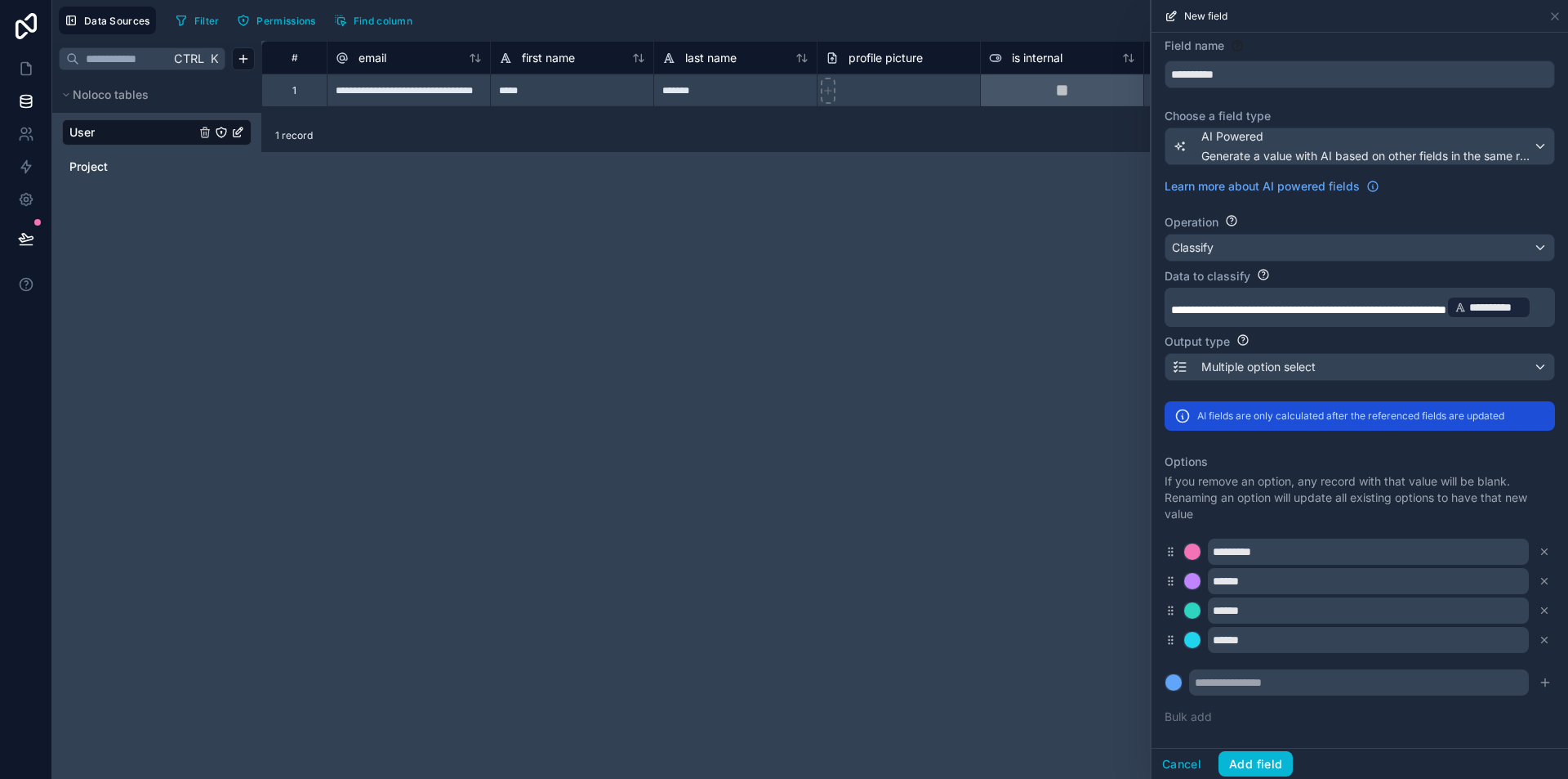
click at [1275, 484] on p "If you remove an option, any record with that value will be blank. Renaming an …" at bounding box center [1360, 498] width 390 height 49
click at [1271, 766] on button "Add field" at bounding box center [1256, 763] width 74 height 26
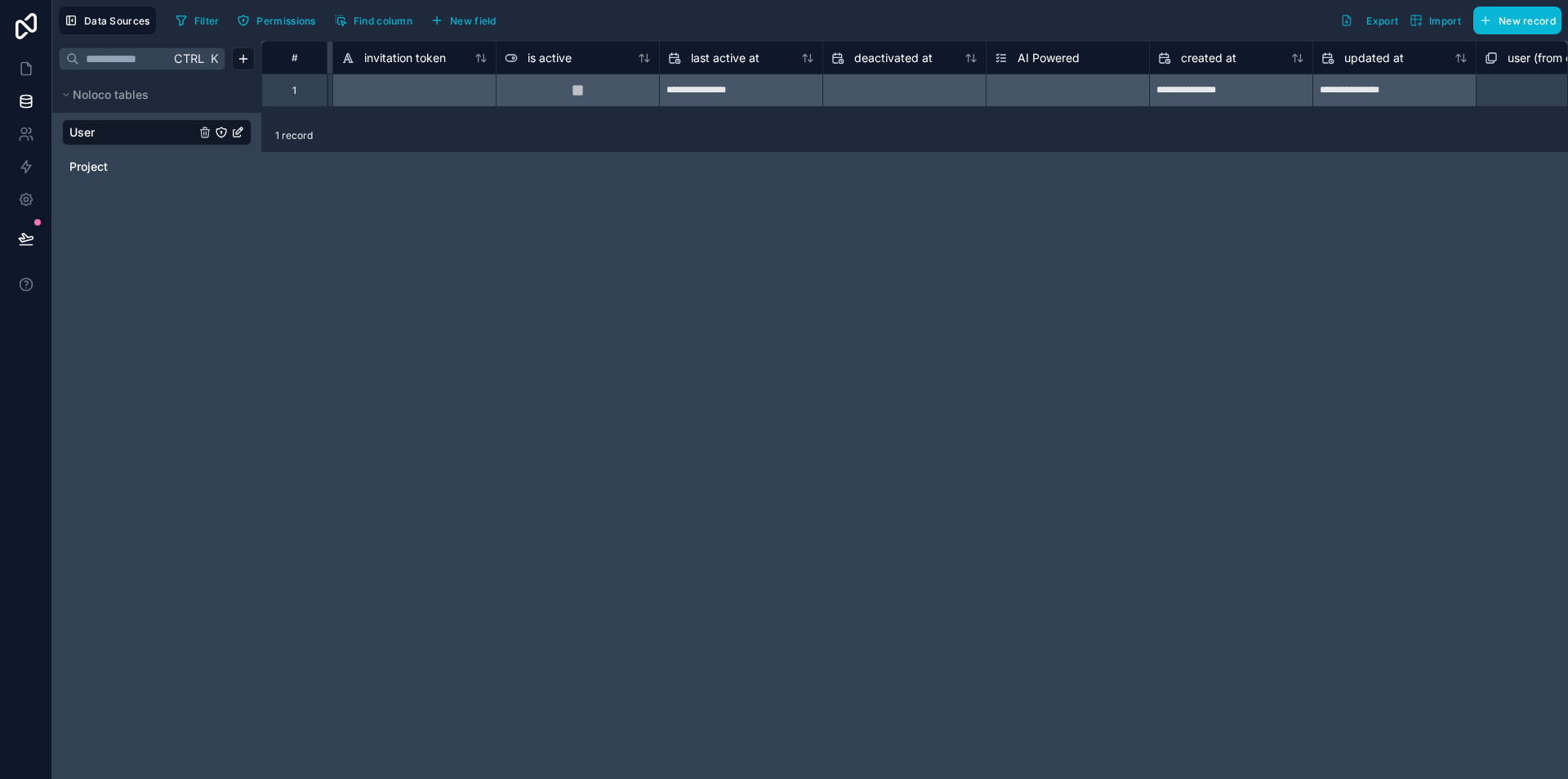
scroll to position [0, 1210]
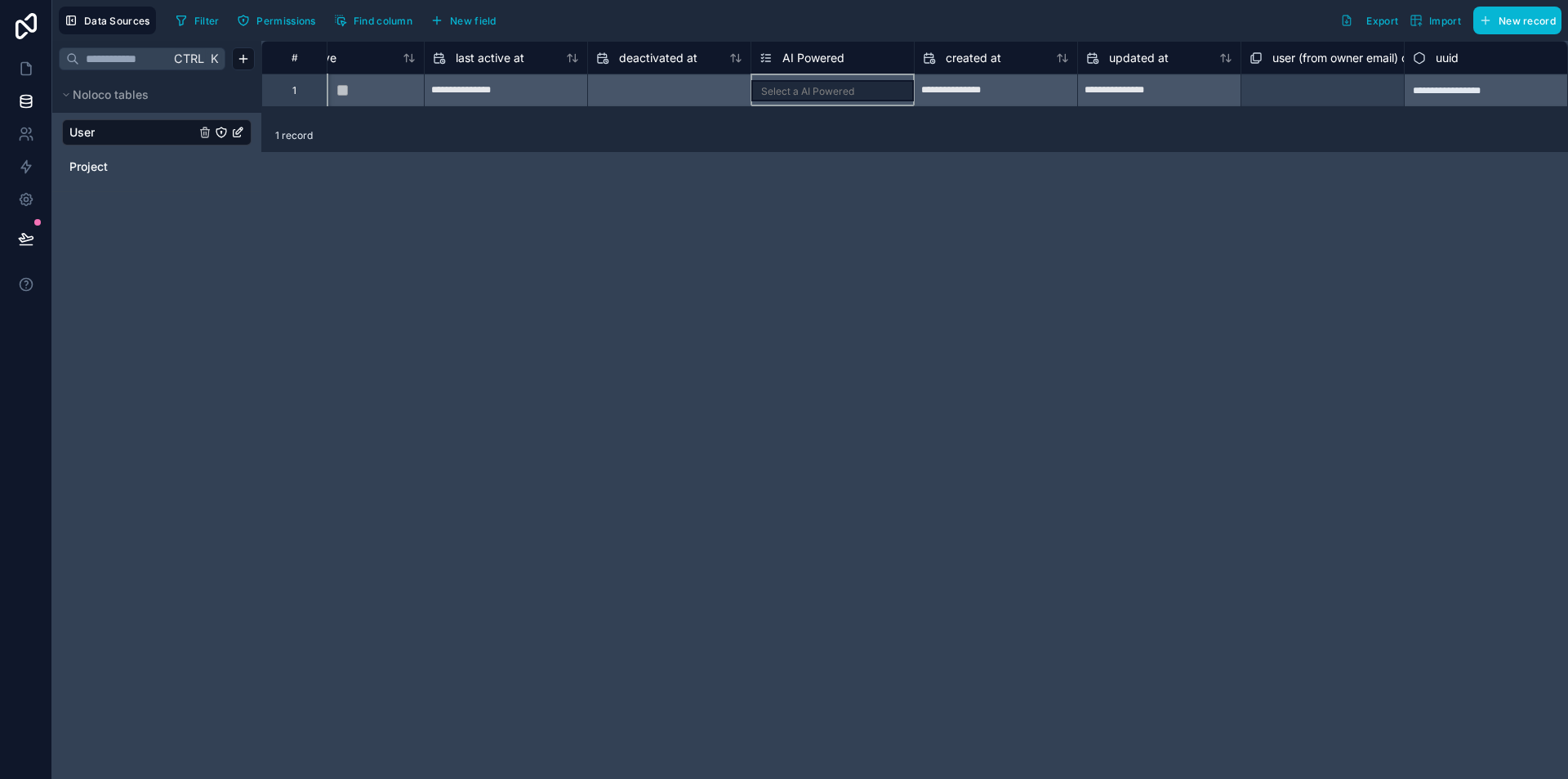
click at [821, 93] on div "Select a AI Powered" at bounding box center [832, 90] width 162 height 32
click at [663, 91] on div at bounding box center [669, 90] width 162 height 26
click at [460, 88] on div "**********" at bounding box center [506, 90] width 162 height 26
click at [824, 82] on div "Select a AI Powered" at bounding box center [832, 90] width 162 height 32
click at [451, 231] on div "**********" at bounding box center [915, 410] width 1307 height 738
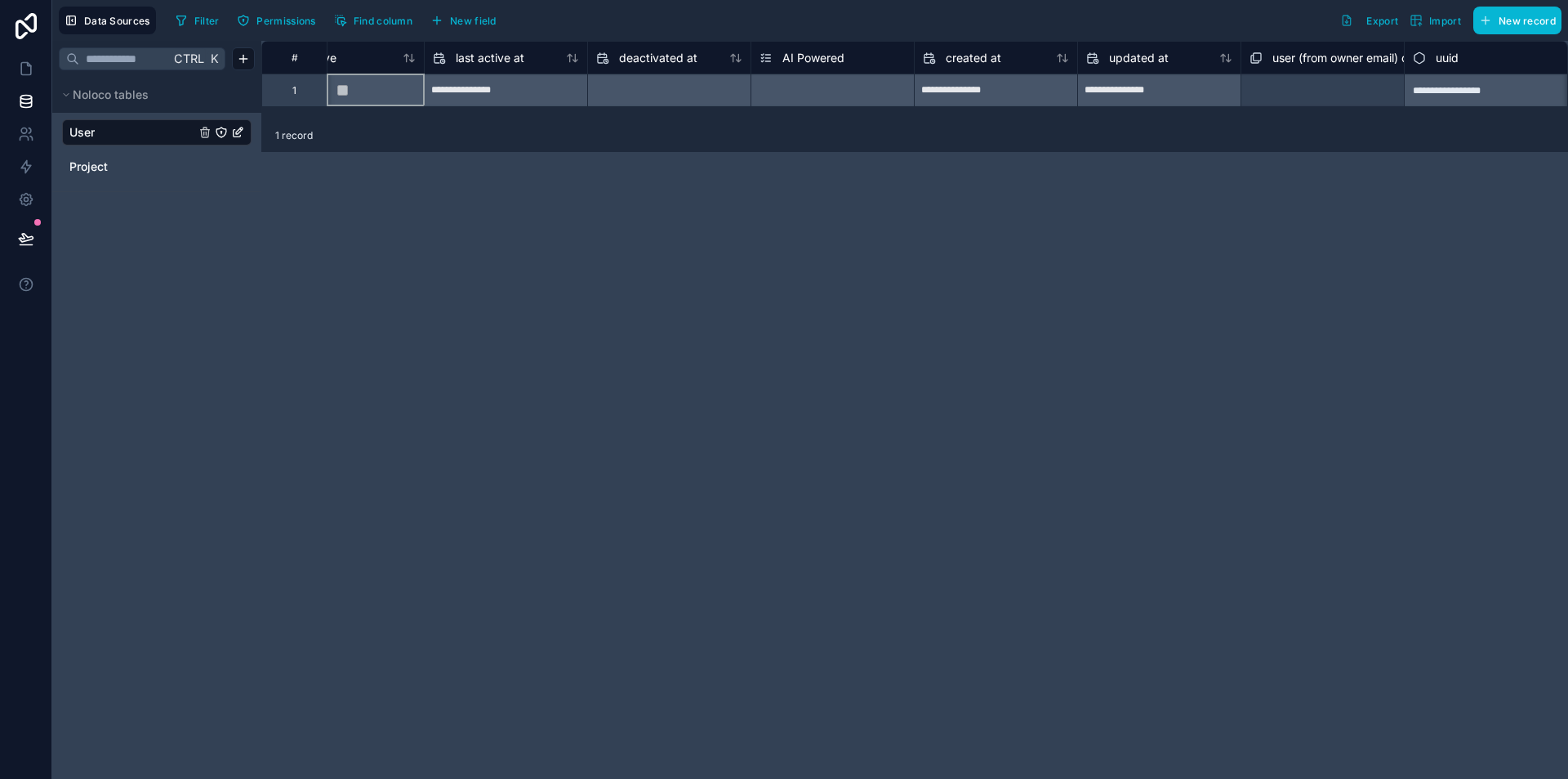
scroll to position [0, 1143]
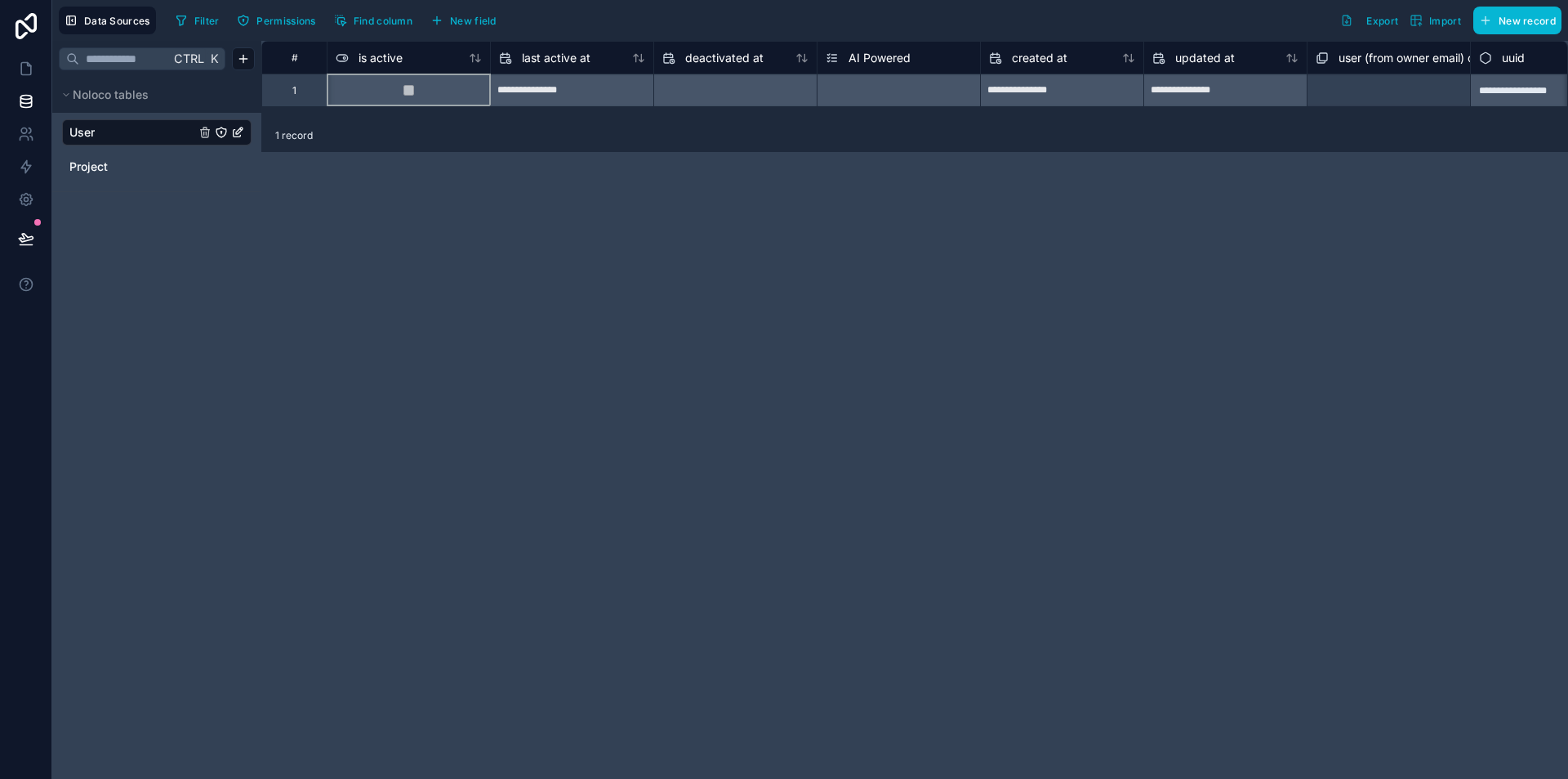
click at [370, 80] on div at bounding box center [408, 89] width 163 height 32
click at [254, 457] on div "Ctrl K Noloco tables User Project" at bounding box center [157, 410] width 209 height 738
click at [430, 89] on div at bounding box center [408, 89] width 163 height 32
click at [608, 82] on div "**********" at bounding box center [572, 90] width 162 height 26
click at [815, 100] on div at bounding box center [736, 90] width 162 height 26
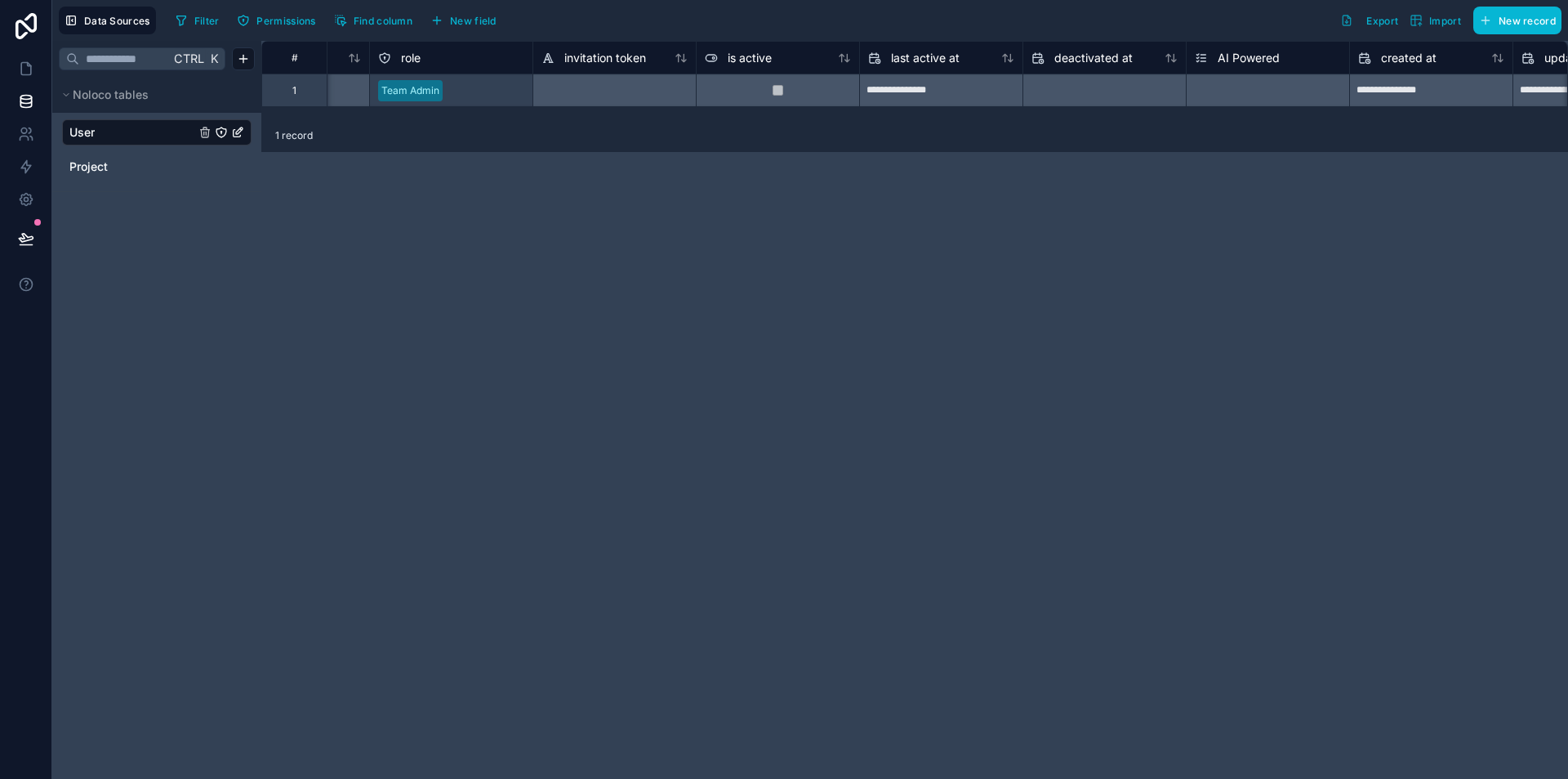
scroll to position [0, 777]
click at [1327, 82] on icon at bounding box center [1332, 90] width 17 height 17
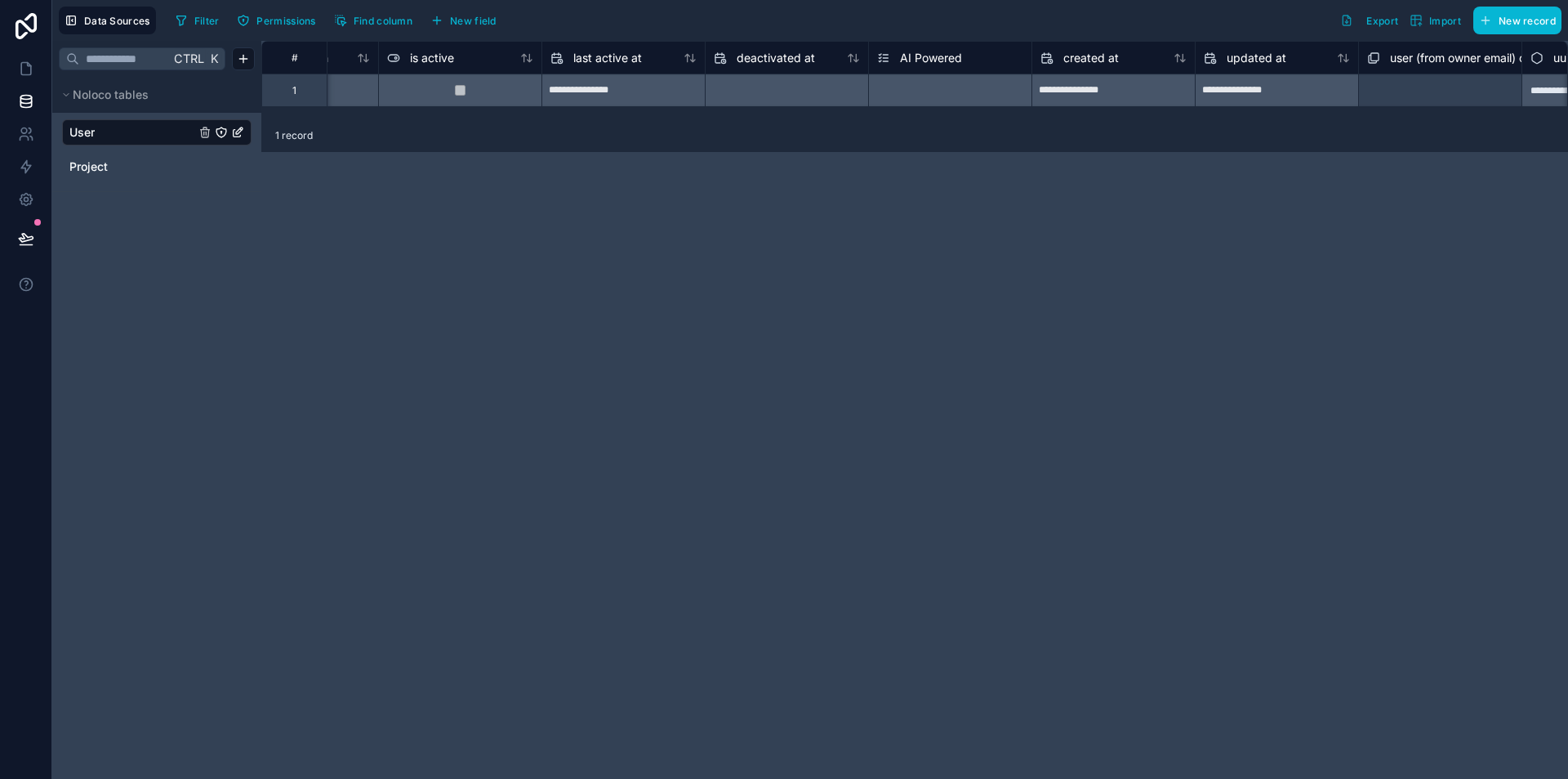
scroll to position [0, 1210]
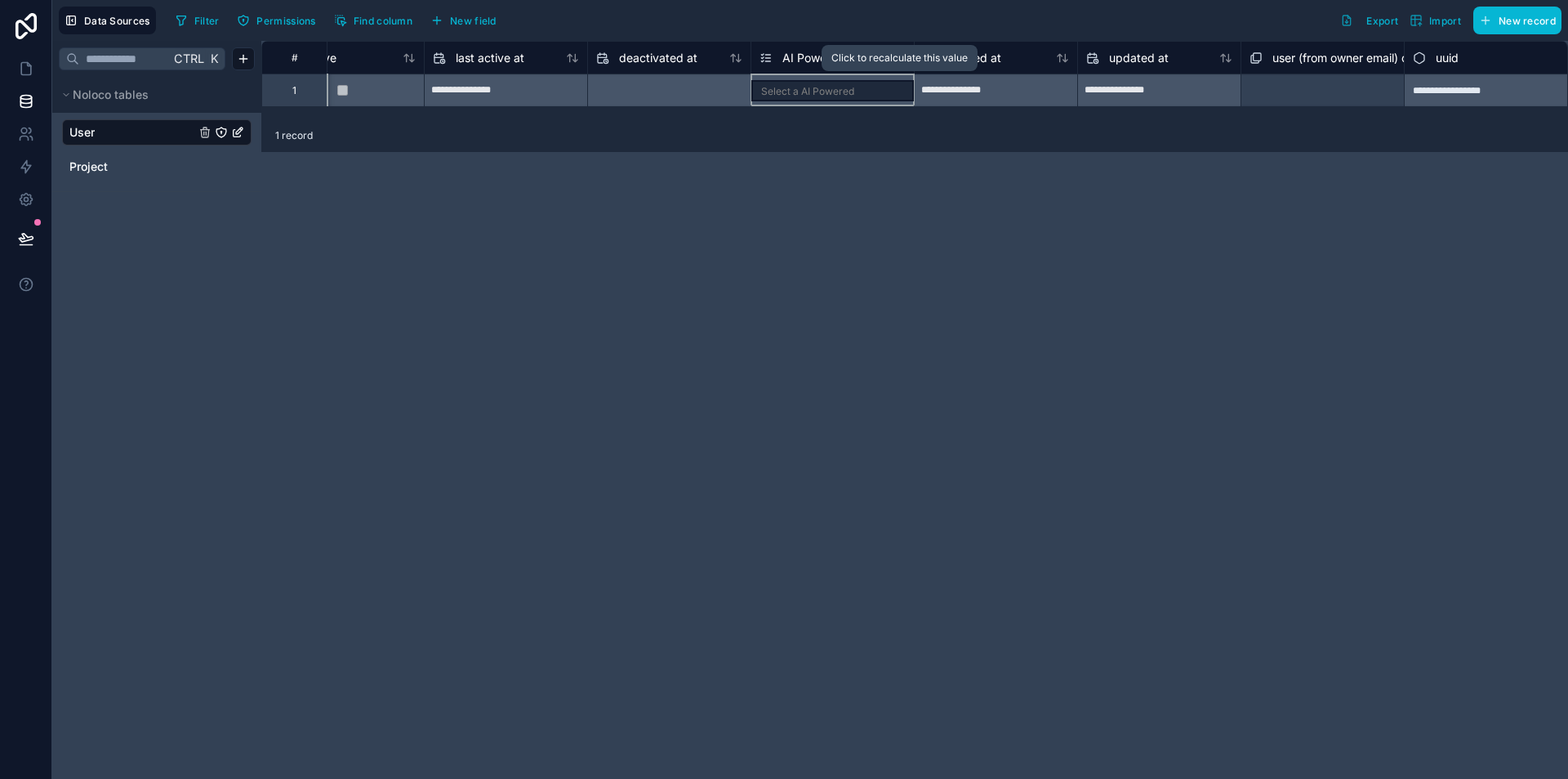
click at [900, 87] on icon at bounding box center [899, 90] width 17 height 17
click at [859, 92] on div "Select a AI Powered" at bounding box center [832, 90] width 162 height 32
click at [813, 92] on div "Select a AI Powered" at bounding box center [832, 90] width 162 height 32
click at [901, 23] on div "Filter Permissions Find column New field Export Import New record" at bounding box center [866, 21] width 1393 height 27
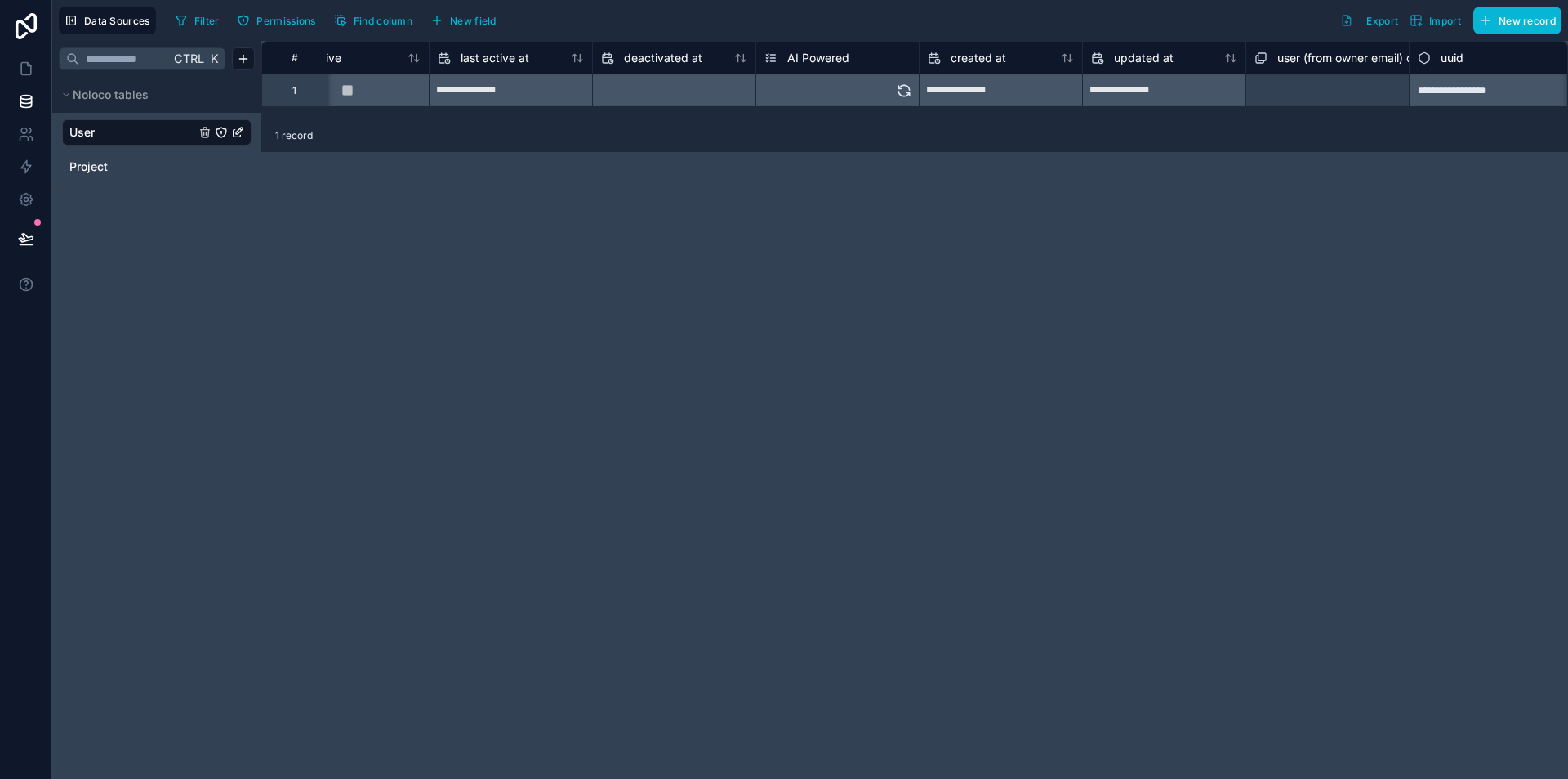
scroll to position [0, 1196]
click at [825, 84] on div "Select a AI Powered" at bounding box center [847, 90] width 162 height 32
click at [918, 91] on icon at bounding box center [913, 90] width 17 height 17
click at [835, 157] on div "**********" at bounding box center [915, 410] width 1307 height 738
click at [914, 92] on icon at bounding box center [913, 90] width 17 height 17
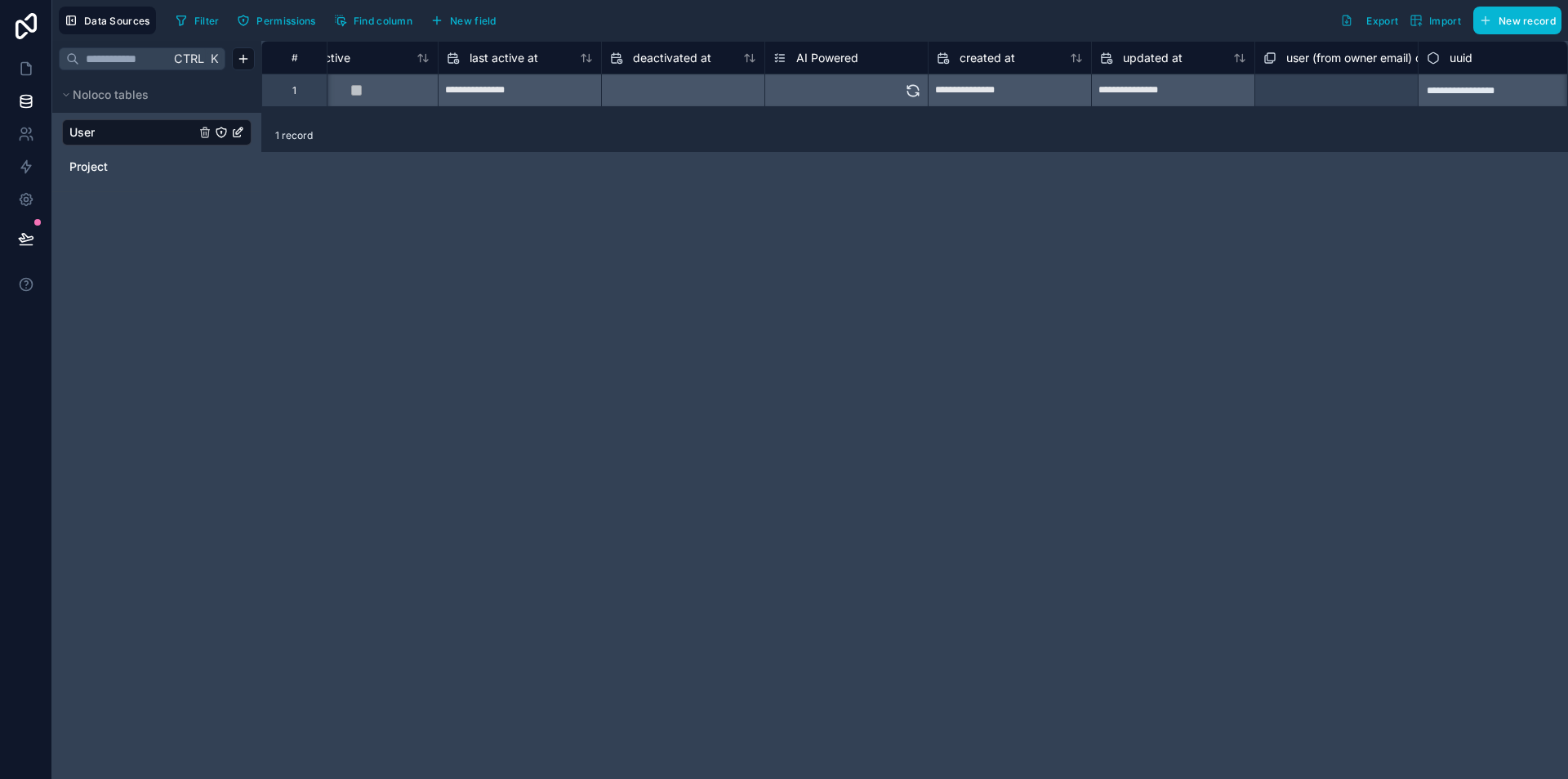
drag, startPoint x: 899, startPoint y: 207, endPoint x: 899, endPoint y: 142, distance: 65.0
click at [899, 206] on div "**********" at bounding box center [915, 410] width 1307 height 738
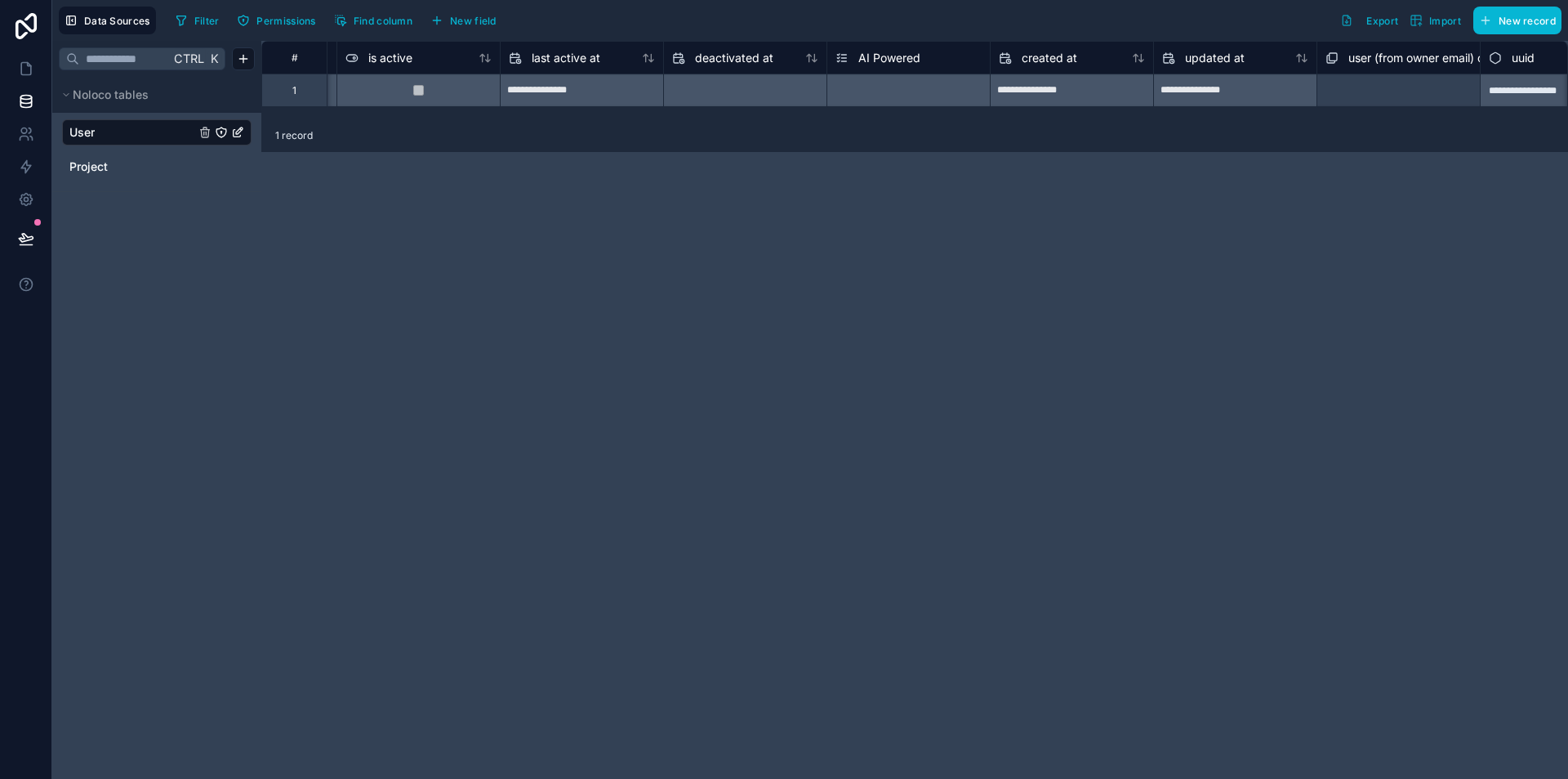
click at [895, 60] on span "AI Powered" at bounding box center [889, 58] width 62 height 17
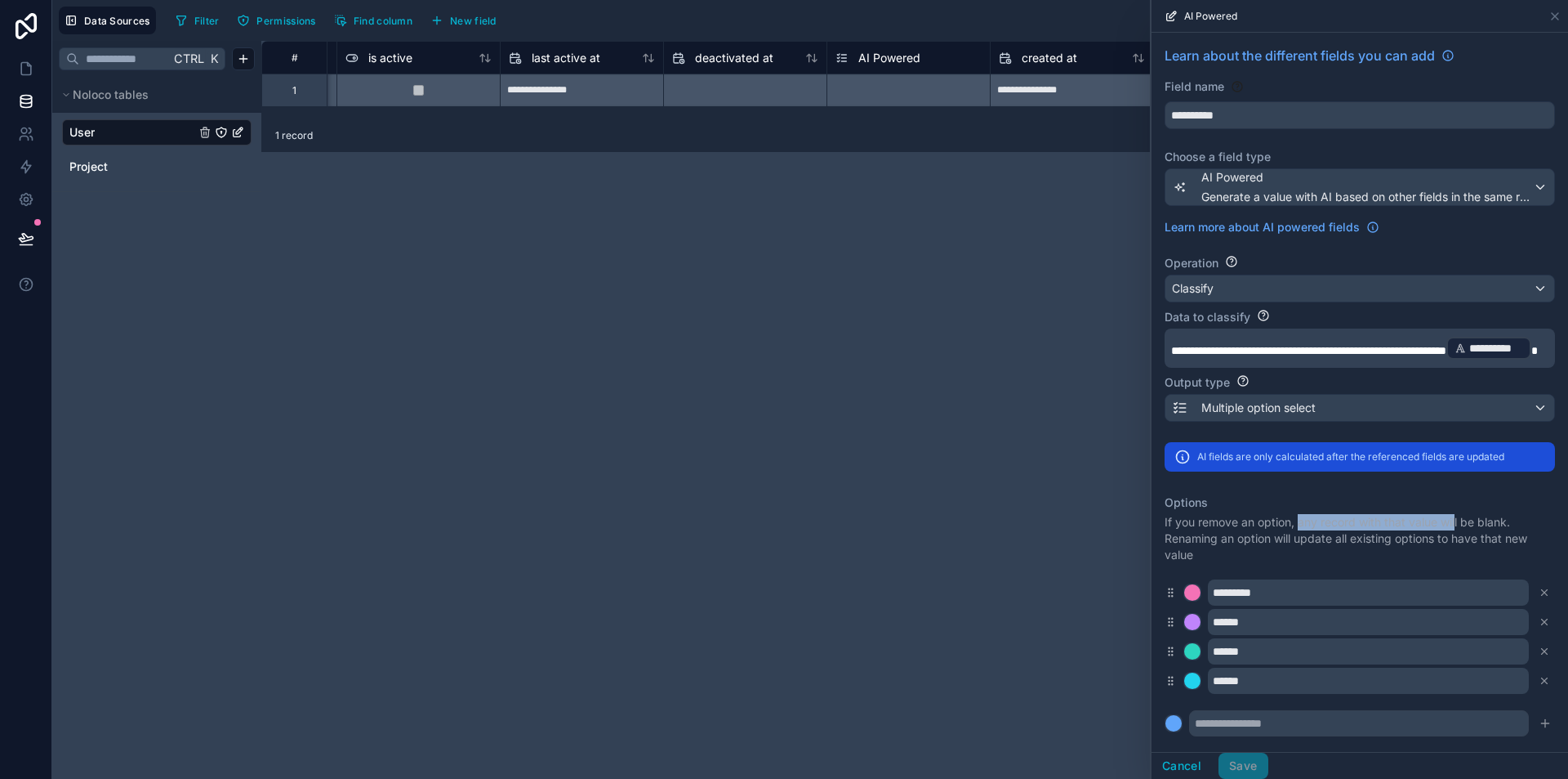
drag, startPoint x: 1299, startPoint y: 542, endPoint x: 1456, endPoint y: 542, distance: 157.0
click at [1456, 542] on p "If you remove an option, any record with that value will be blank. Renaming an …" at bounding box center [1360, 538] width 390 height 49
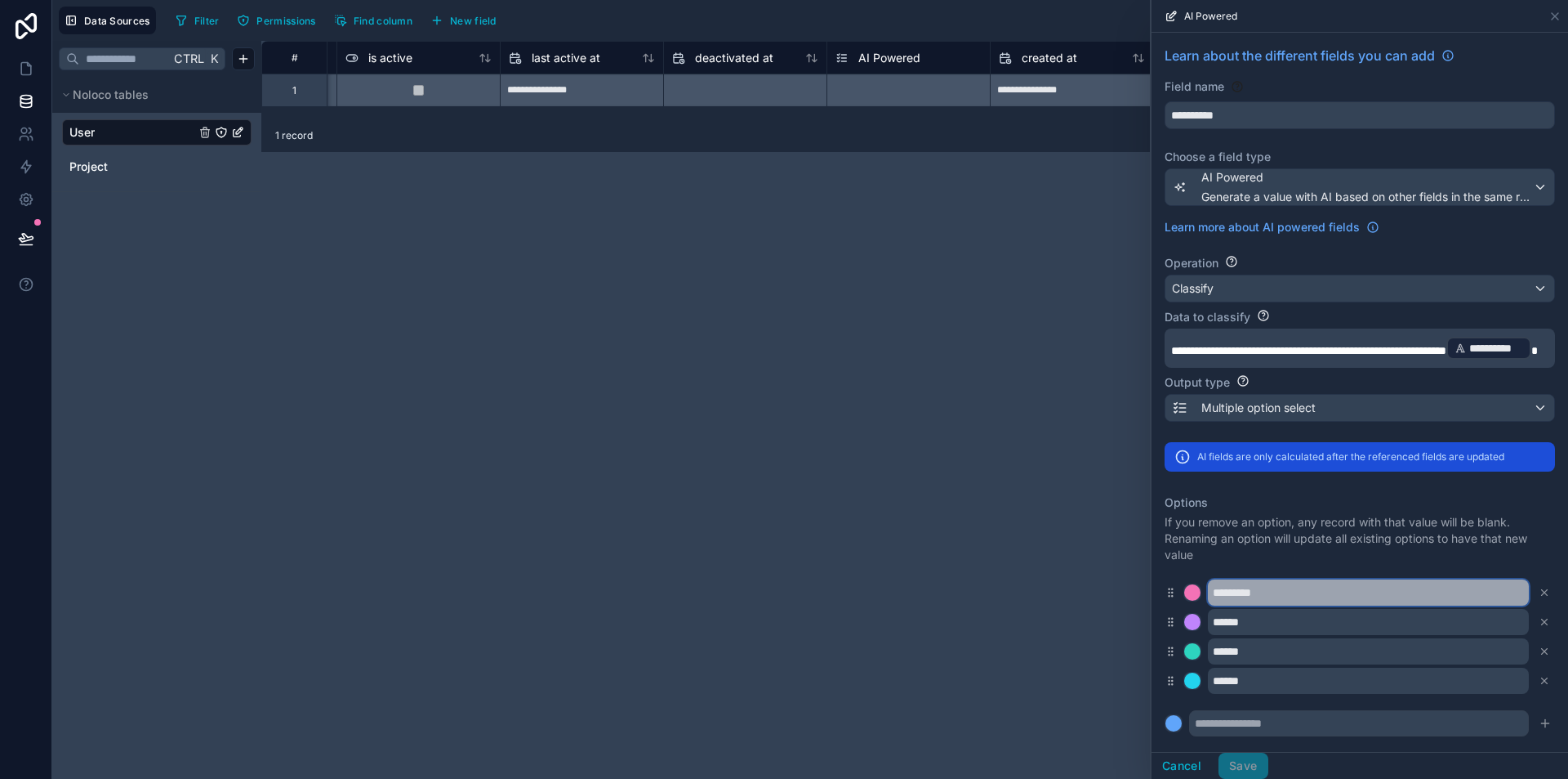
click at [1274, 606] on input "*********" at bounding box center [1368, 592] width 321 height 26
click at [1212, 553] on p "If you remove an option, any record with that value will be blank. Renaming an …" at bounding box center [1360, 538] width 390 height 49
click at [1015, 283] on div "**********" at bounding box center [915, 410] width 1307 height 738
click at [855, 31] on div "Filter Permissions Find column New field Export Import New record" at bounding box center [866, 21] width 1393 height 27
click at [25, 62] on icon at bounding box center [25, 69] width 17 height 17
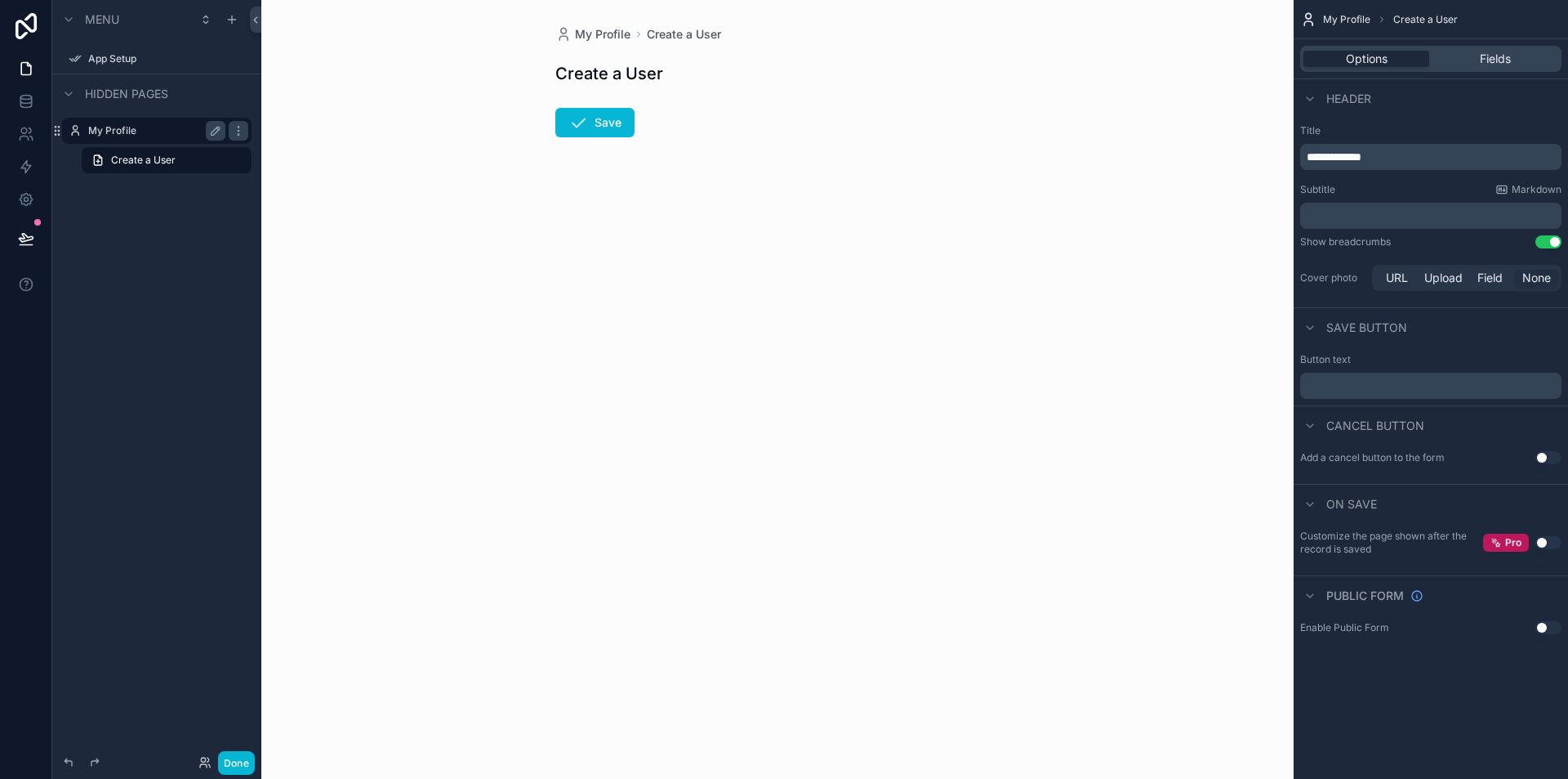
click at [107, 135] on label "My Profile" at bounding box center [154, 130] width 131 height 13
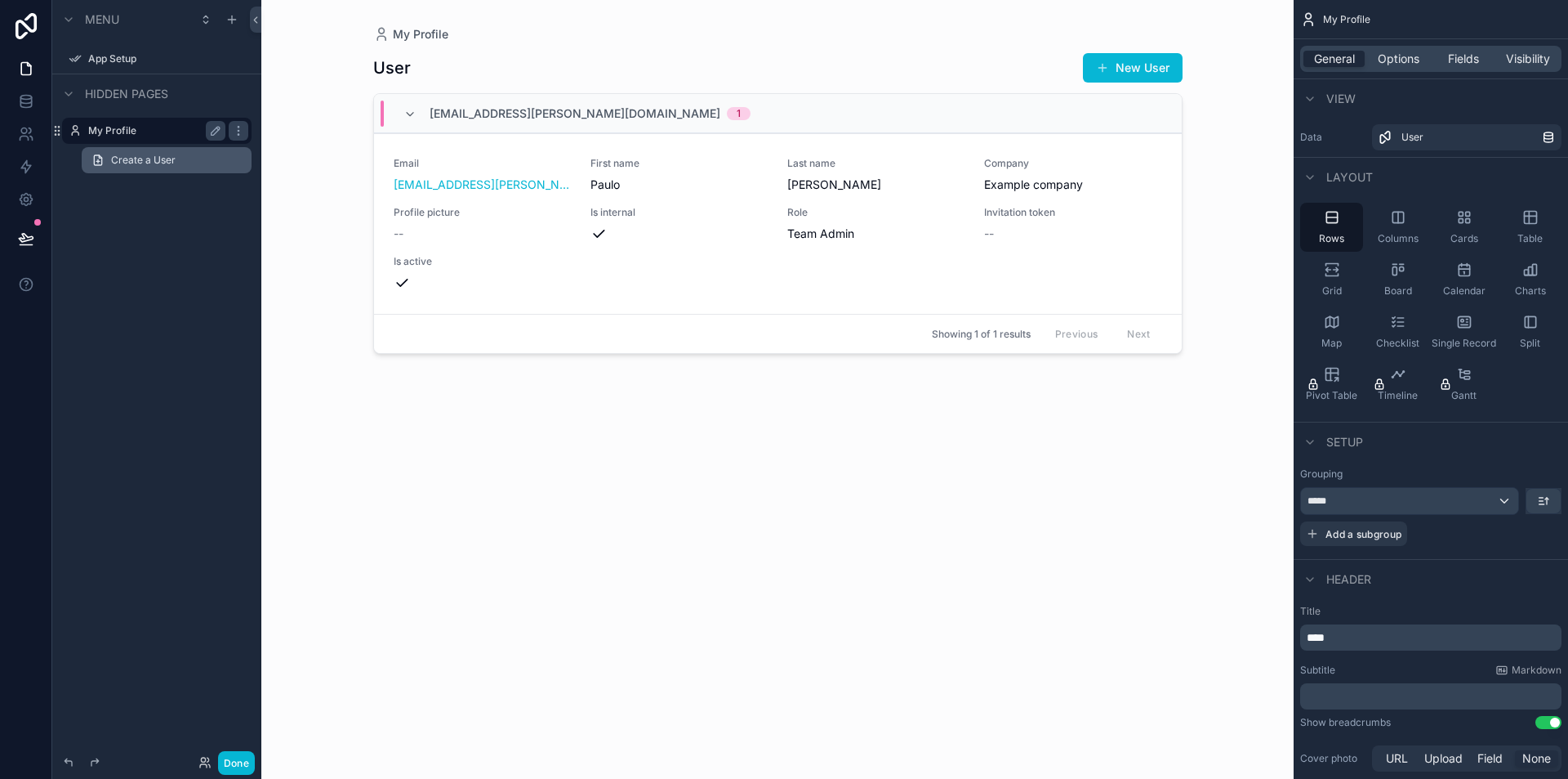
click at [141, 158] on span "Create a User" at bounding box center [144, 160] width 65 height 13
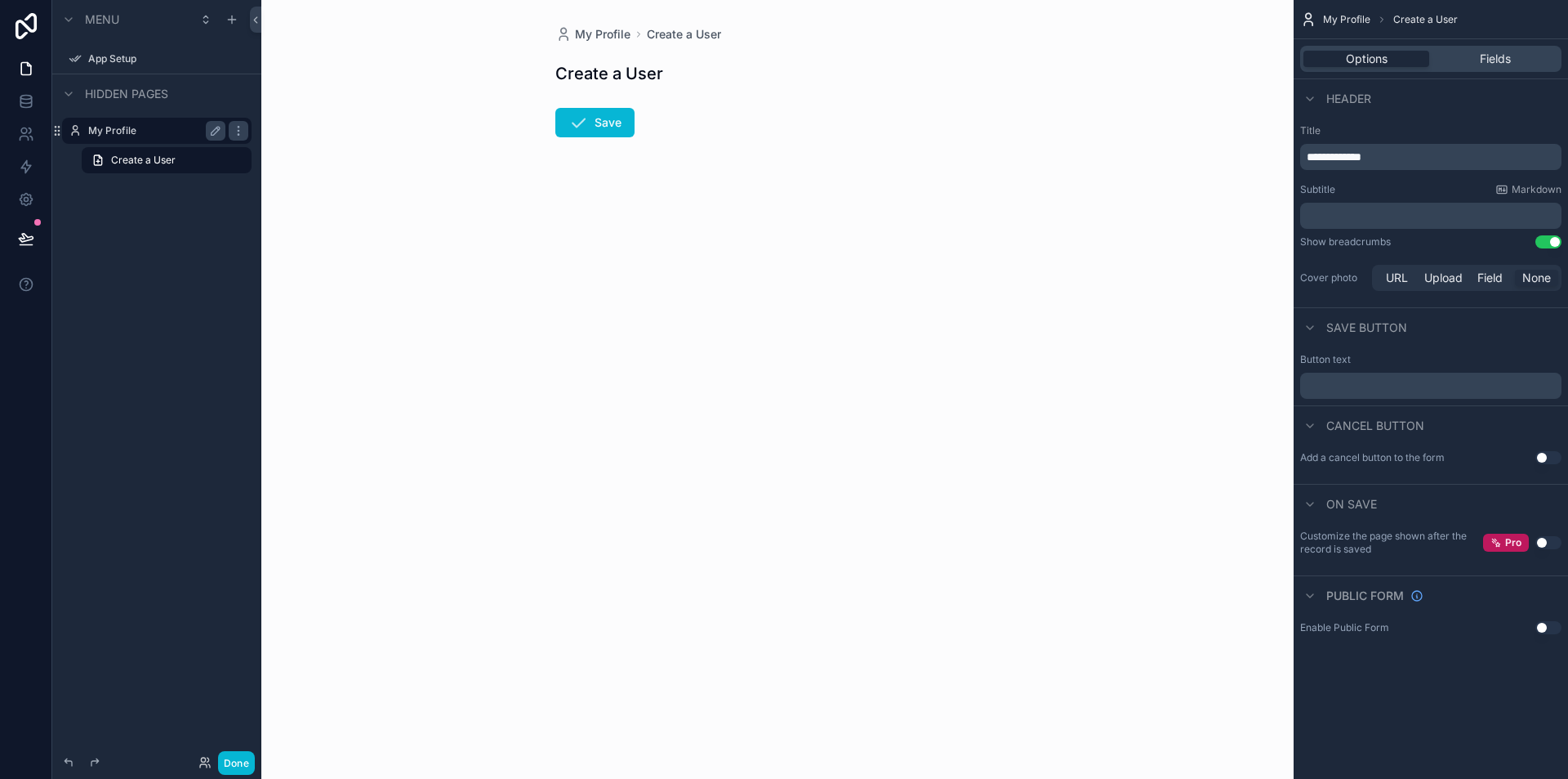
click at [148, 125] on label "My Profile" at bounding box center [154, 130] width 131 height 13
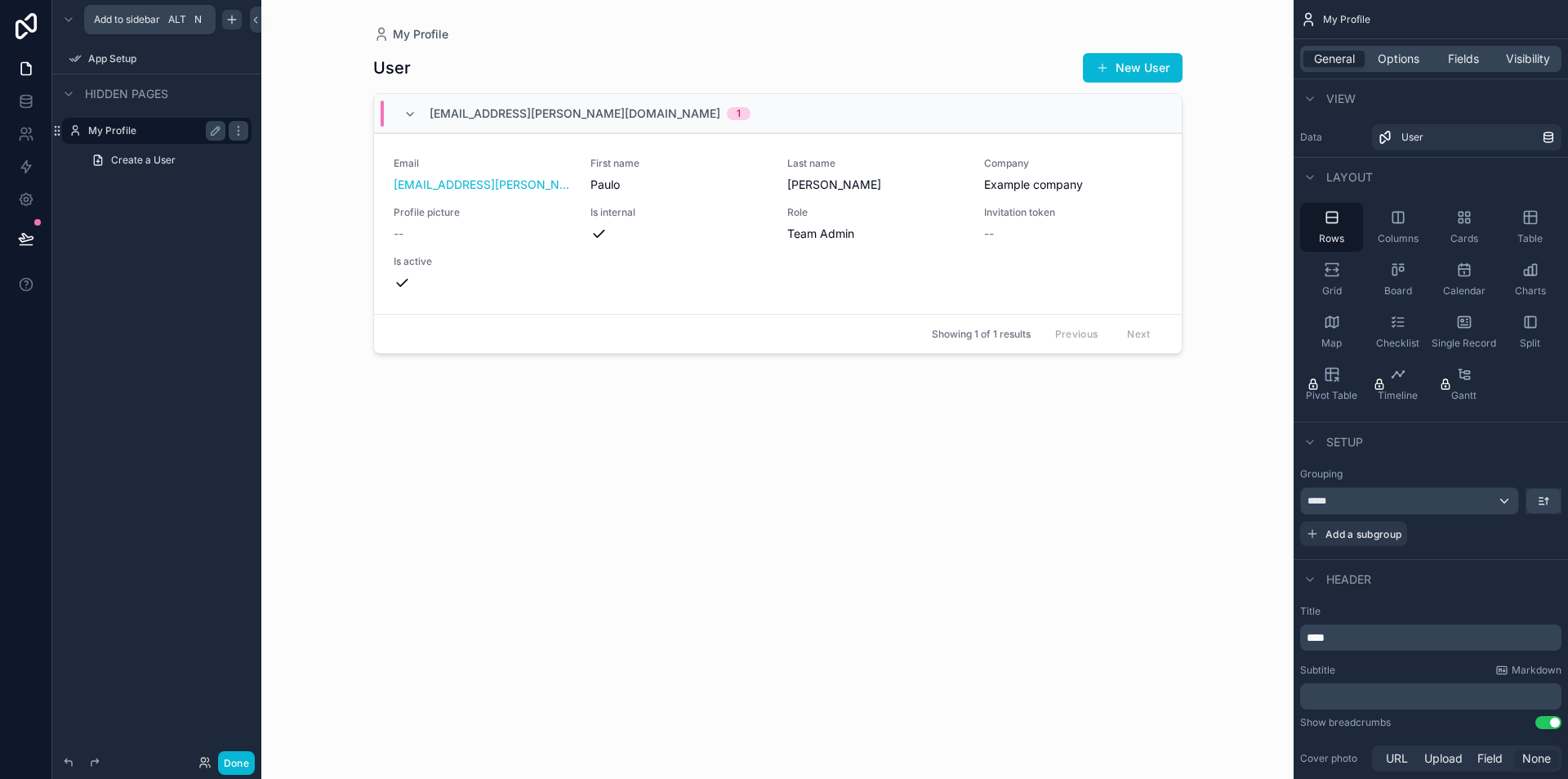
click at [237, 18] on icon "scrollable content" at bounding box center [232, 19] width 13 height 13
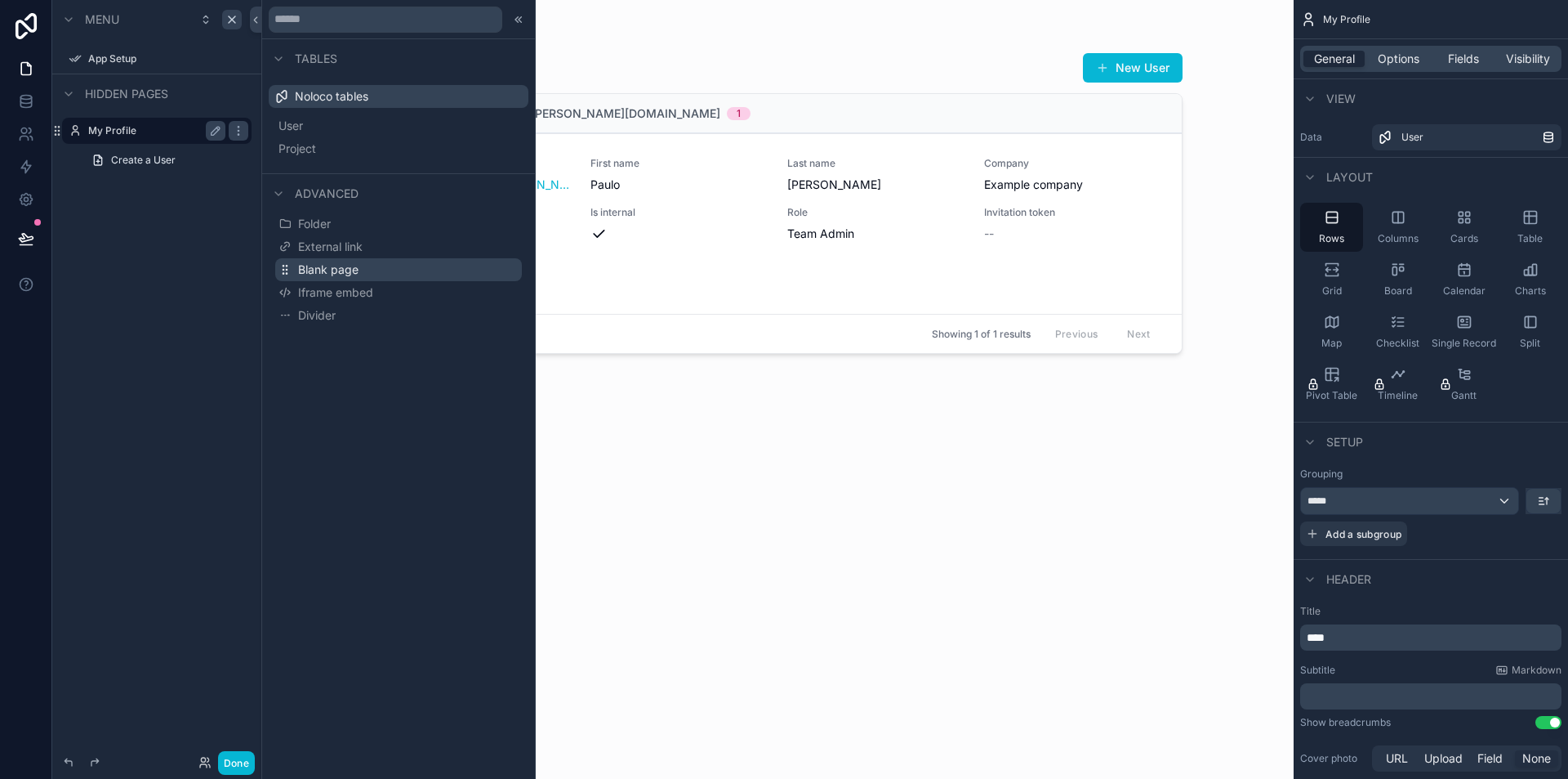
click at [339, 266] on span "Blank page" at bounding box center [329, 269] width 61 height 17
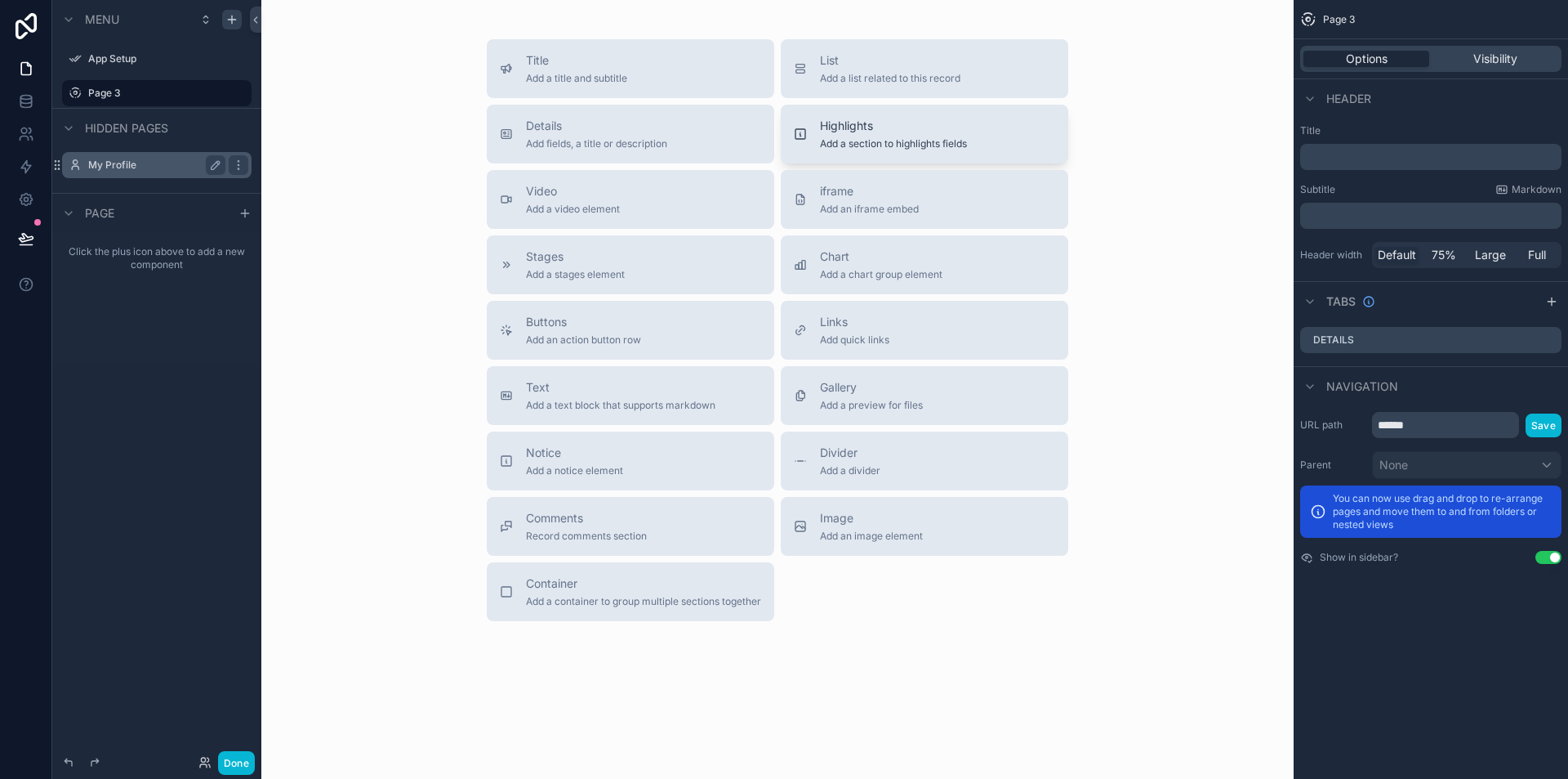
click at [940, 125] on span "Highlights" at bounding box center [893, 125] width 147 height 17
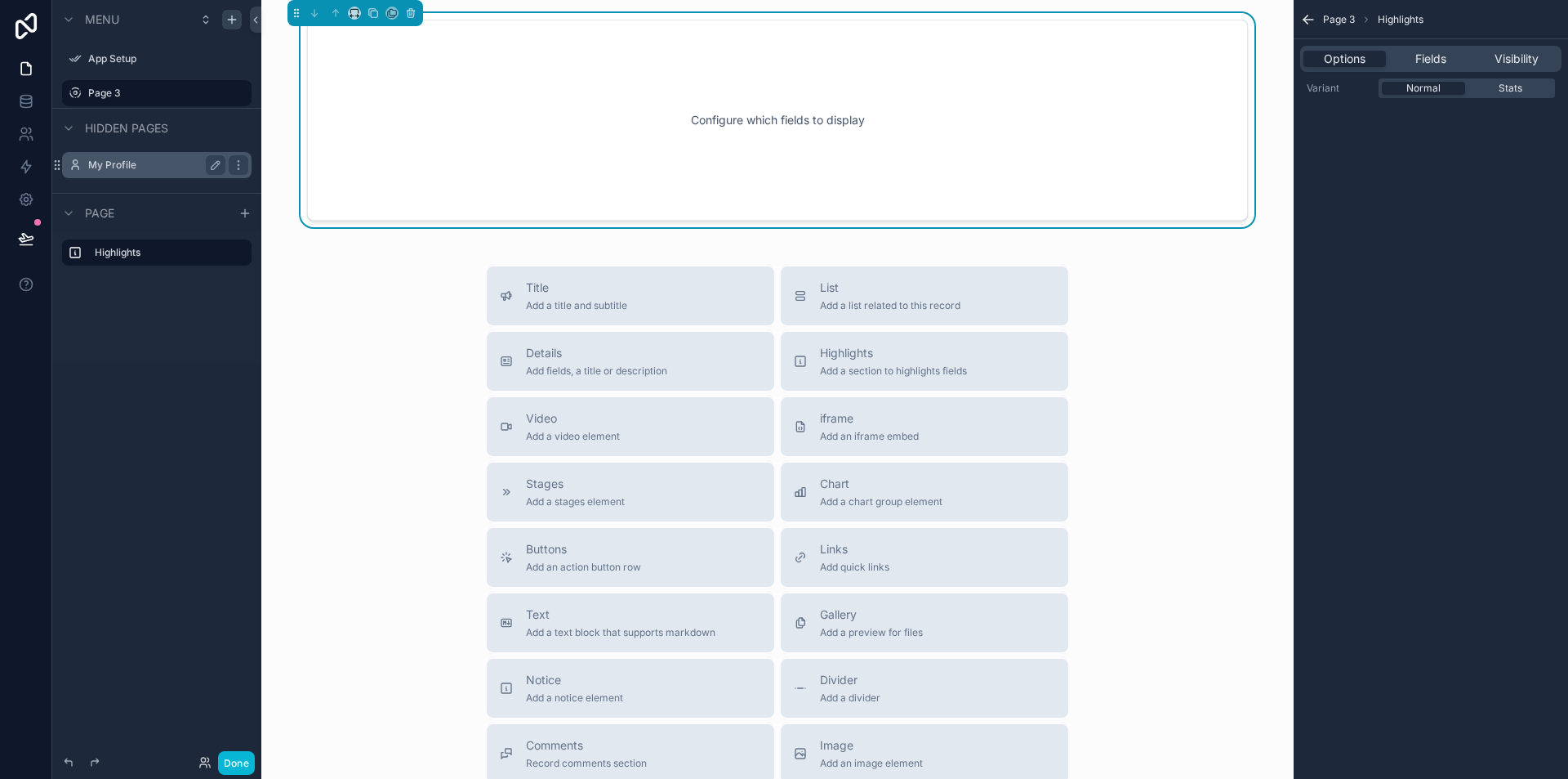
click at [1445, 47] on div "Options Fields Visibility" at bounding box center [1431, 59] width 261 height 26
click at [1445, 52] on span "Fields" at bounding box center [1431, 59] width 31 height 17
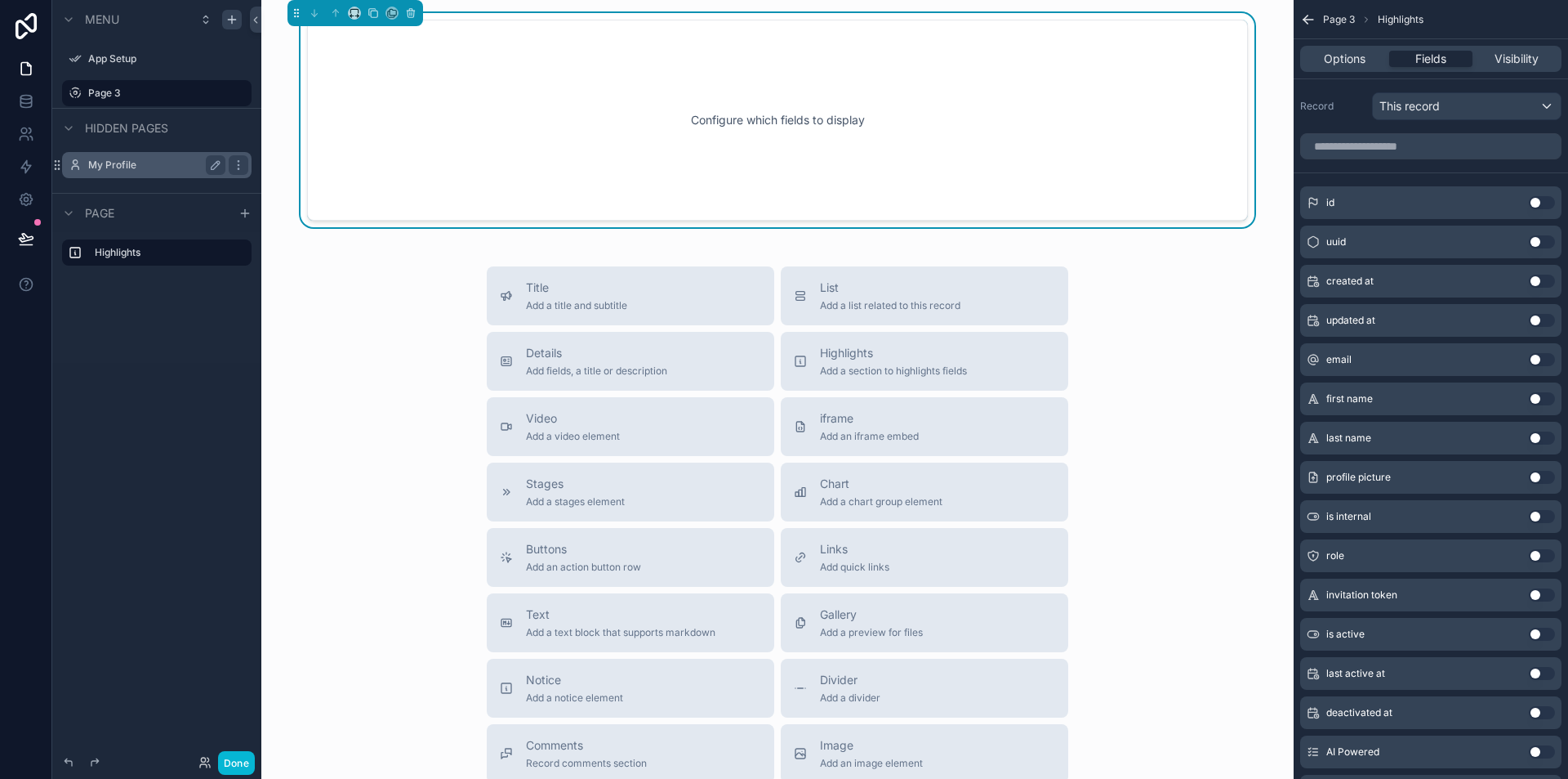
click at [1359, 358] on div "email Use setting" at bounding box center [1431, 359] width 261 height 32
drag, startPoint x: 1325, startPoint y: 360, endPoint x: 1568, endPoint y: 391, distance: 245.0
click at [1326, 359] on div "email Use setting" at bounding box center [1431, 359] width 261 height 32
click at [1545, 354] on button "Use setting" at bounding box center [1542, 359] width 26 height 13
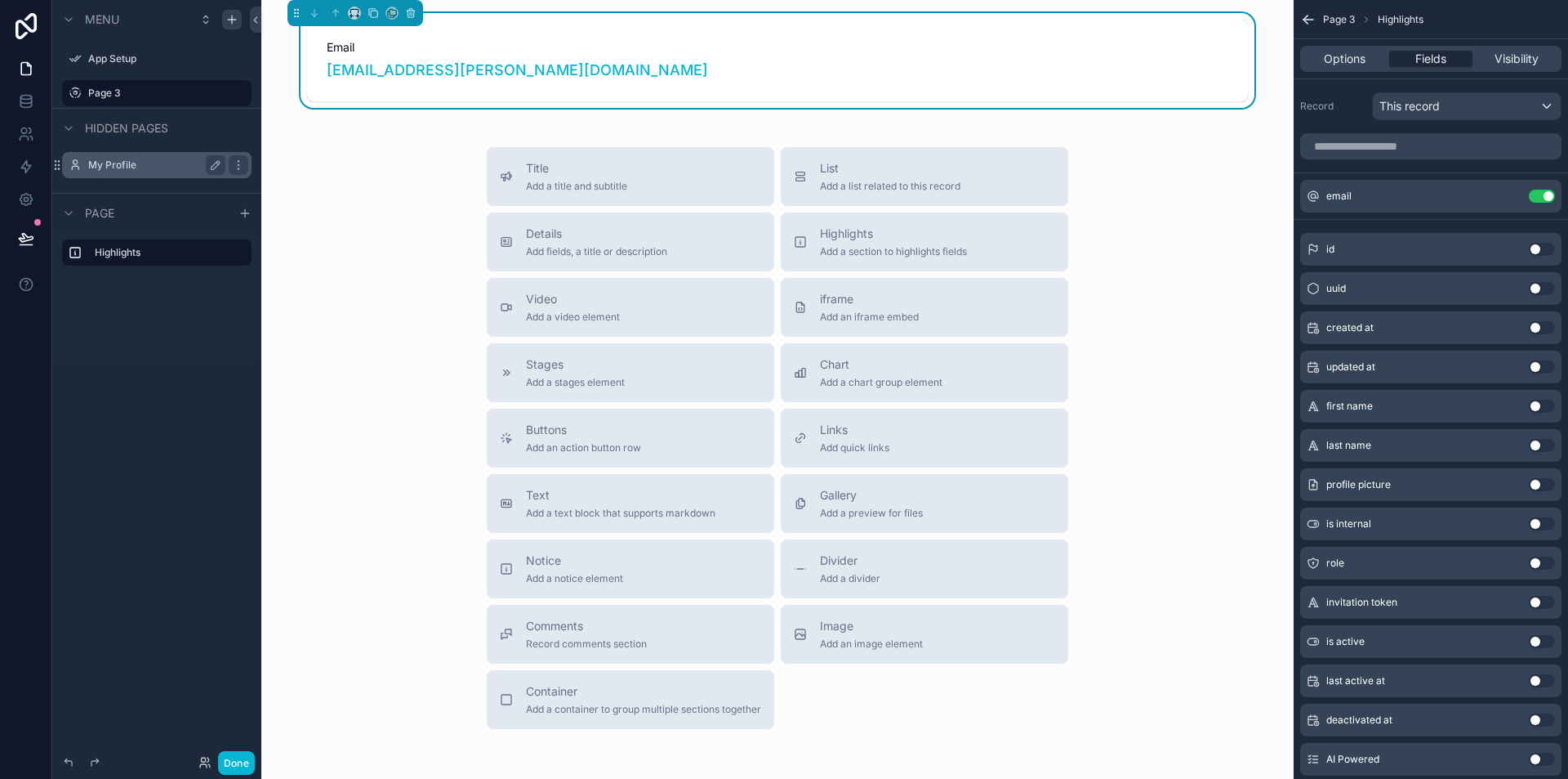
click at [1546, 404] on button "Use setting" at bounding box center [1542, 405] width 26 height 13
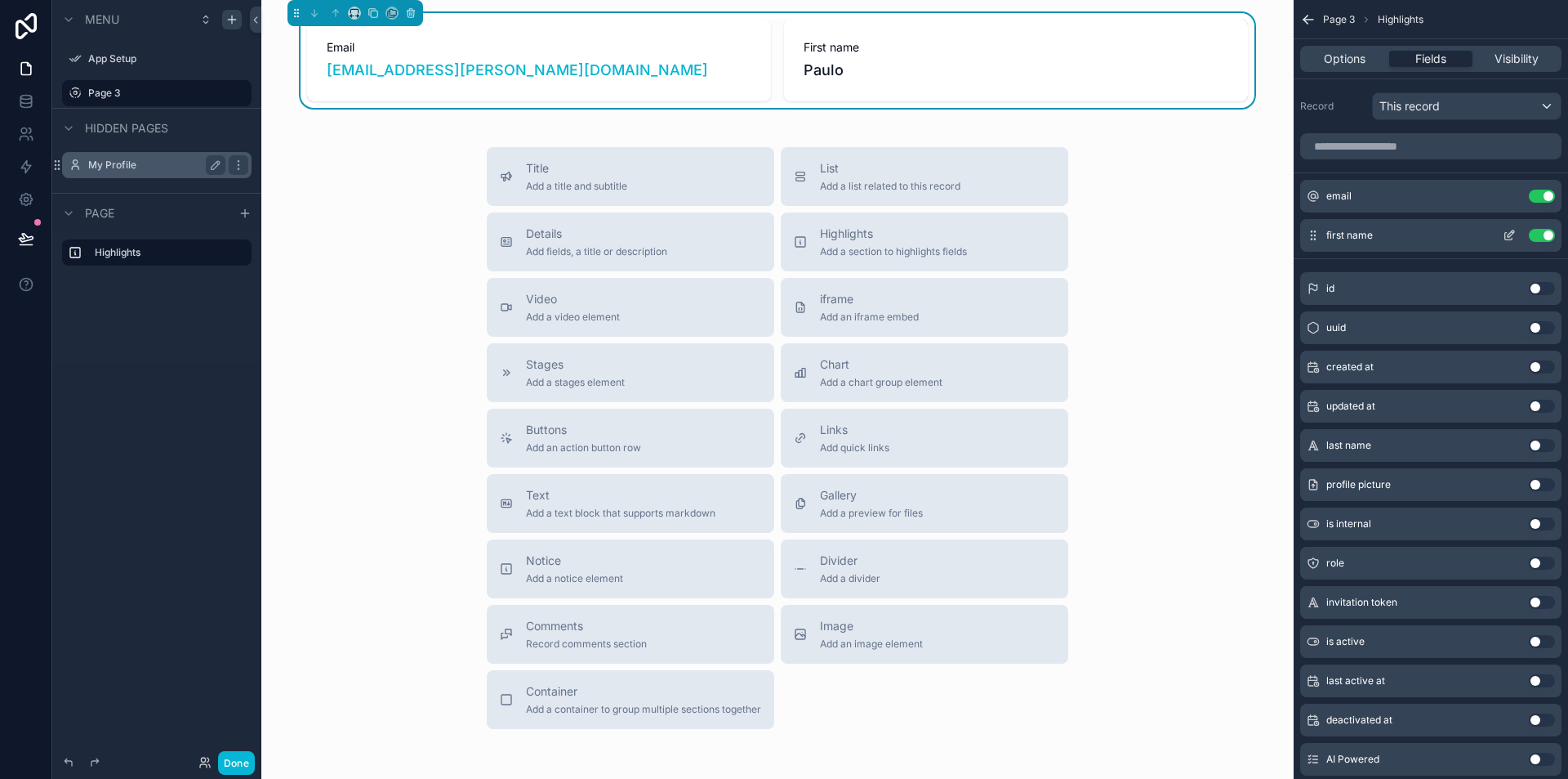
click at [1534, 237] on button "Use setting" at bounding box center [1542, 235] width 26 height 13
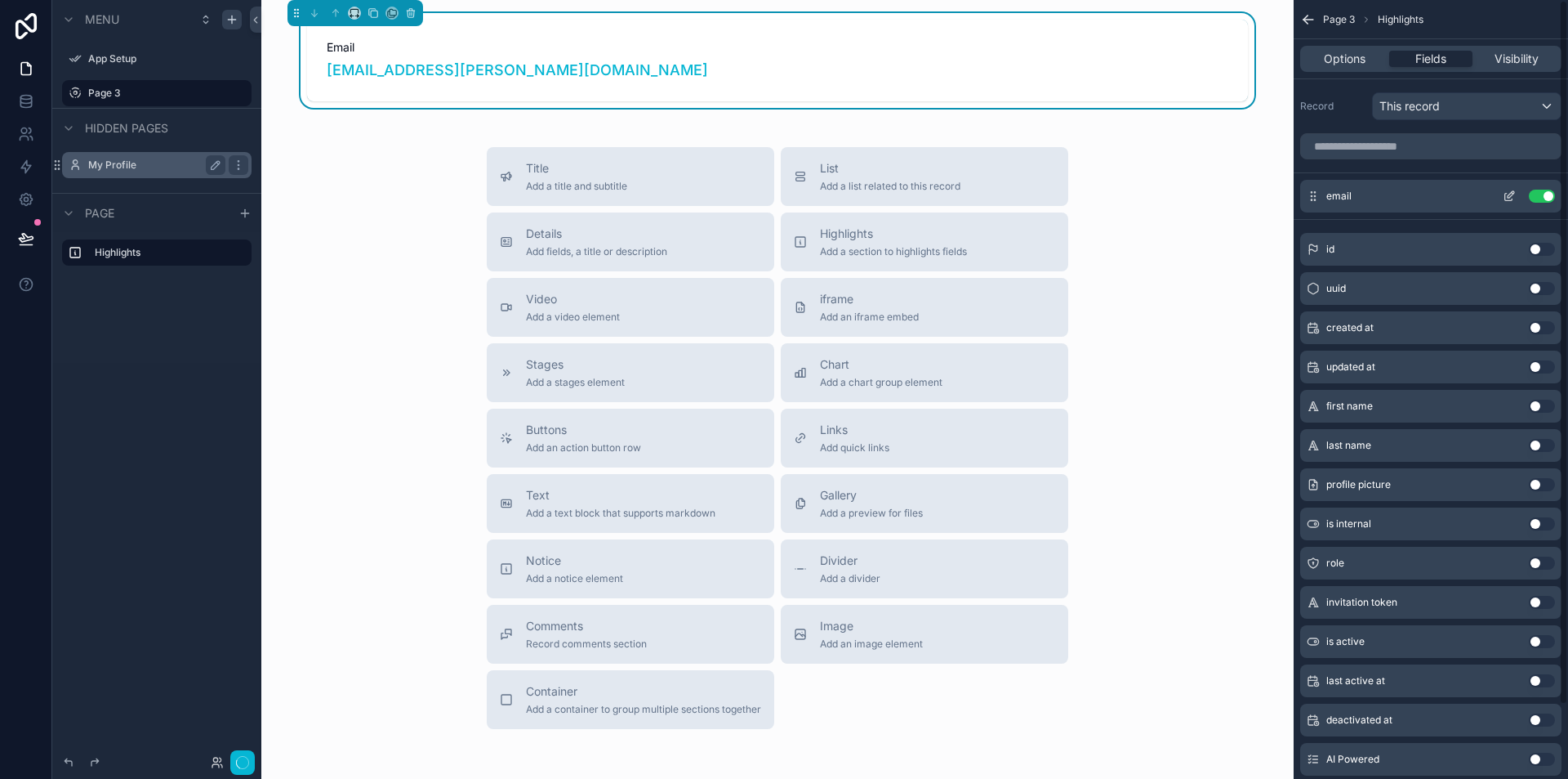
click at [1538, 196] on button "Use setting" at bounding box center [1542, 196] width 26 height 13
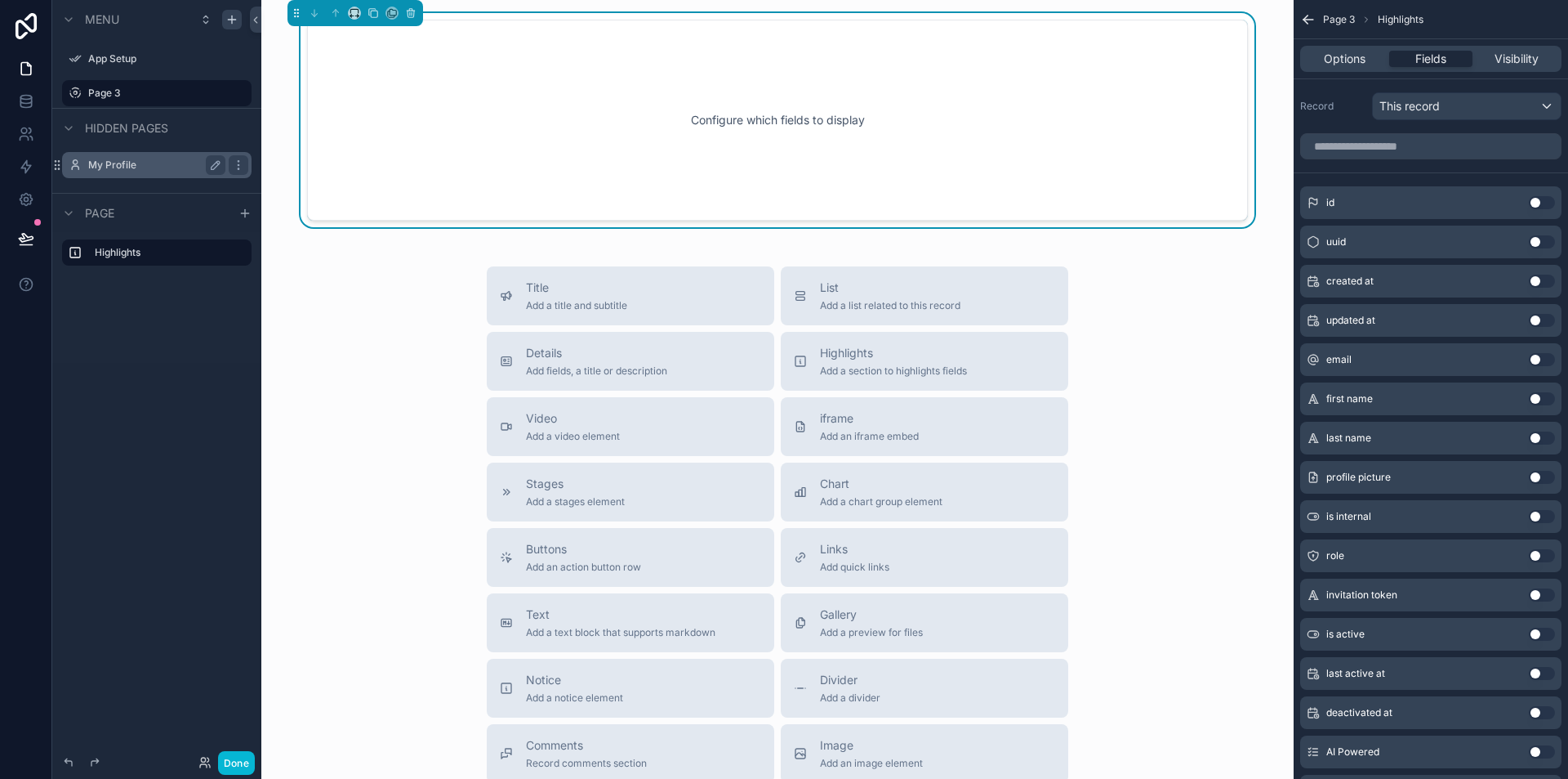
click at [1540, 394] on button "Use setting" at bounding box center [1542, 398] width 26 height 13
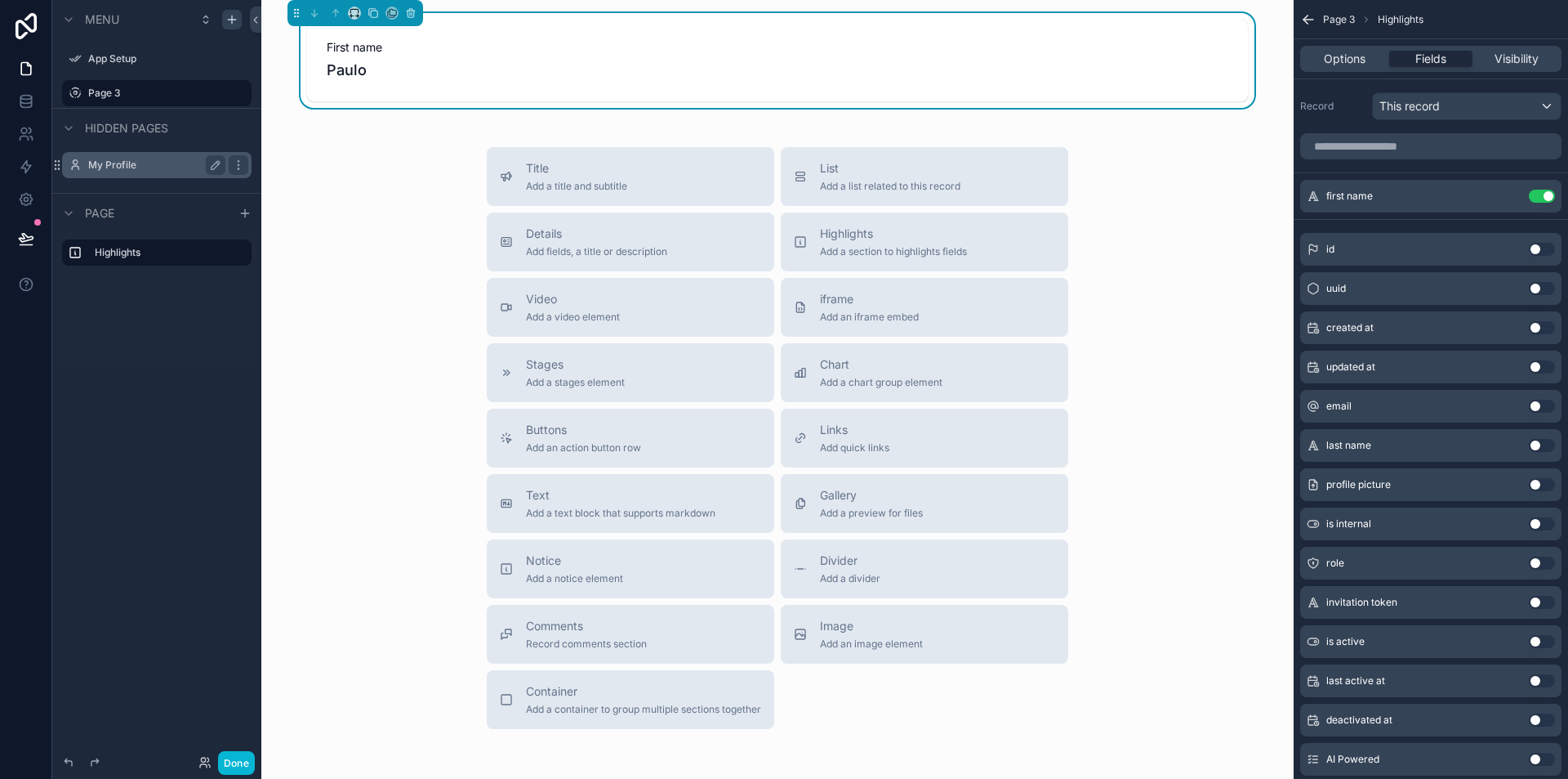
click at [1543, 251] on button "Use setting" at bounding box center [1542, 249] width 26 height 13
click at [1539, 406] on button "Use setting" at bounding box center [1542, 405] width 26 height 13
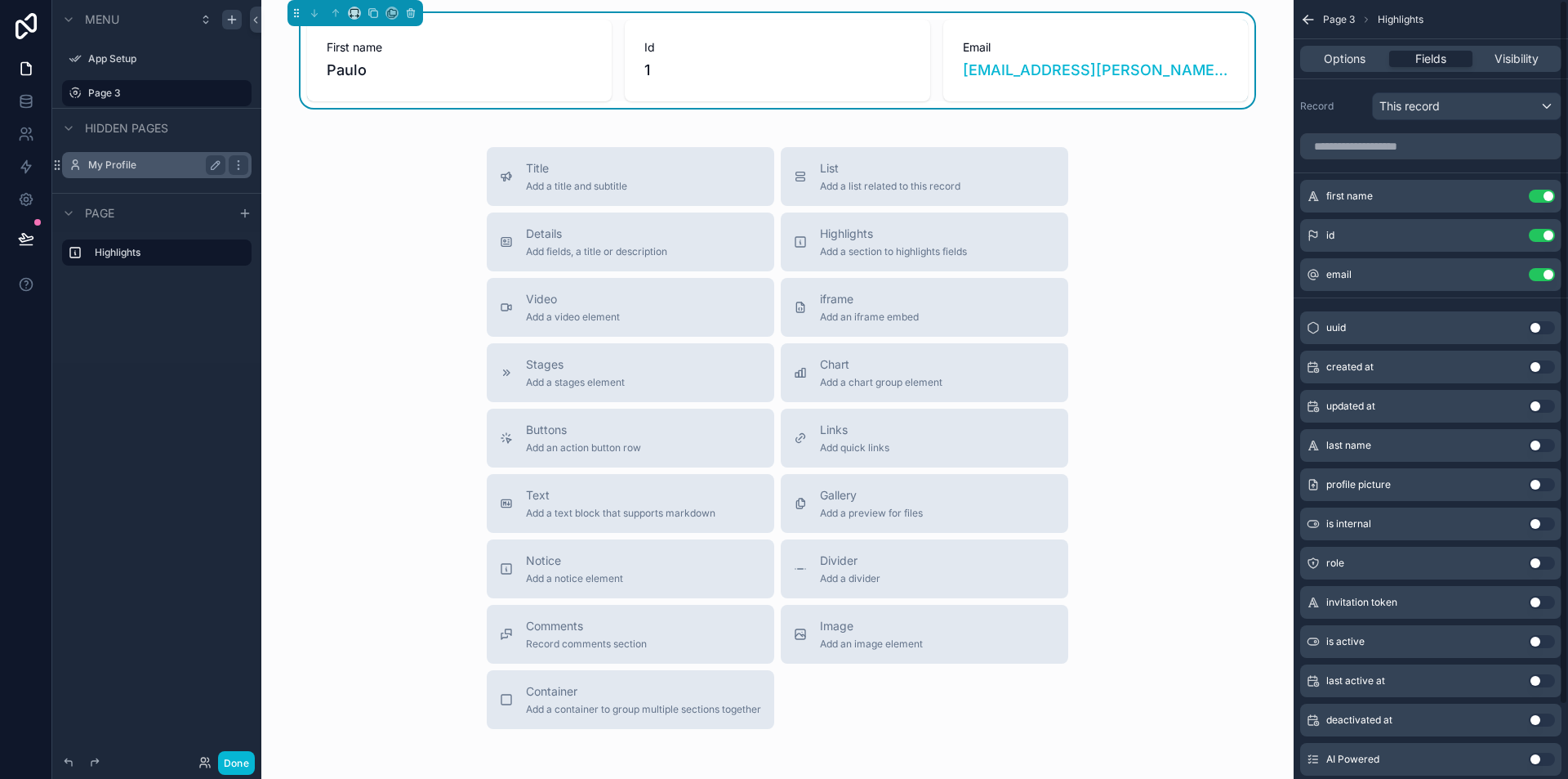
click at [1547, 366] on button "Use setting" at bounding box center [1542, 366] width 26 height 13
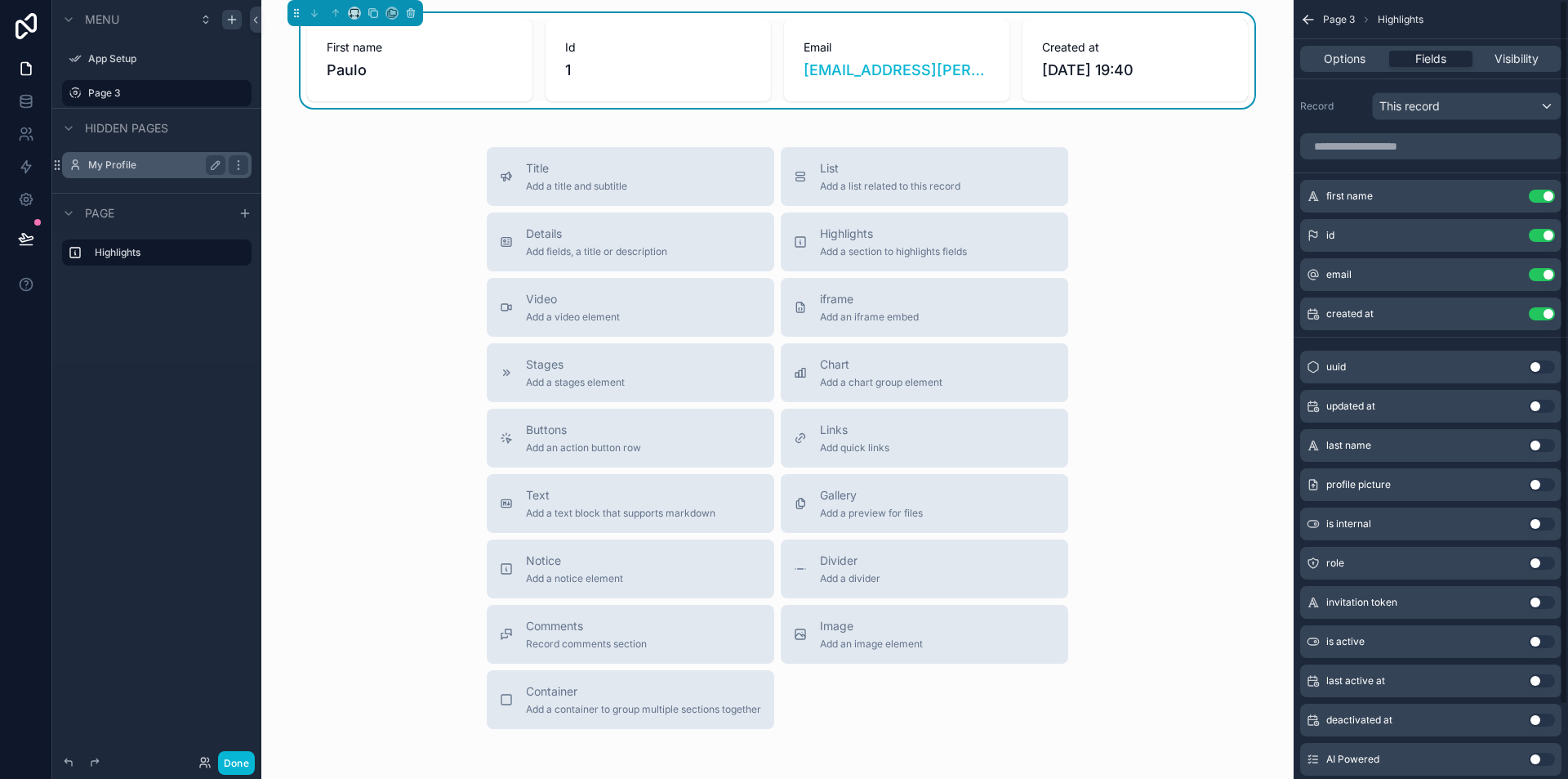
click at [1541, 368] on button "Use setting" at bounding box center [1542, 366] width 26 height 13
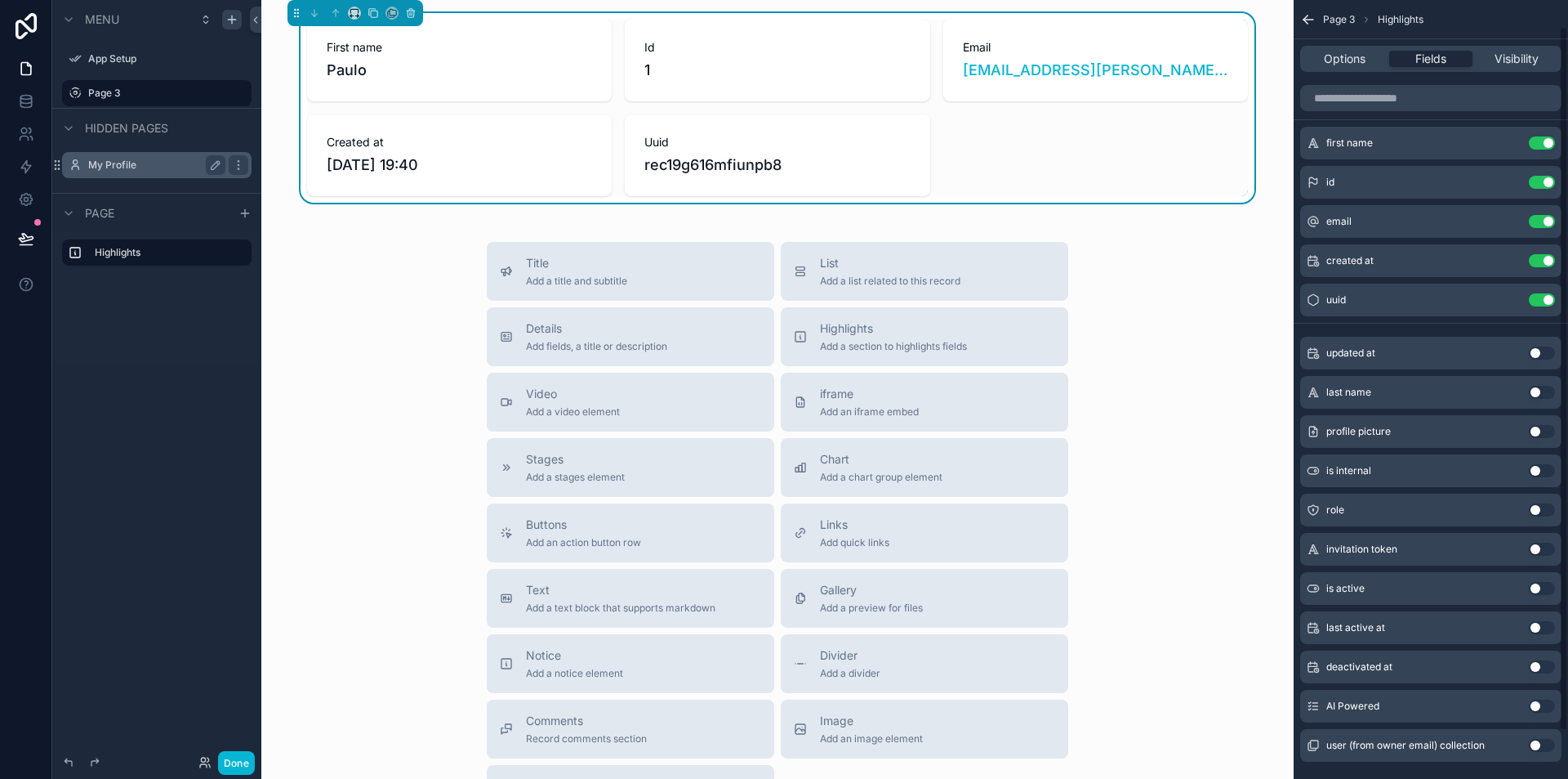
scroll to position [82, 0]
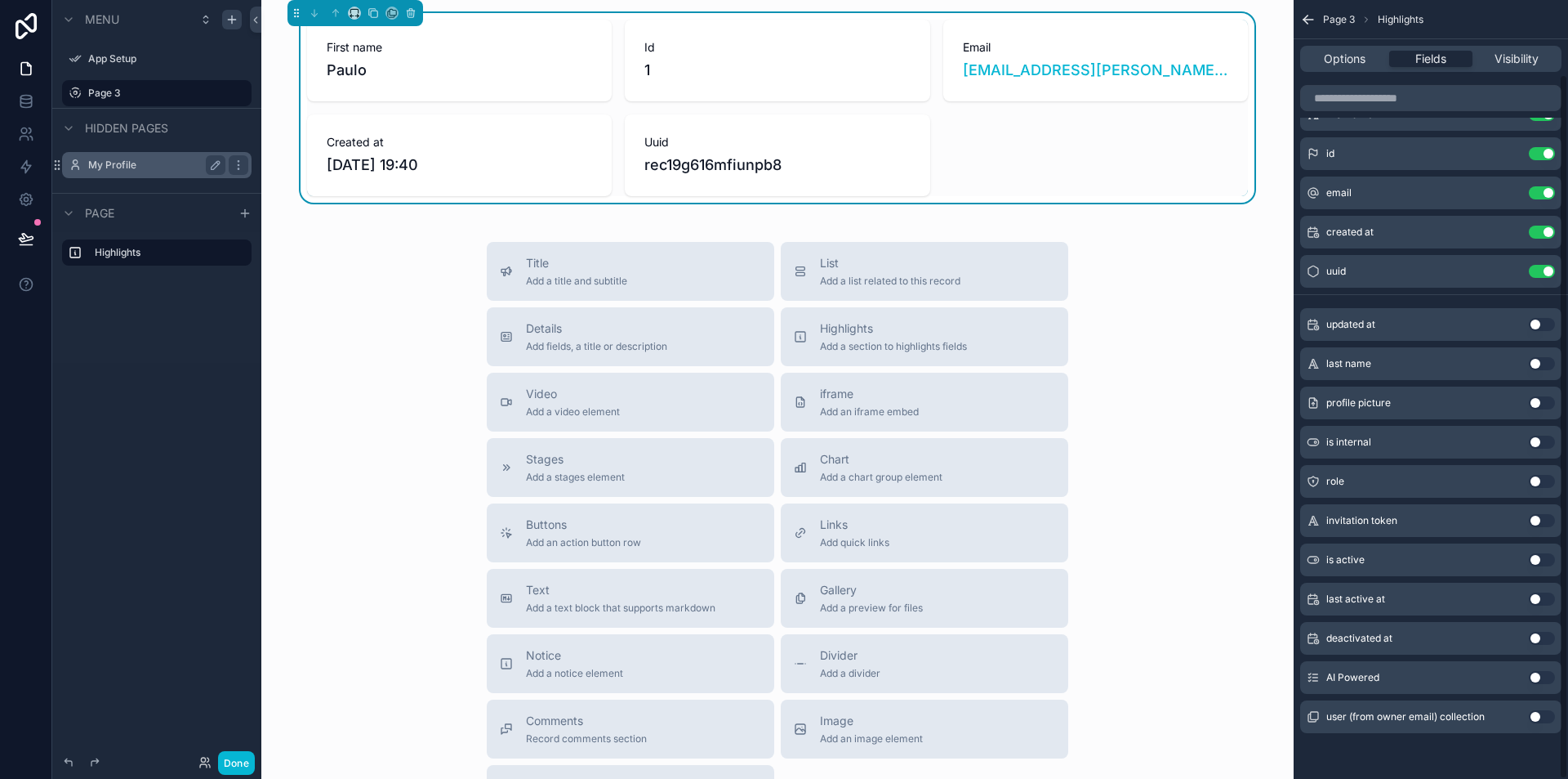
click at [1547, 670] on div "AI Powered Use setting" at bounding box center [1431, 677] width 261 height 32
click at [1546, 676] on button "Use setting" at bounding box center [1542, 677] width 26 height 13
click at [1084, 172] on div "AI Powered [PERSON_NAME]" at bounding box center [1097, 156] width 305 height 82
click at [1210, 385] on div "Title Add a title and subtitle List Add a list related to this record Details A…" at bounding box center [778, 532] width 1007 height 582
click at [1545, 361] on button "Use setting" at bounding box center [1542, 363] width 26 height 13
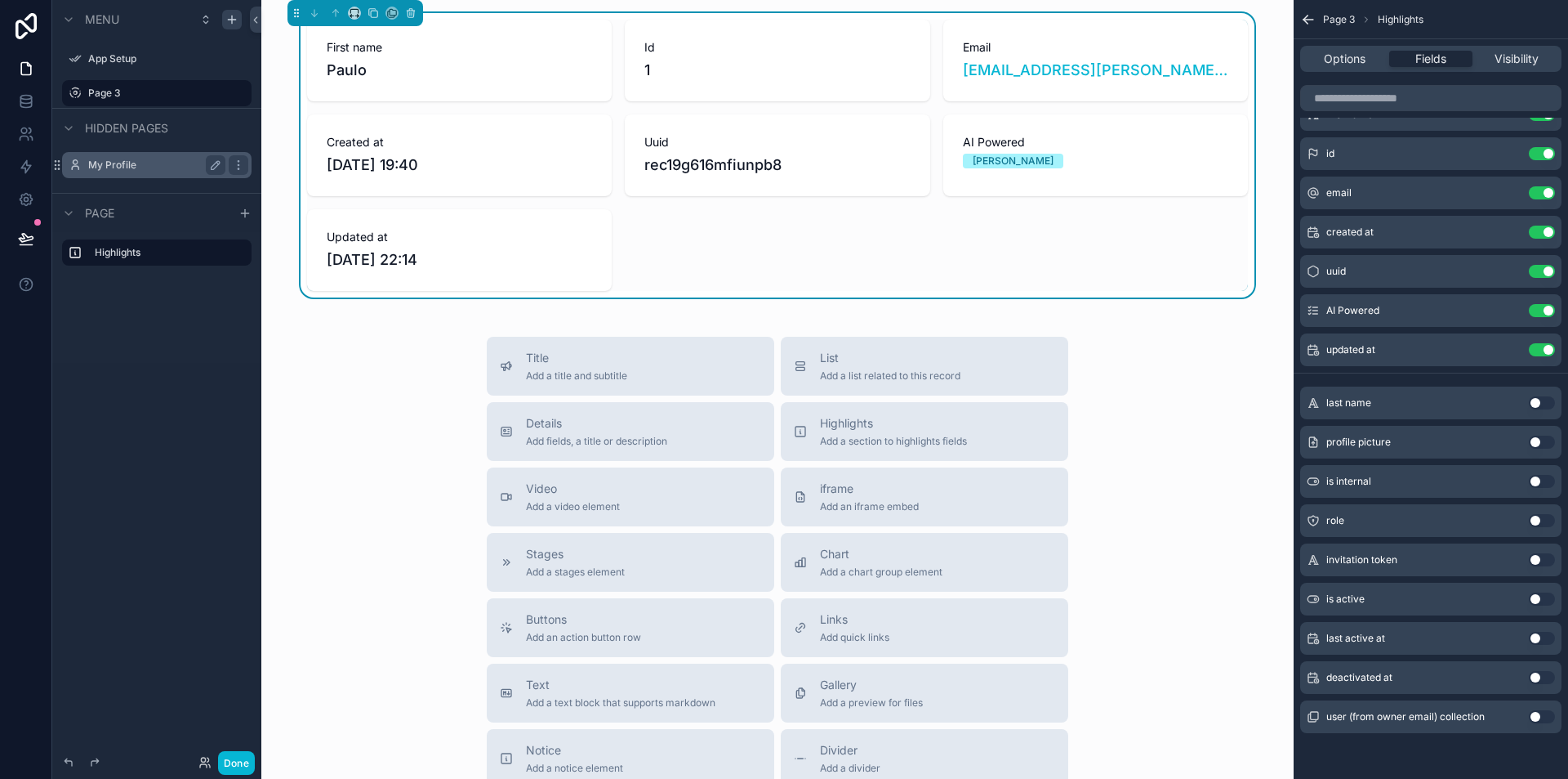
drag, startPoint x: 927, startPoint y: 156, endPoint x: 1023, endPoint y: 156, distance: 96.0
click at [928, 156] on div "First name [PERSON_NAME] 1 Email [EMAIL_ADDRESS][PERSON_NAME][DOMAIN_NAME] Crea…" at bounding box center [778, 155] width 941 height 271
click at [1034, 156] on div "[PERSON_NAME]" at bounding box center [1096, 160] width 265 height 15
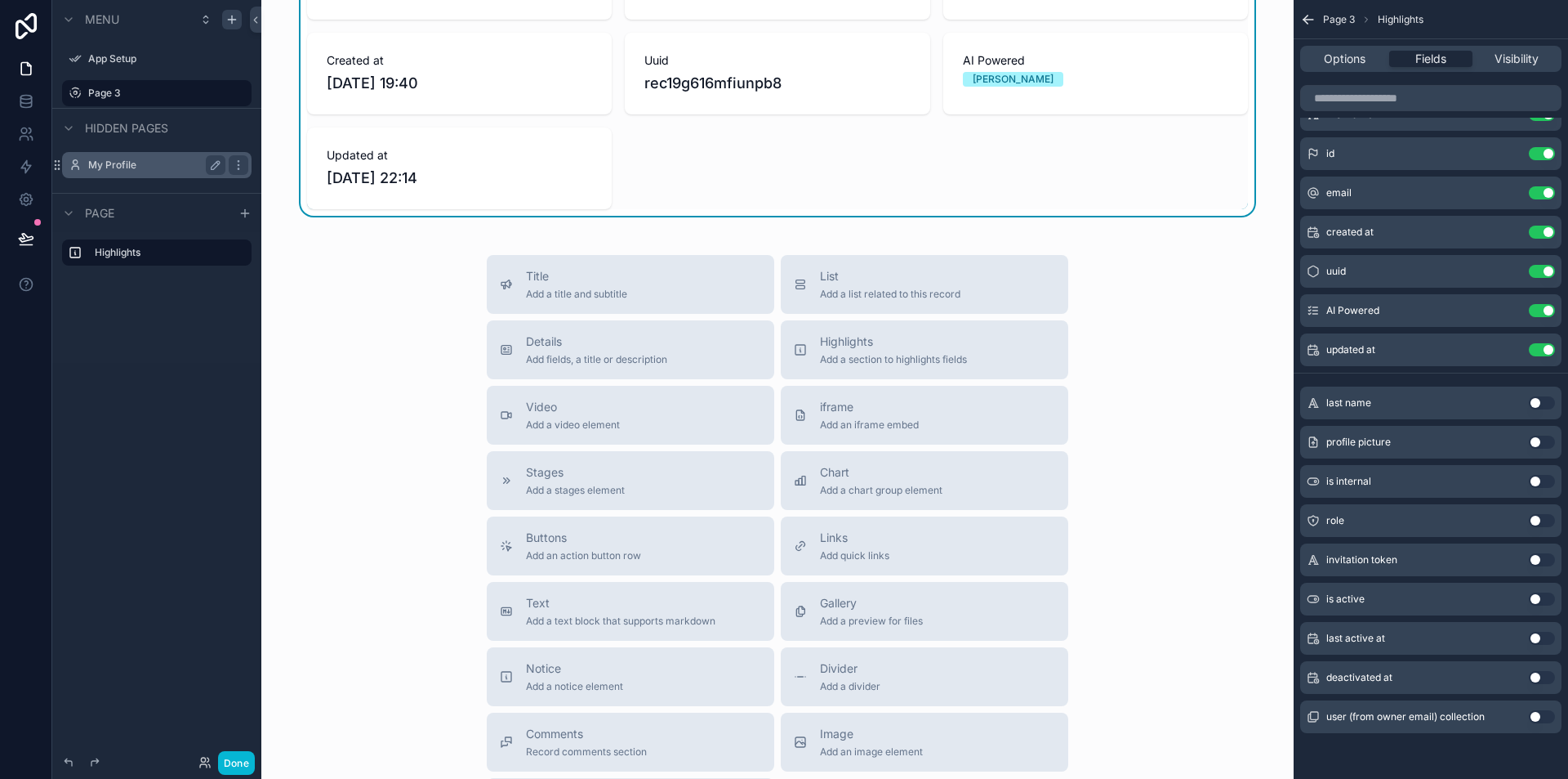
drag, startPoint x: 294, startPoint y: 14, endPoint x: 596, endPoint y: 228, distance: 370.1
click at [596, 228] on div "First name [PERSON_NAME] 1 Email [EMAIL_ADDRESS][PERSON_NAME][DOMAIN_NAME] Crea…" at bounding box center [778, 442] width 1033 height 1049
click at [1306, 17] on icon "scrollable content" at bounding box center [1306, 18] width 4 height 4
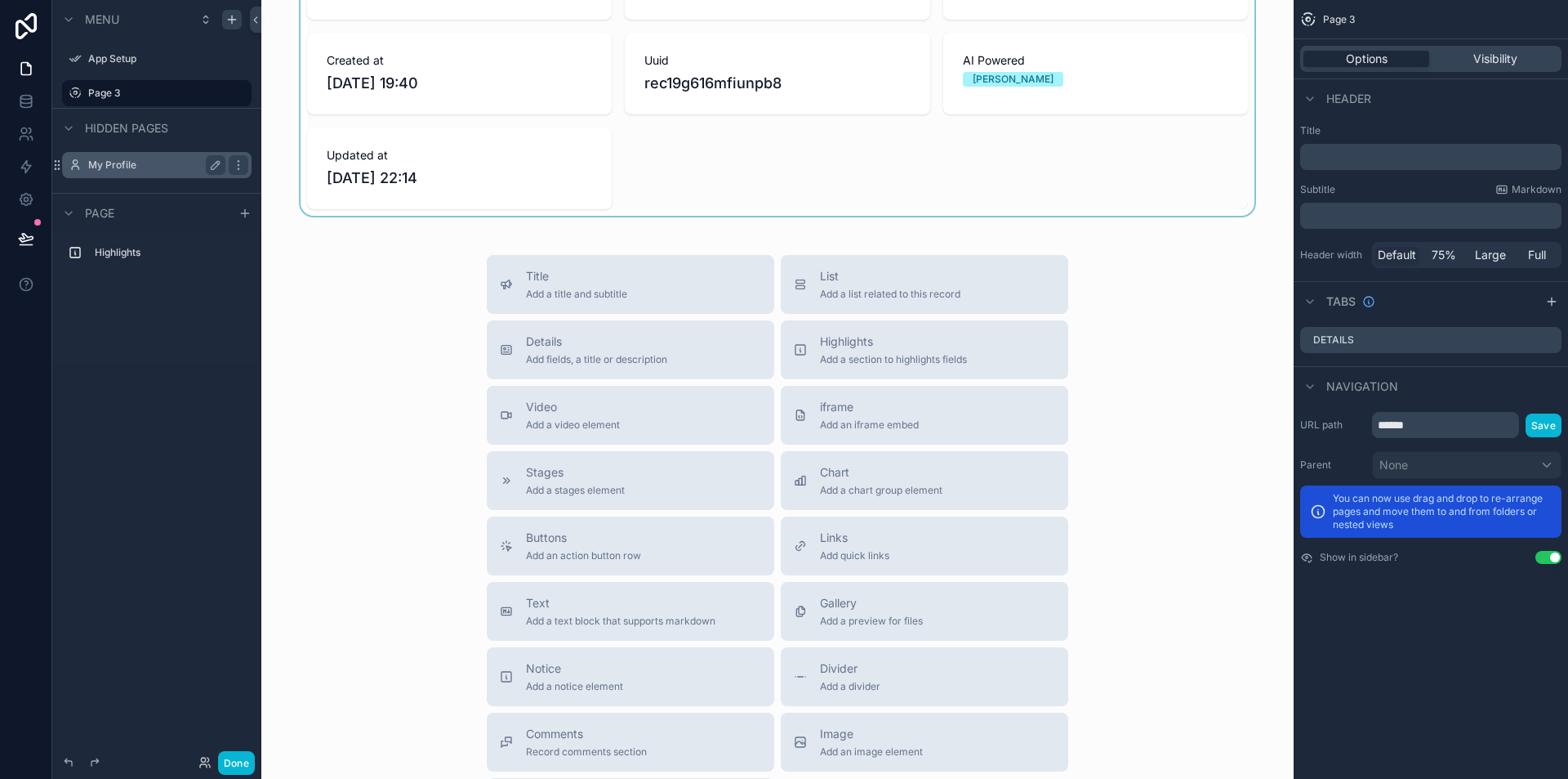
scroll to position [0, 0]
click at [539, 403] on span "Video" at bounding box center [573, 407] width 94 height 17
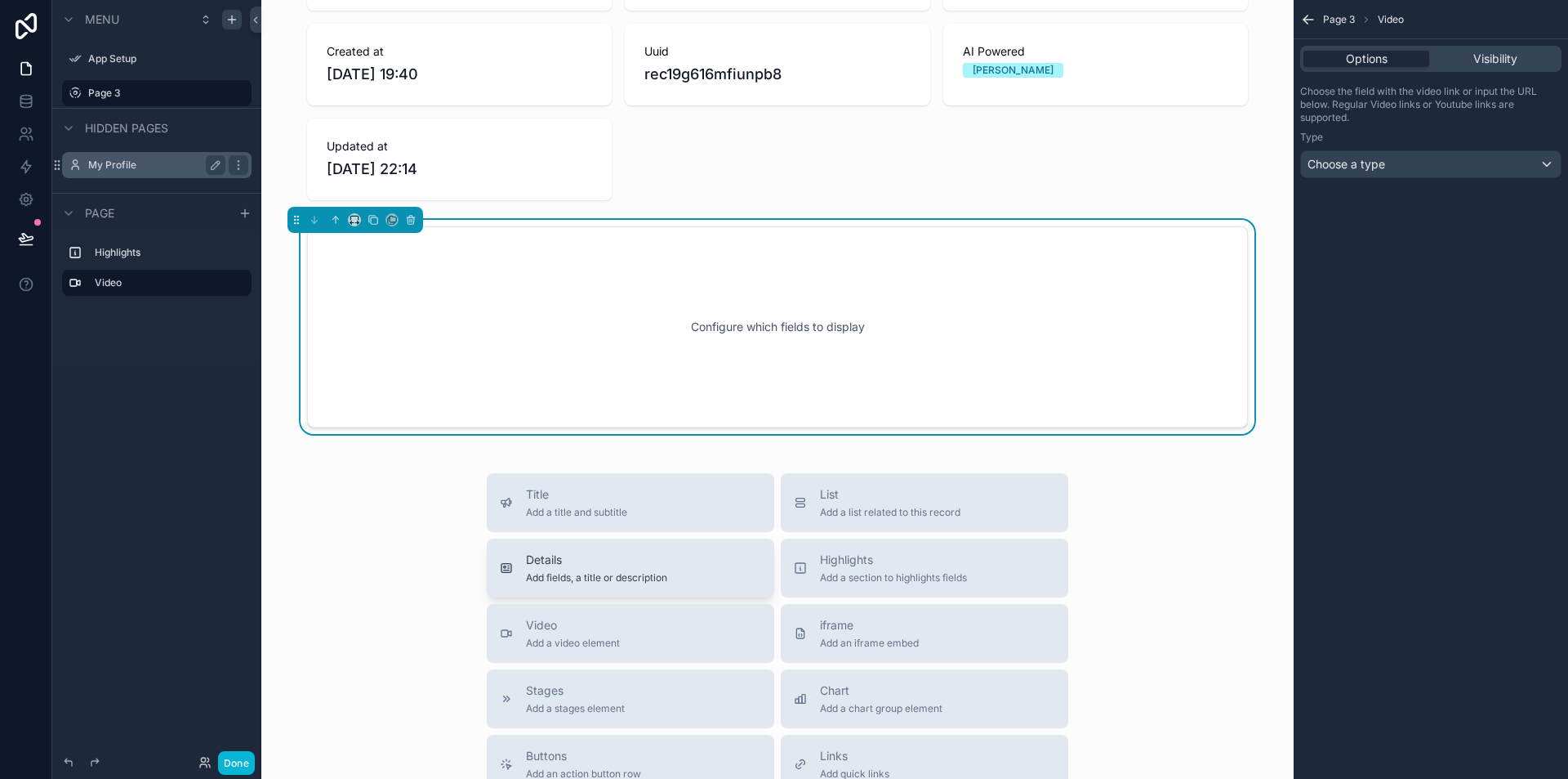
scroll to position [192, 0]
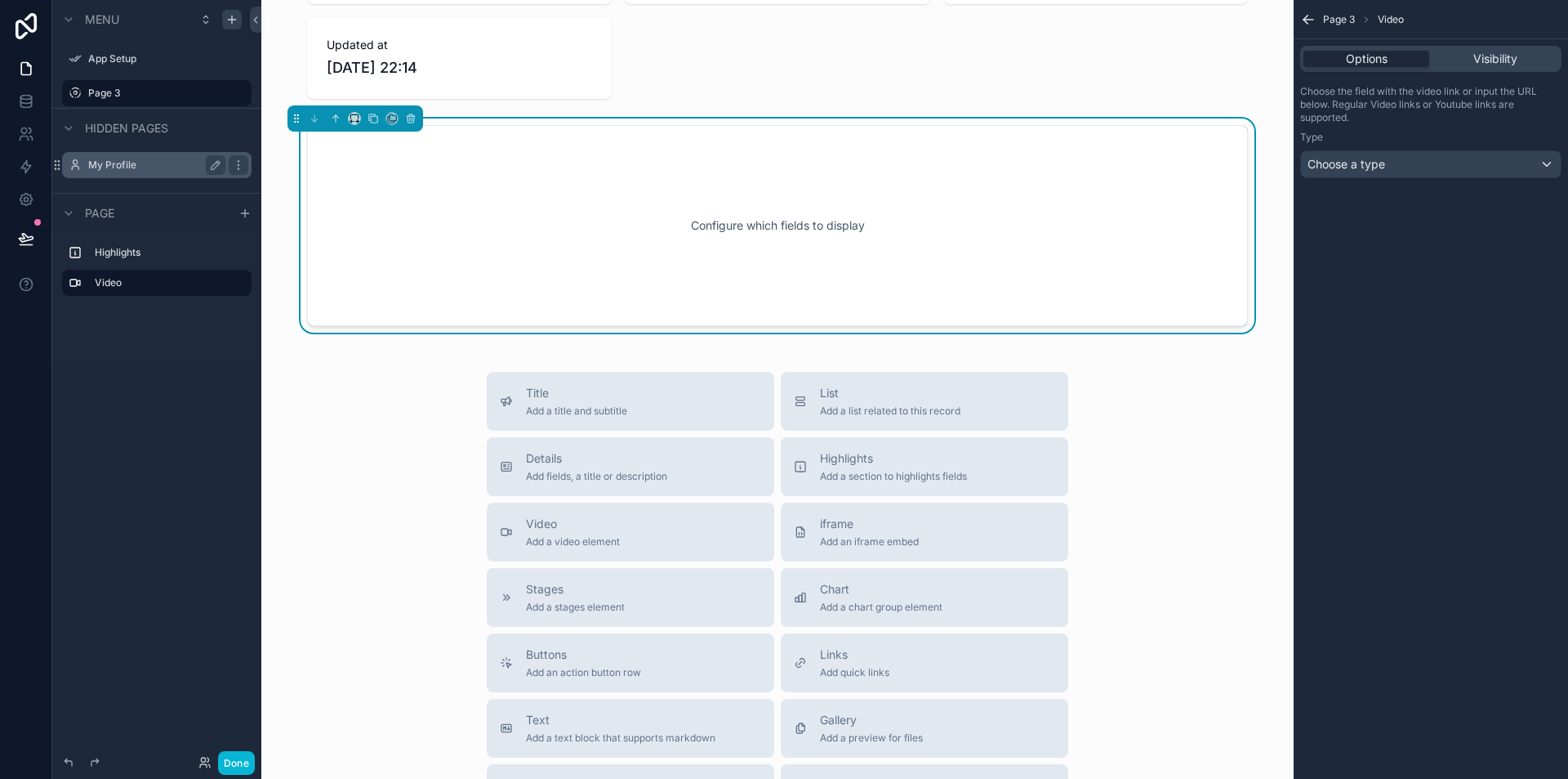
drag, startPoint x: 562, startPoint y: 518, endPoint x: 1134, endPoint y: 558, distance: 573.4
click at [1134, 555] on div "Title Add a title and subtitle List Add a list related to this record Details A…" at bounding box center [778, 663] width 1007 height 582
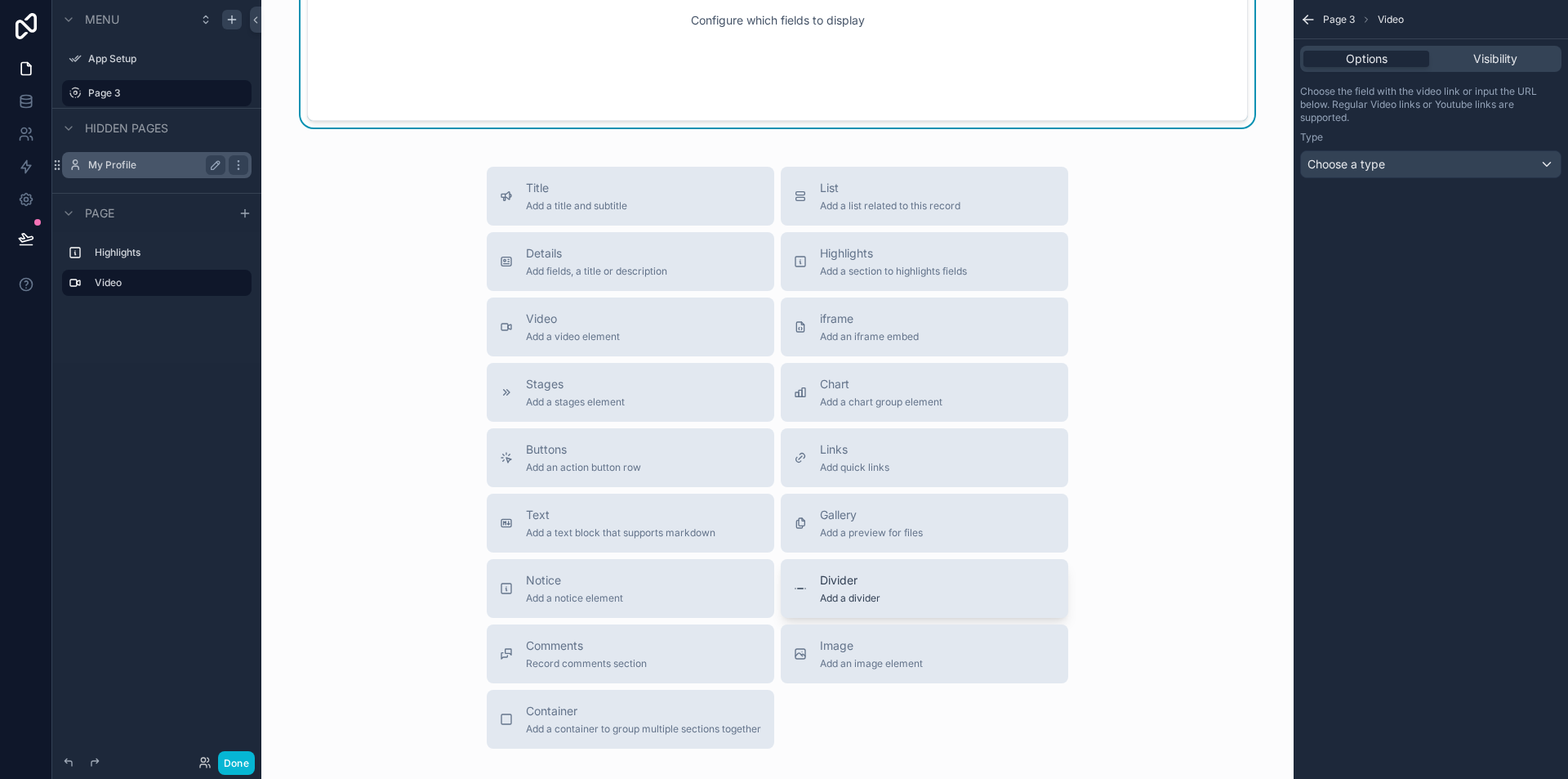
scroll to position [437, 0]
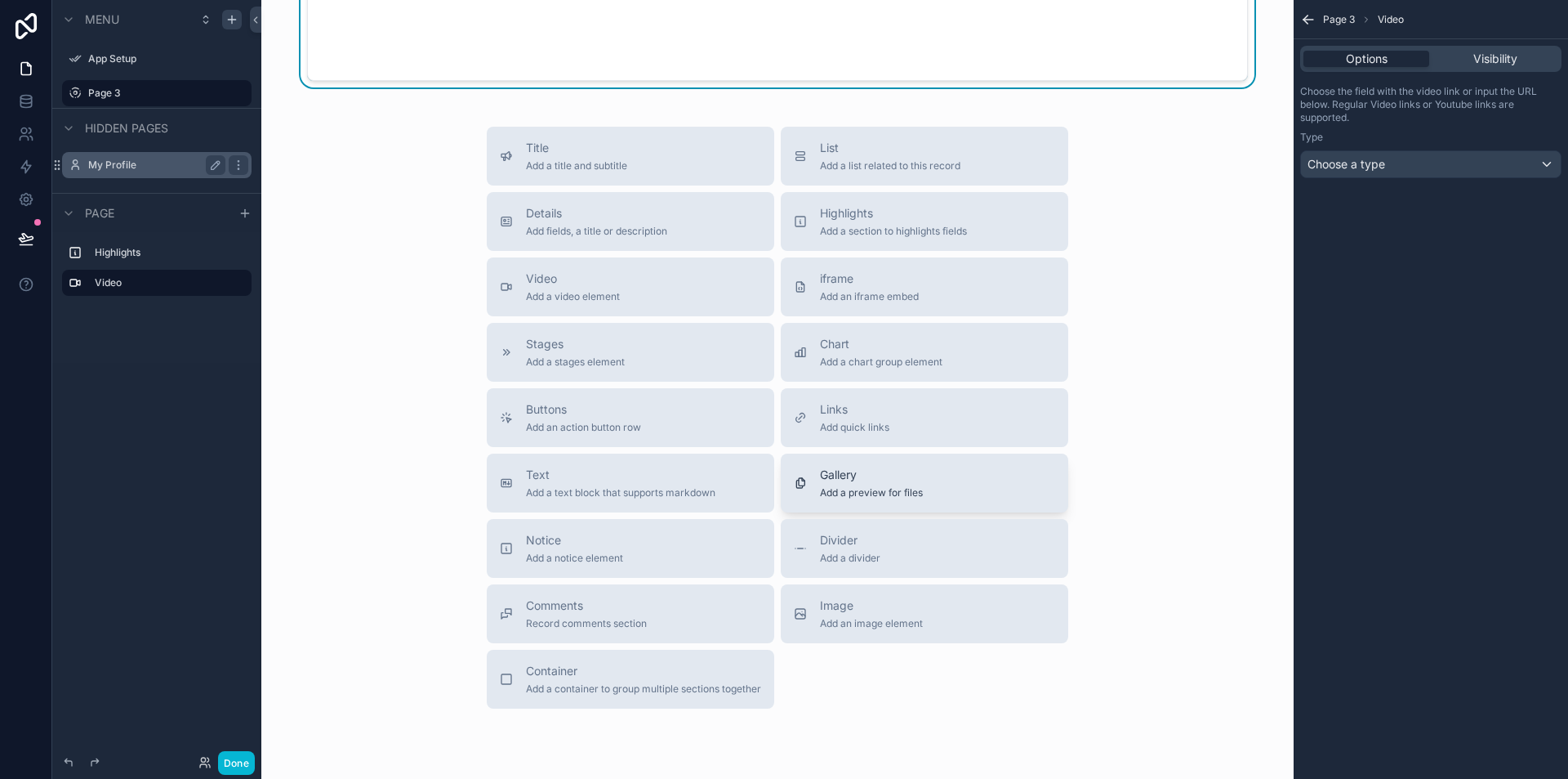
click at [830, 465] on button "Gallery Add a preview for files" at bounding box center [924, 483] width 288 height 59
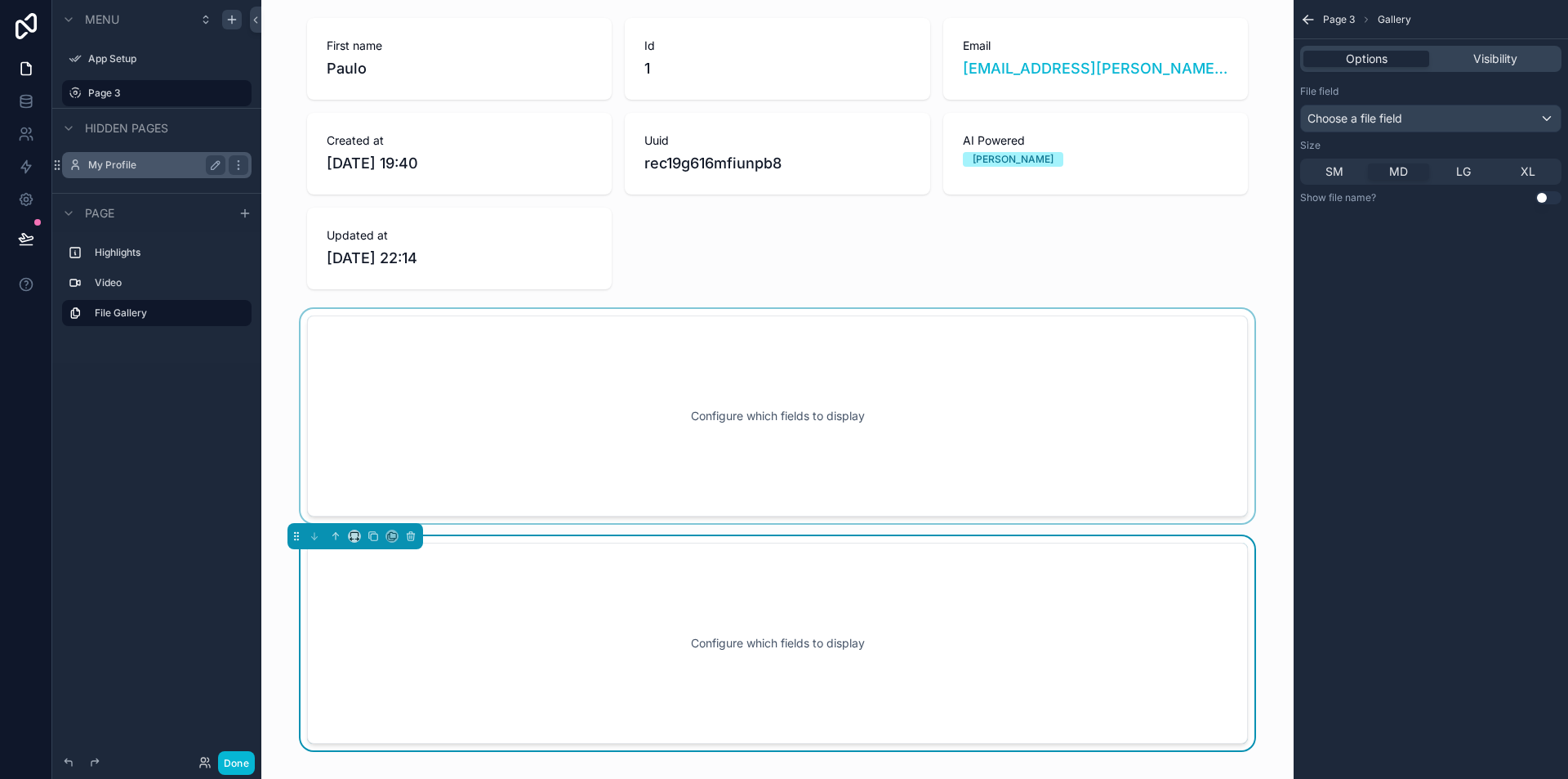
scroll to position [0, 0]
click at [762, 351] on div "scrollable content" at bounding box center [778, 417] width 1007 height 214
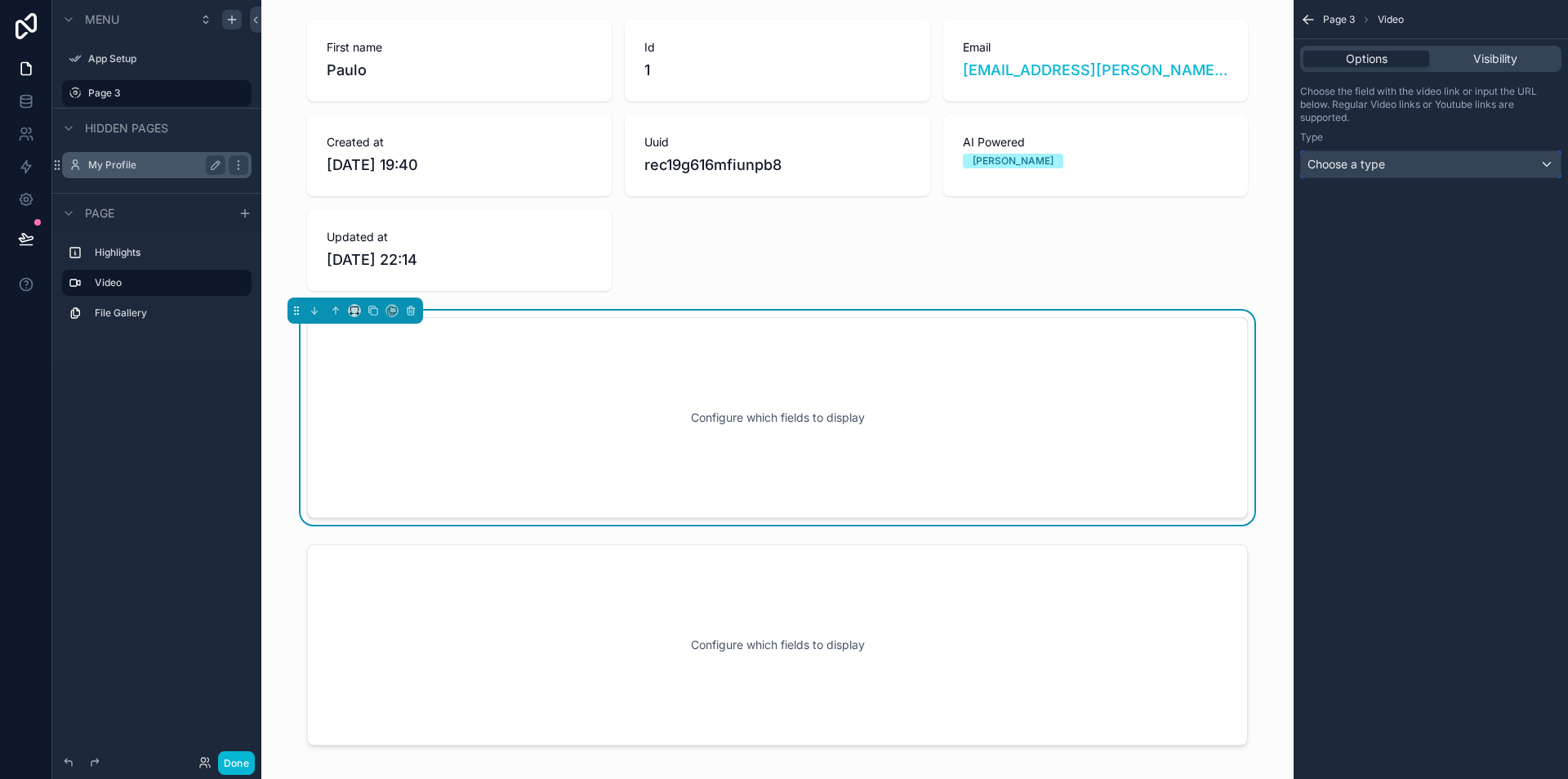
click at [1409, 157] on div "Choose a type" at bounding box center [1431, 164] width 260 height 26
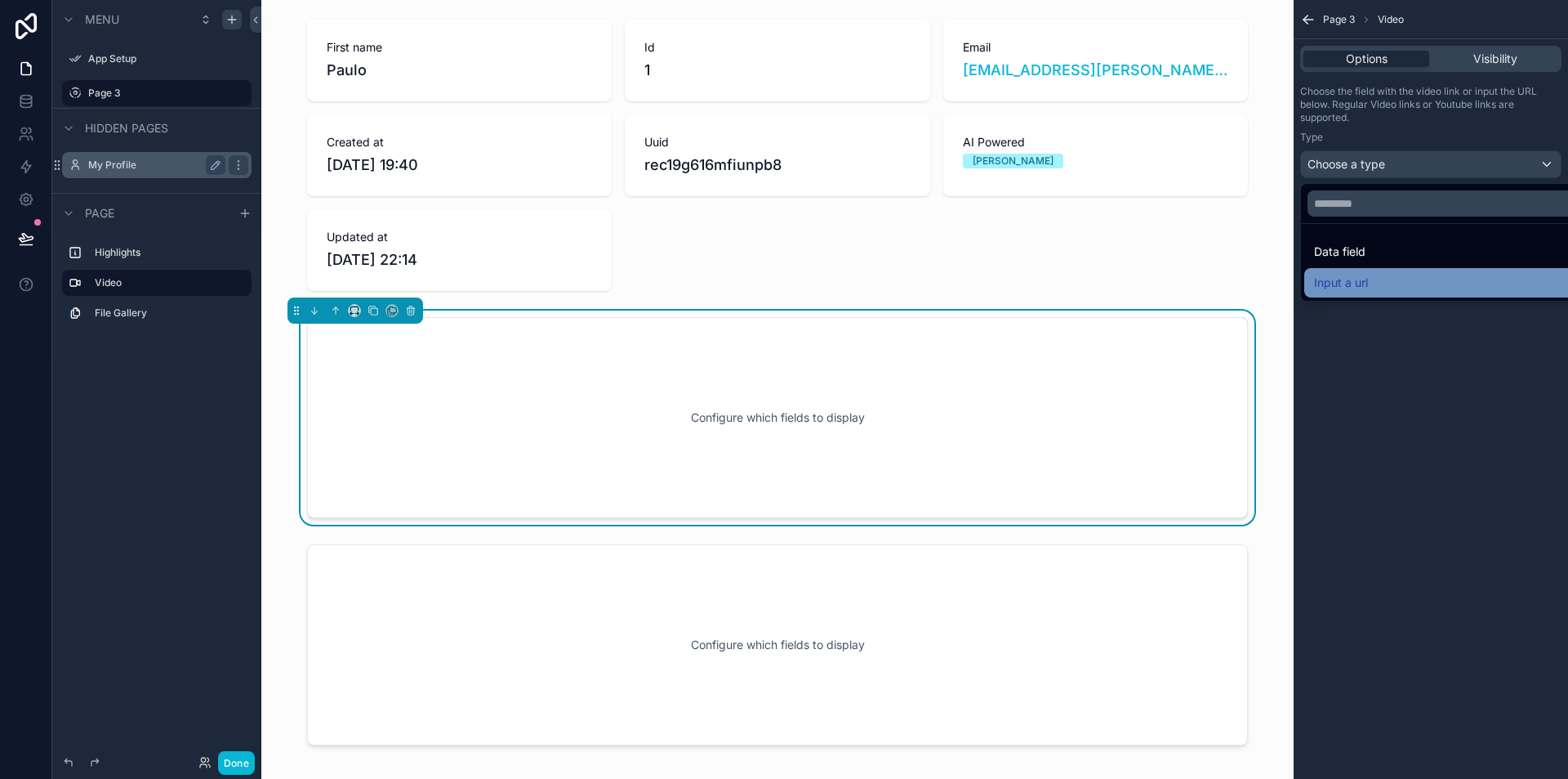
click at [1400, 285] on div "Input a url" at bounding box center [1450, 283] width 271 height 20
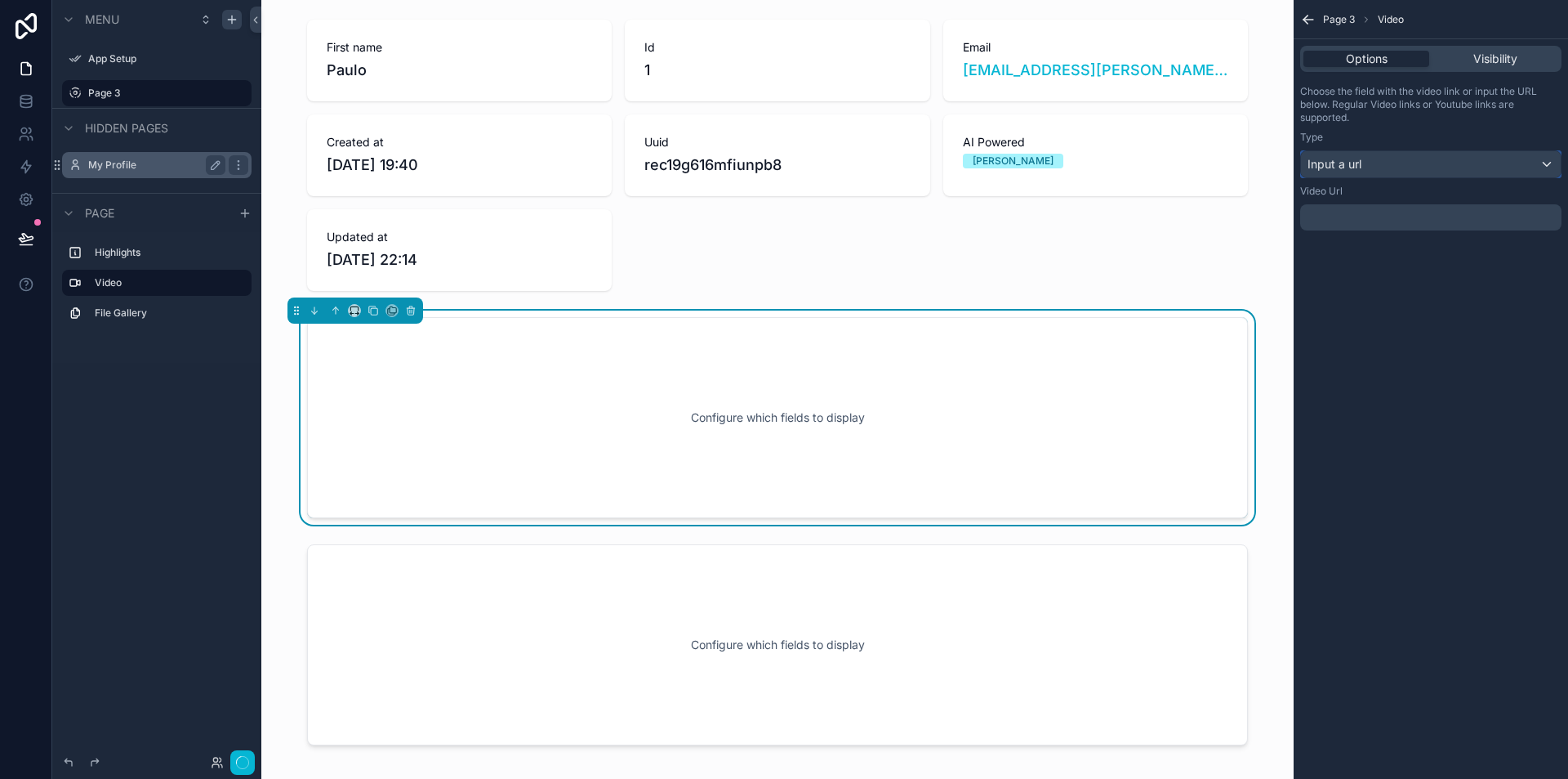
click at [1384, 164] on div "Input a url" at bounding box center [1431, 164] width 260 height 26
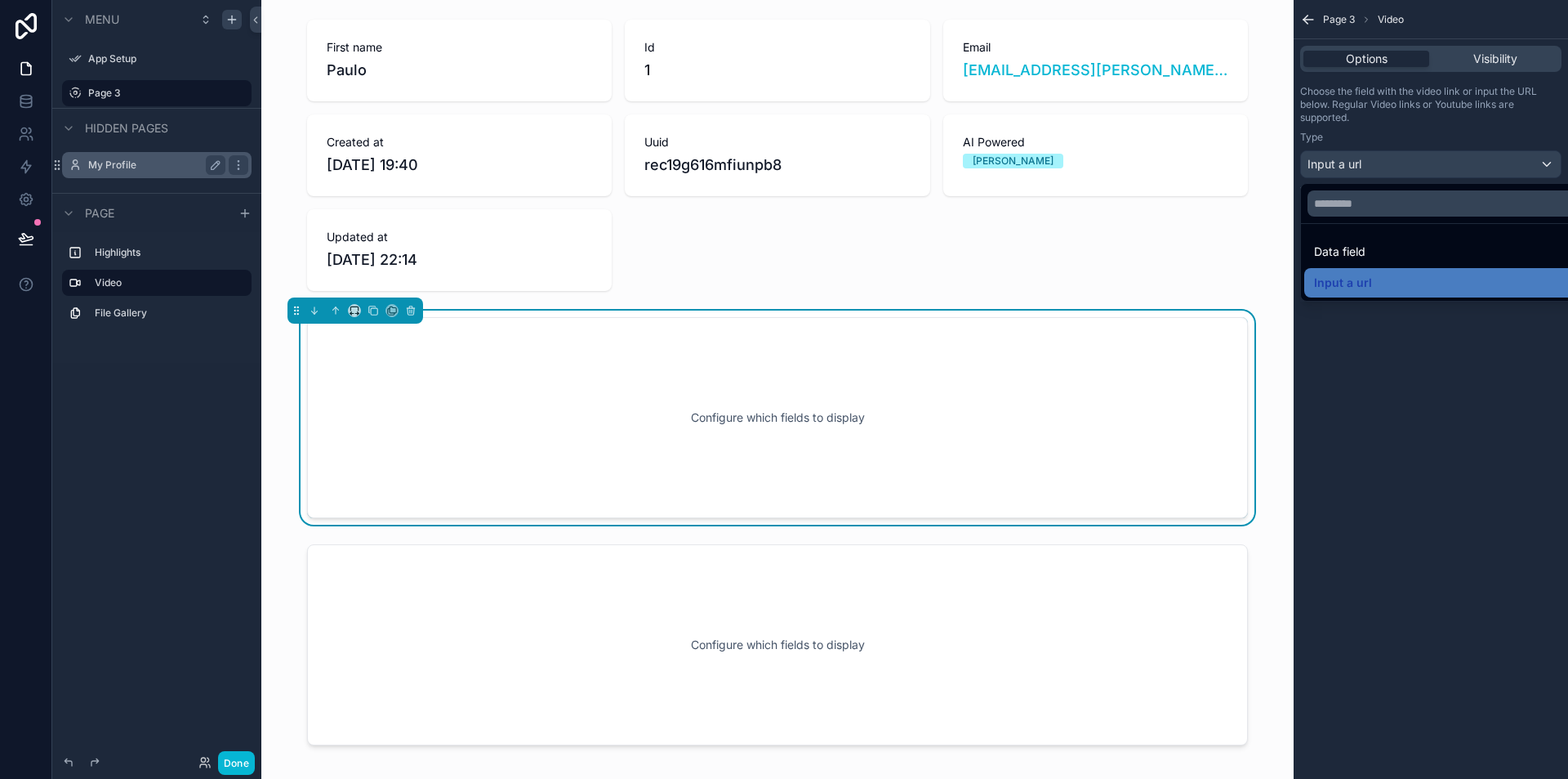
click at [1395, 308] on div "scrollable content" at bounding box center [784, 390] width 1568 height 779
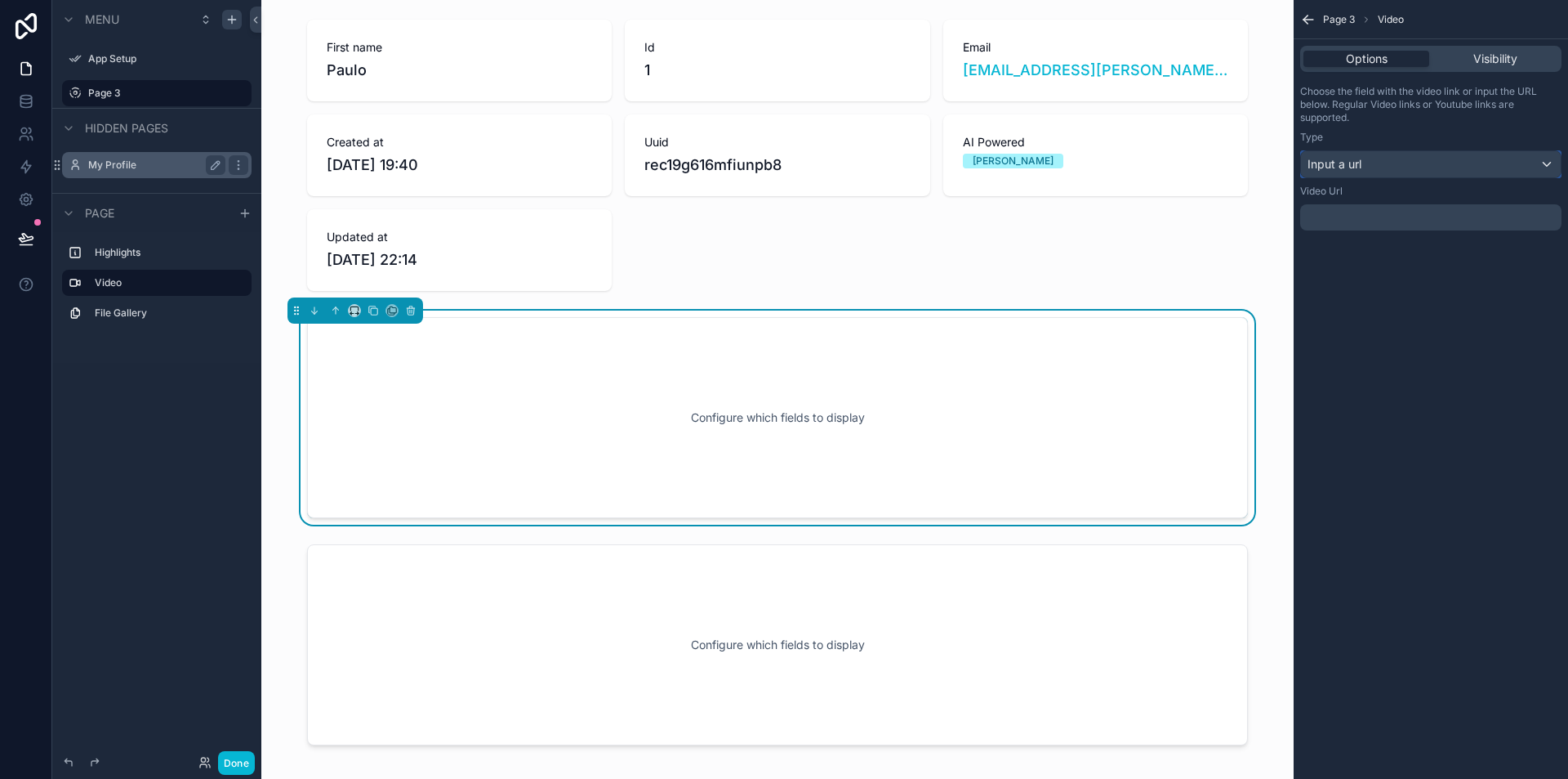
click at [1366, 161] on div "Input a url" at bounding box center [1431, 164] width 260 height 26
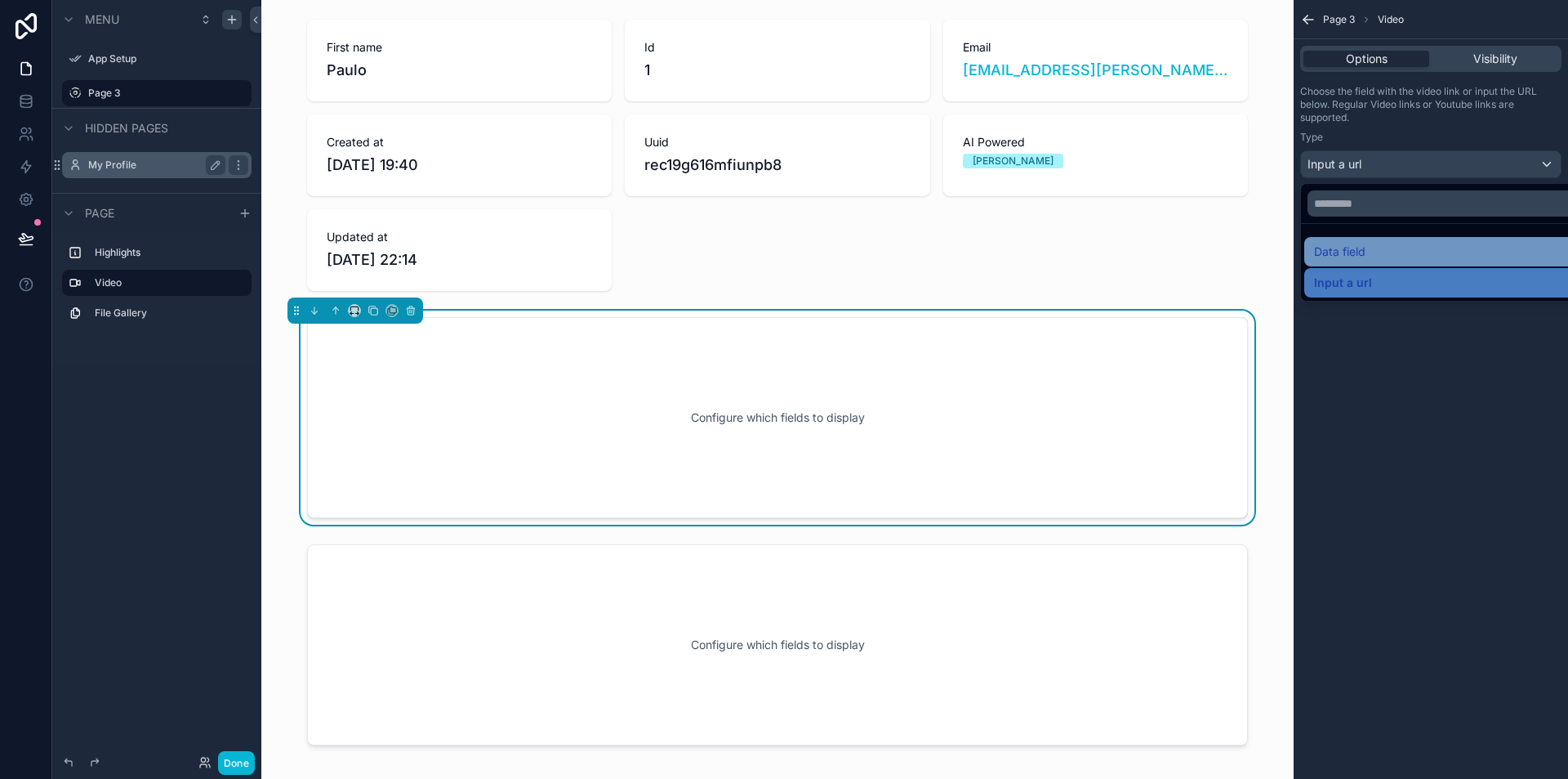
click at [1361, 244] on span "Data field" at bounding box center [1340, 252] width 52 height 20
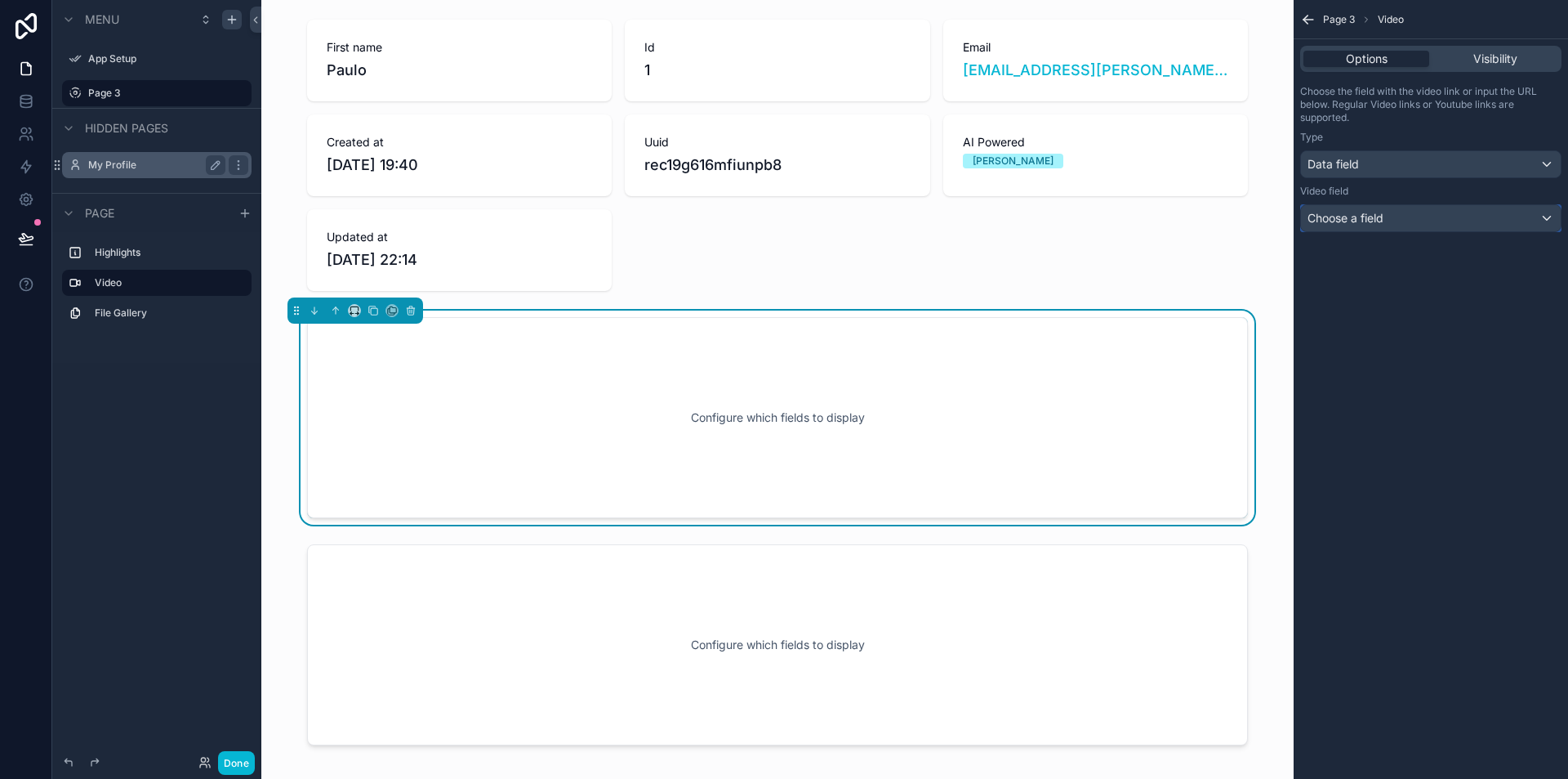
click at [1378, 224] on span "Choose a field" at bounding box center [1346, 217] width 76 height 14
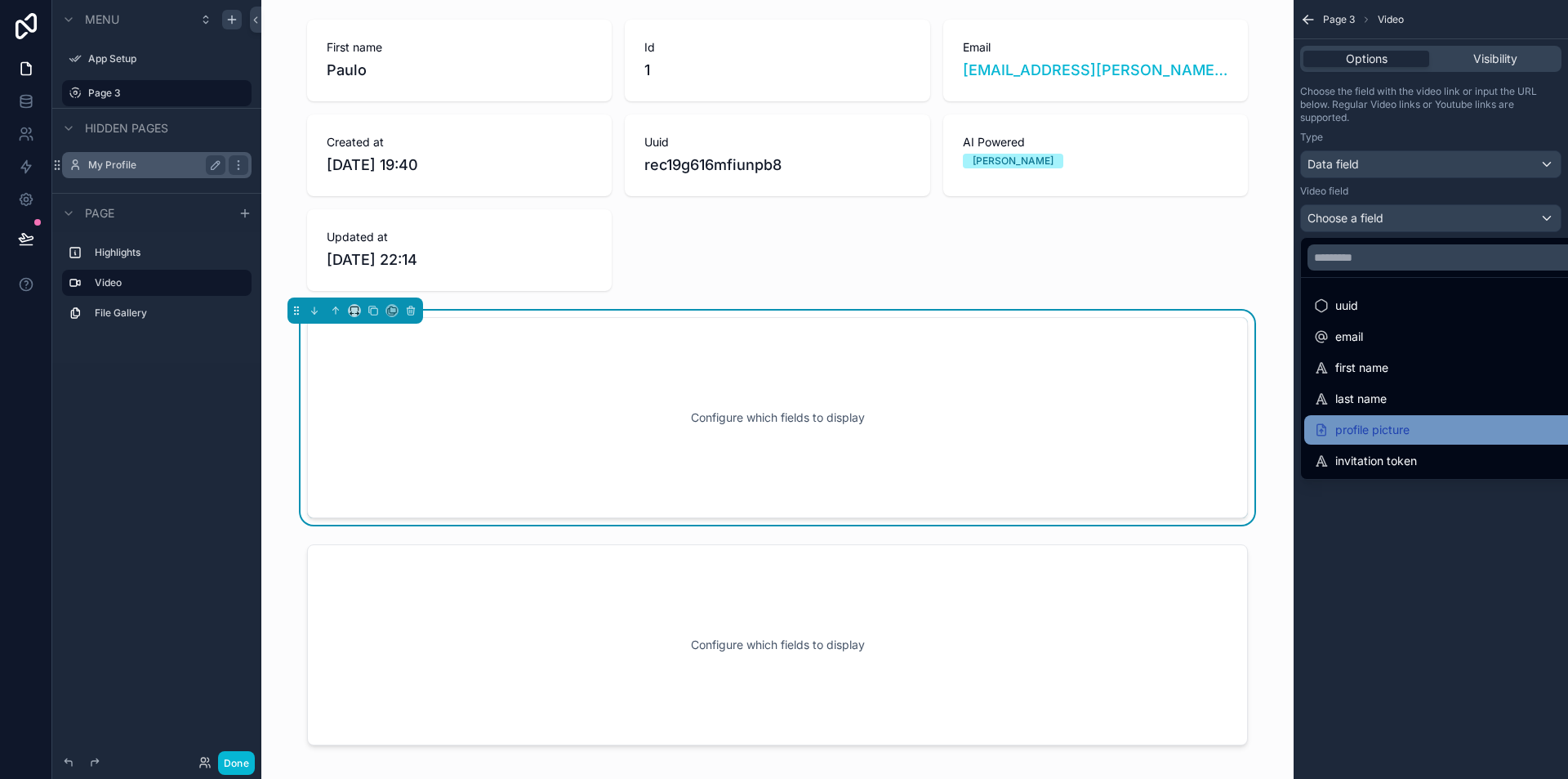
click at [1427, 431] on div "profile picture" at bounding box center [1450, 430] width 271 height 20
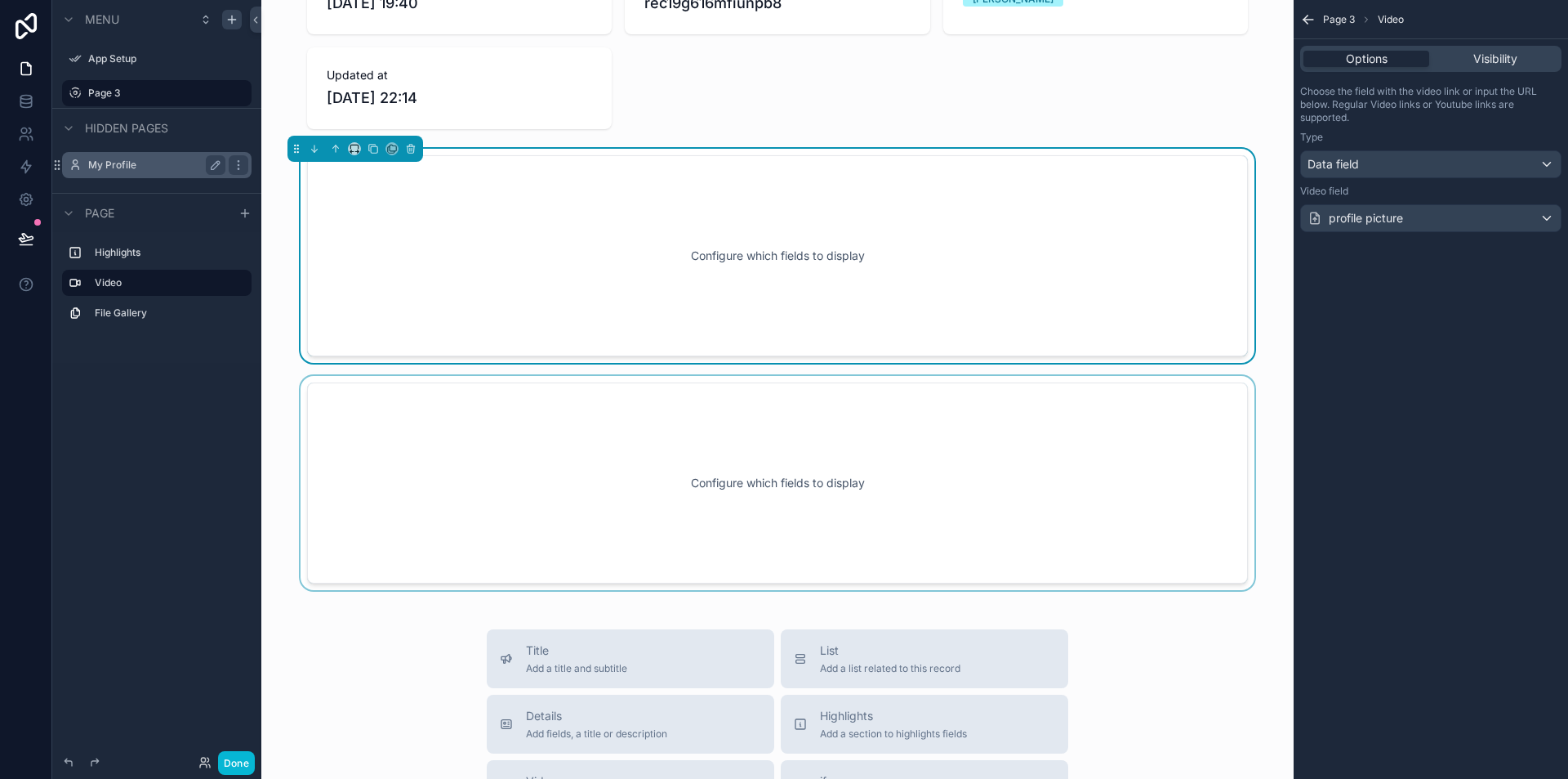
scroll to position [163, 0]
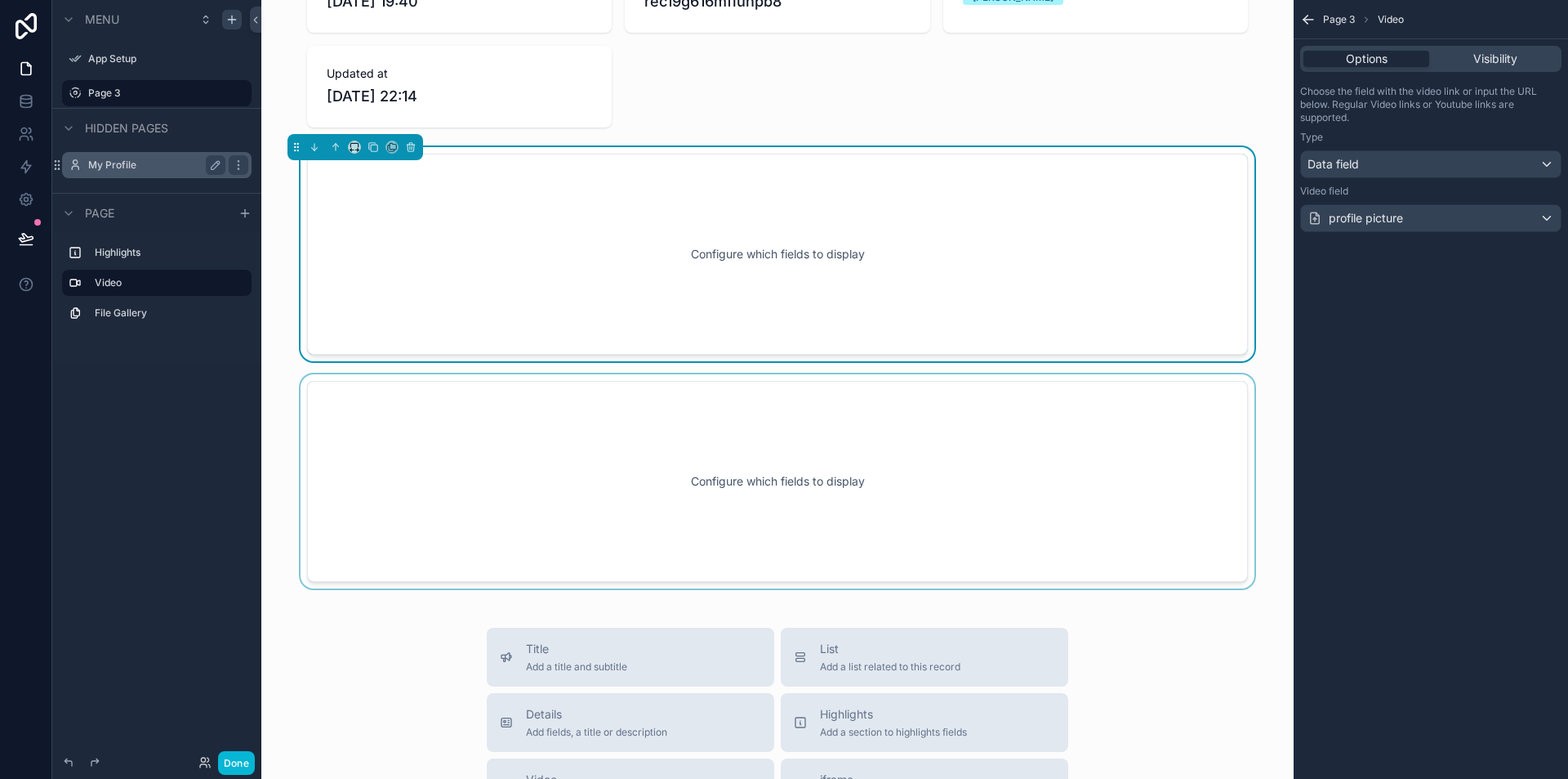
click at [794, 553] on div "scrollable content" at bounding box center [778, 481] width 1007 height 214
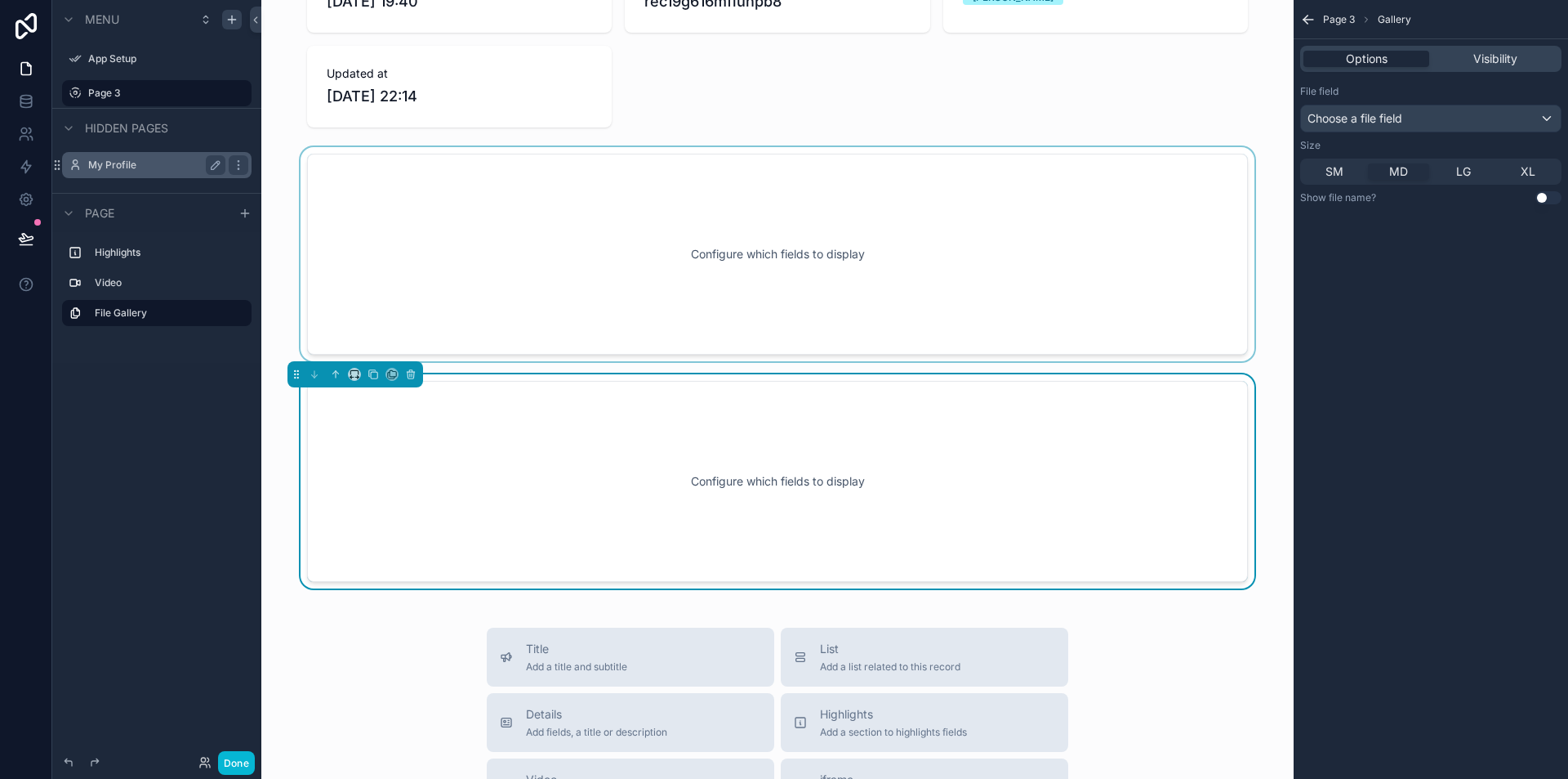
scroll to position [0, 0]
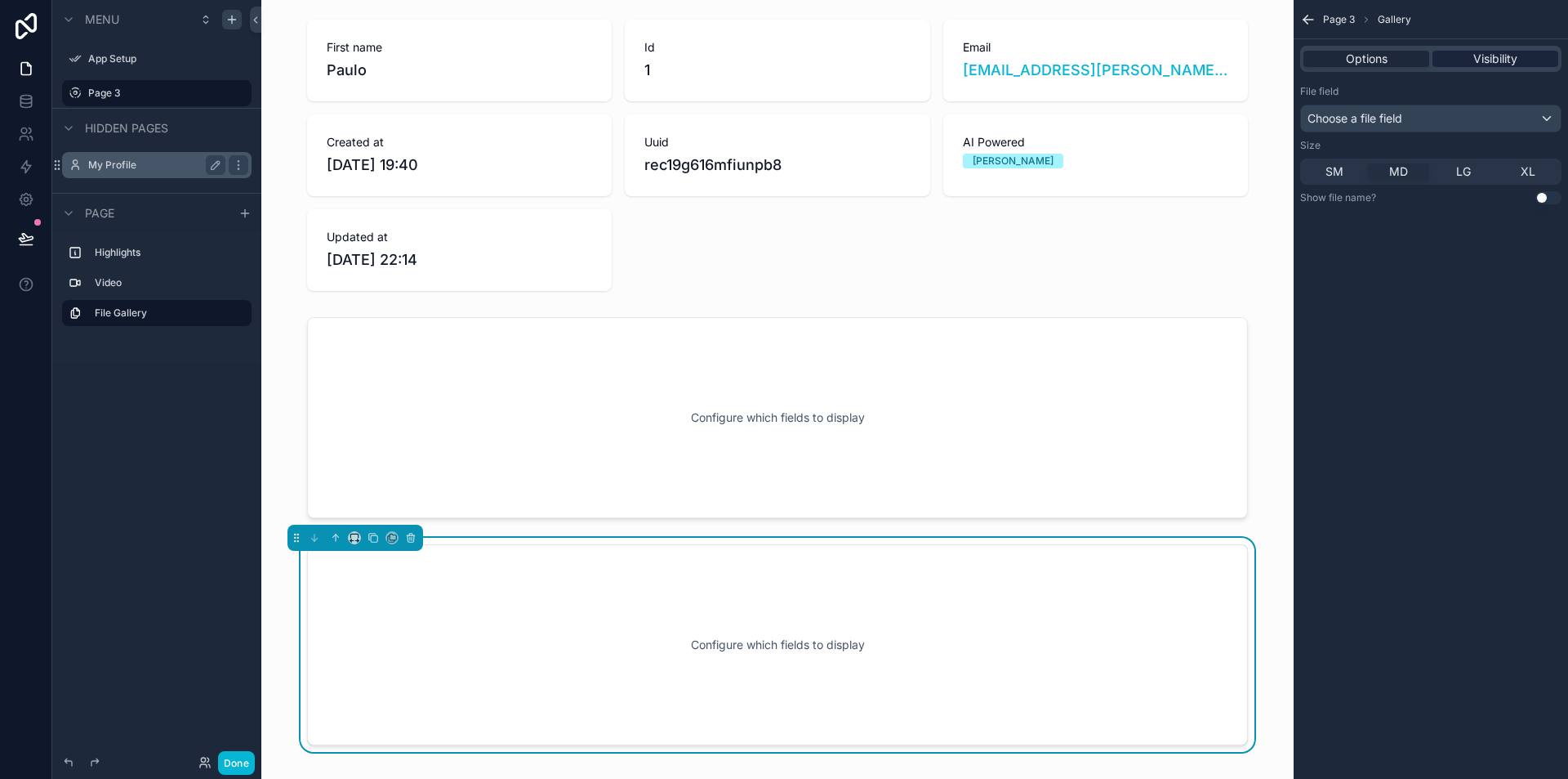
click at [1488, 57] on span "Visibility" at bounding box center [1496, 59] width 44 height 17
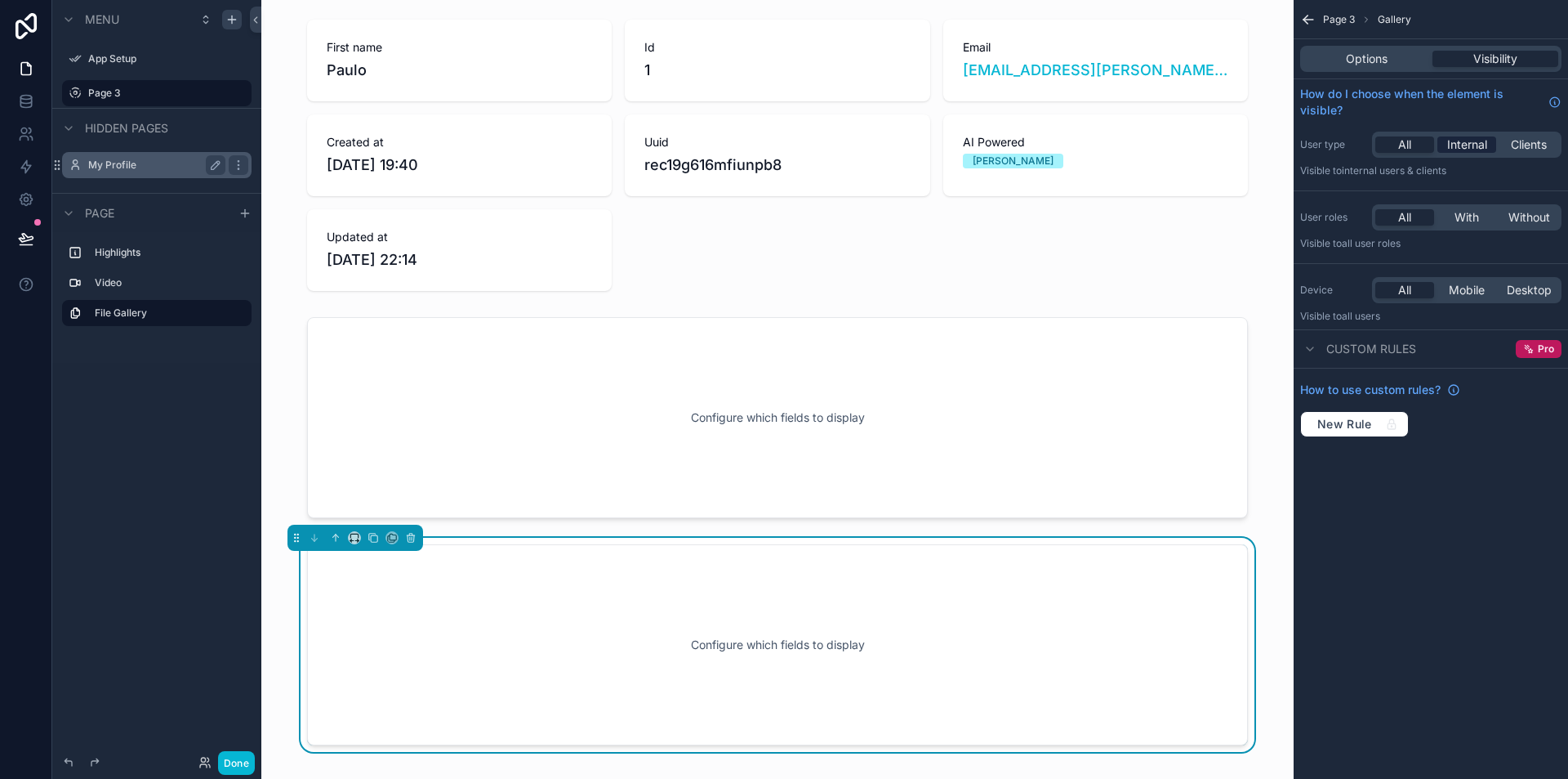
click at [1455, 144] on span "Internal" at bounding box center [1467, 144] width 40 height 17
click at [1528, 144] on span "Clients" at bounding box center [1529, 144] width 36 height 17
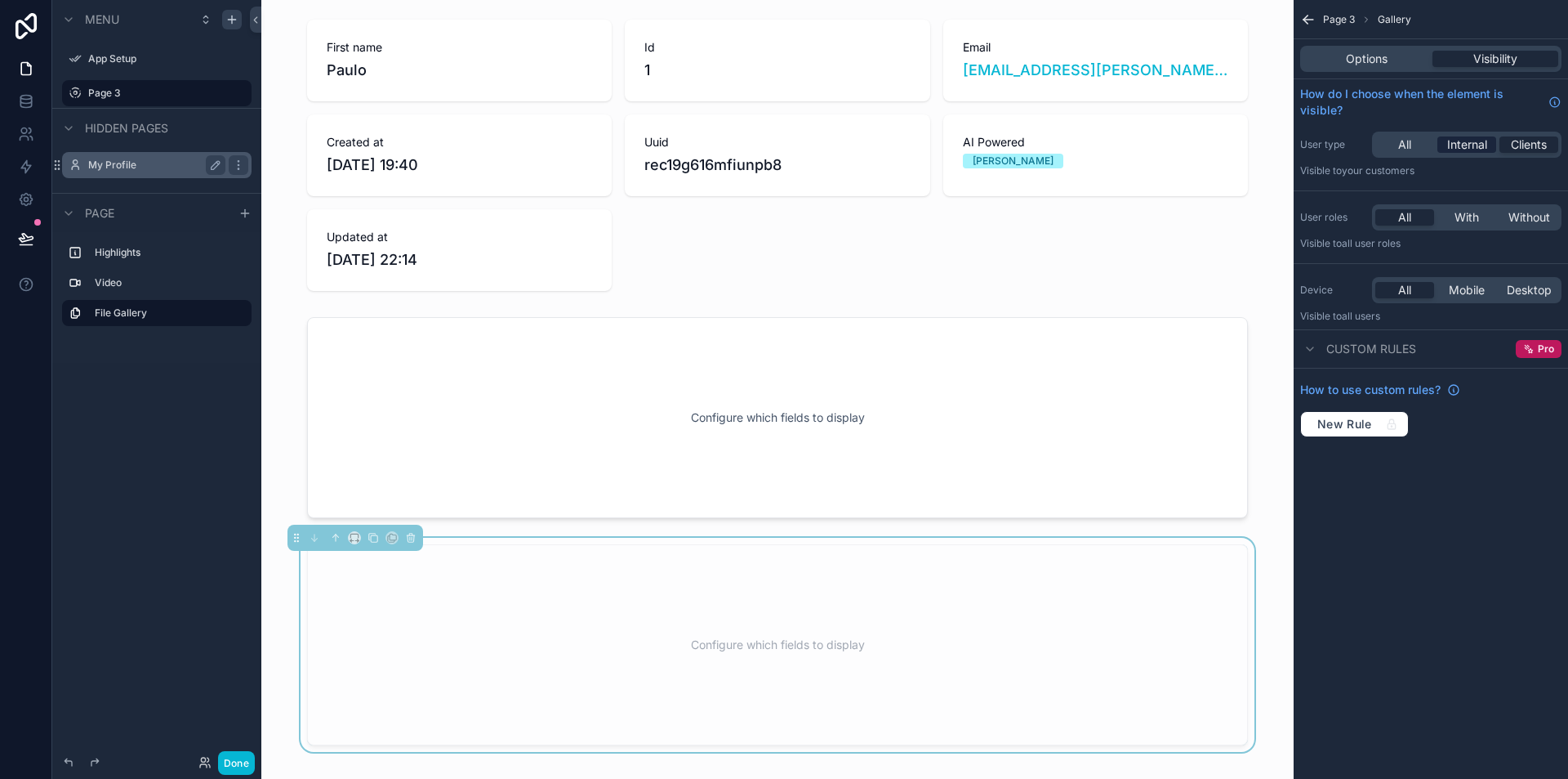
click at [1471, 139] on span "Internal" at bounding box center [1467, 144] width 40 height 17
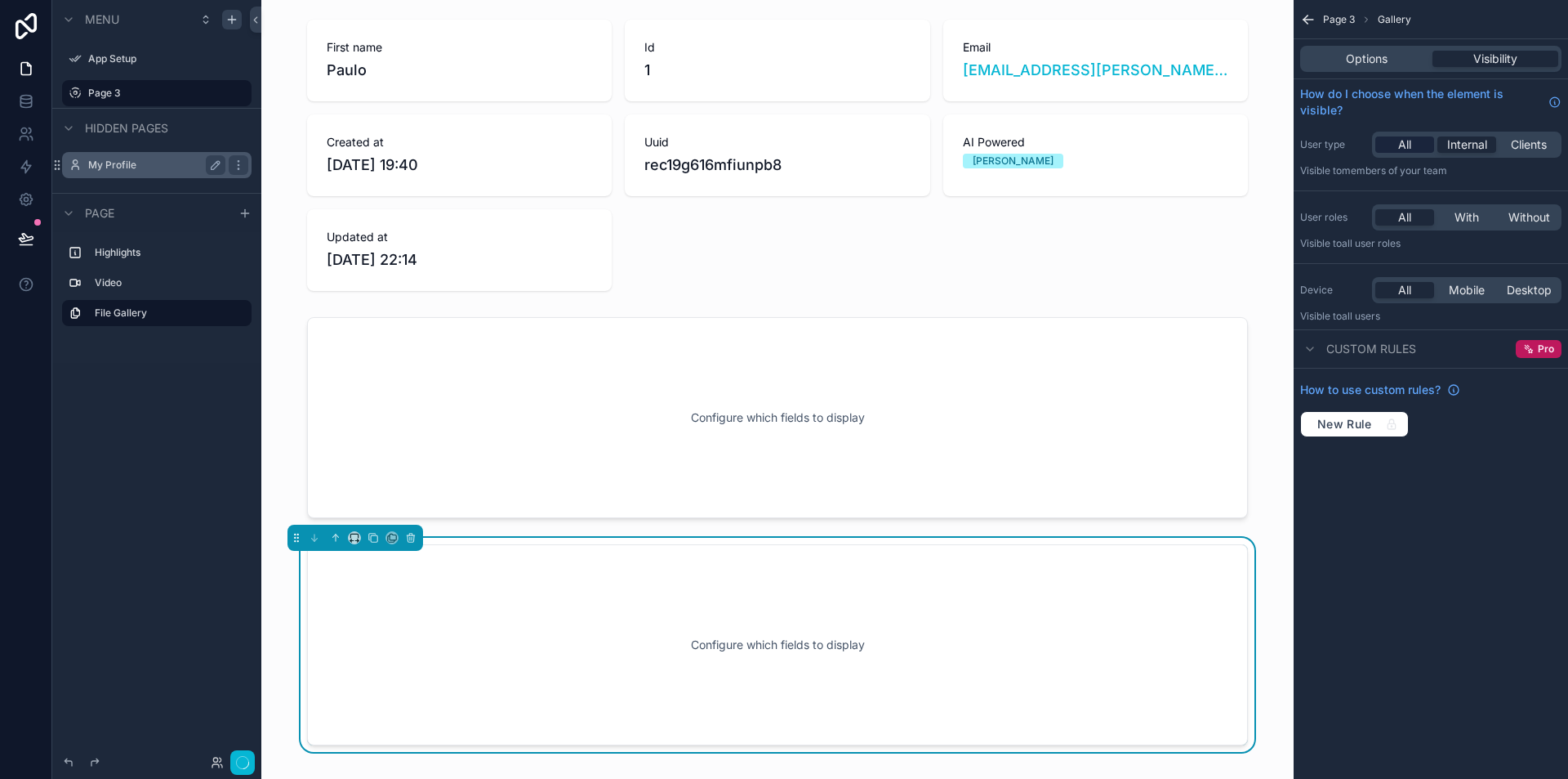
click at [1416, 139] on div "All" at bounding box center [1405, 144] width 59 height 17
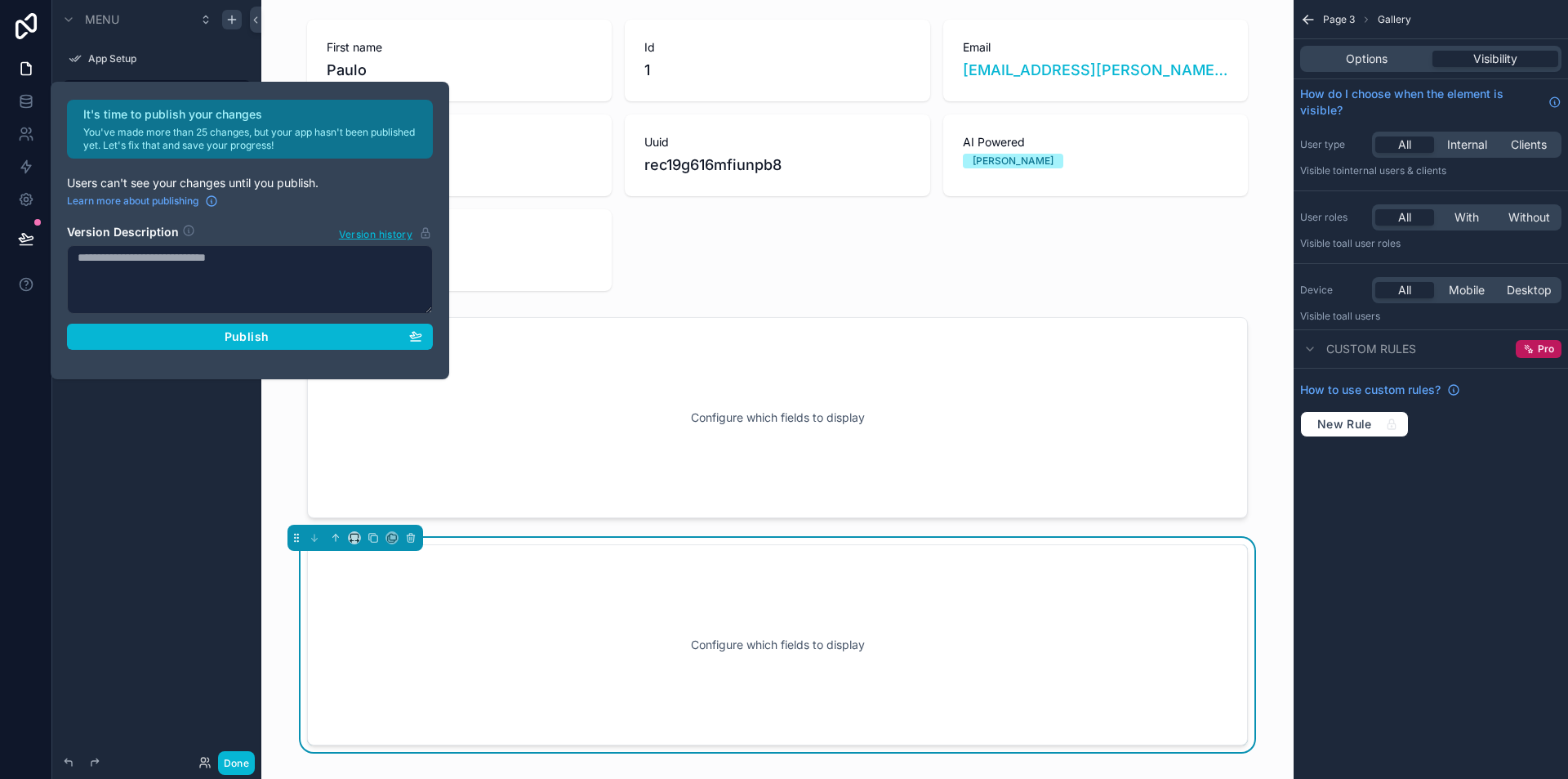
click at [1450, 532] on div "Page 3 Gallery Options Visibility How do I choose when the element is visible? …" at bounding box center [1431, 390] width 275 height 779
